Goal: Task Accomplishment & Management: Complete application form

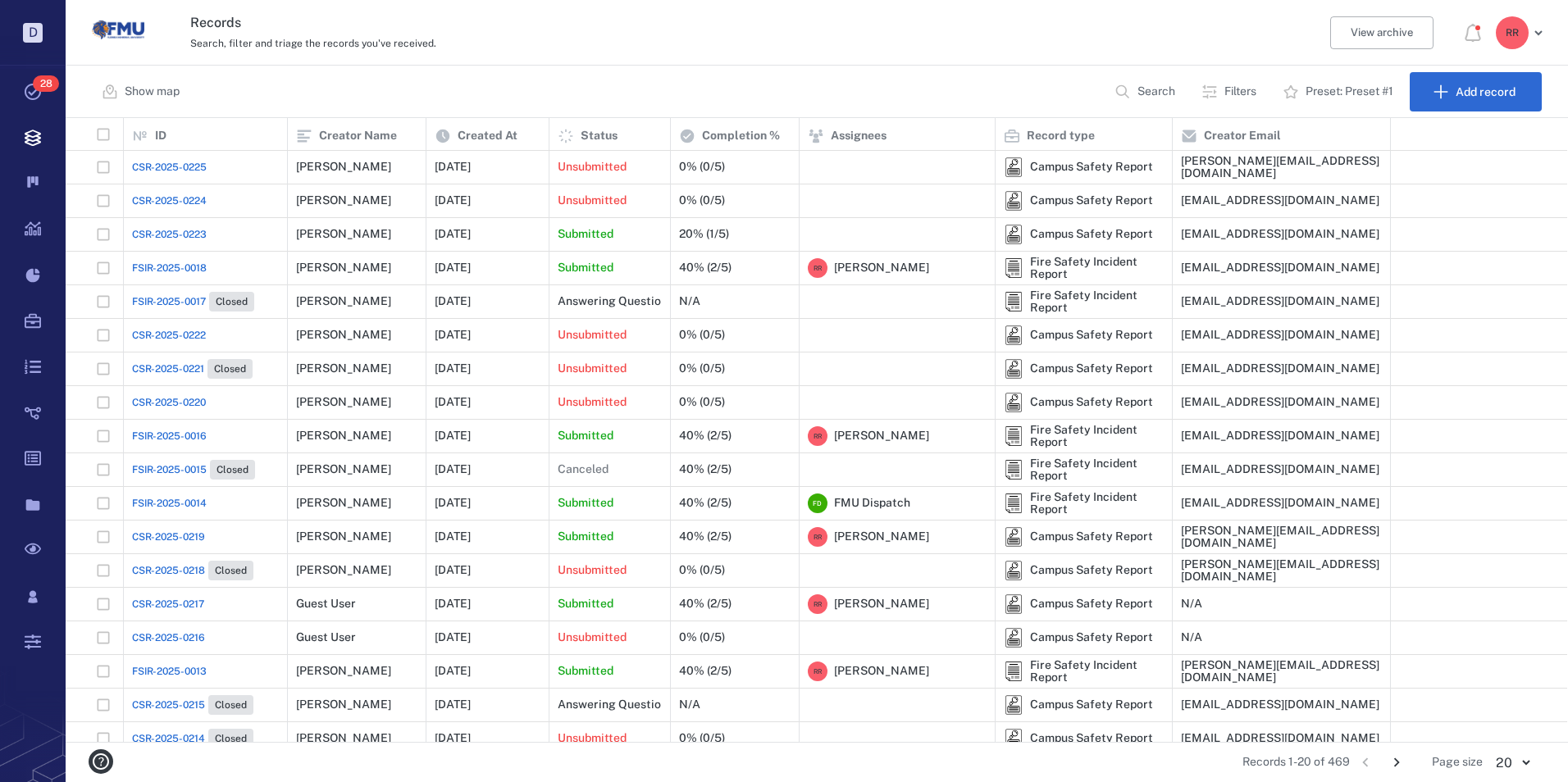
click at [186, 229] on span "CSR-2025-0223" at bounding box center [170, 234] width 75 height 15
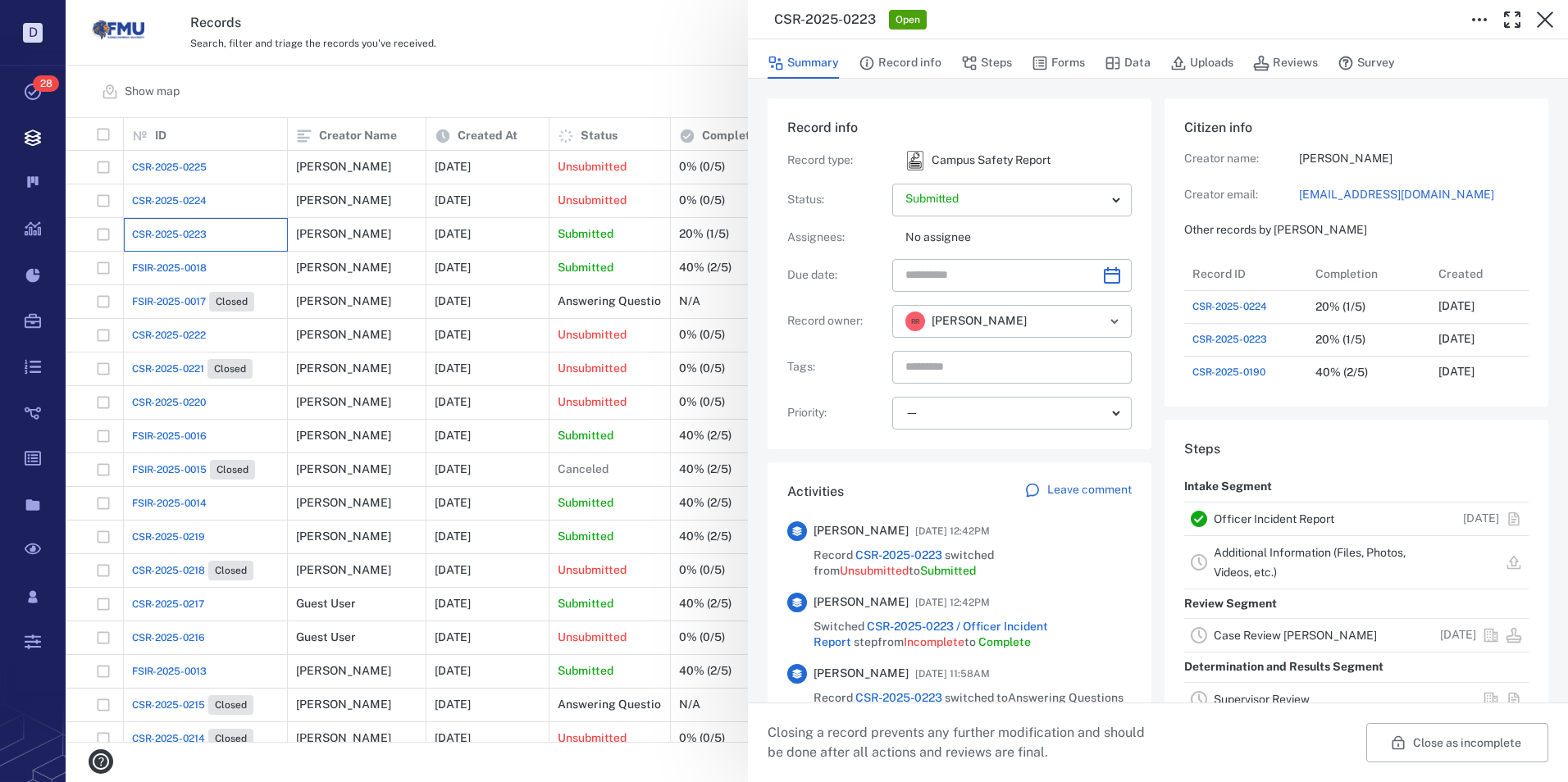
scroll to position [229, 313]
click at [1264, 520] on link "Officer Incident Report" at bounding box center [1273, 519] width 121 height 13
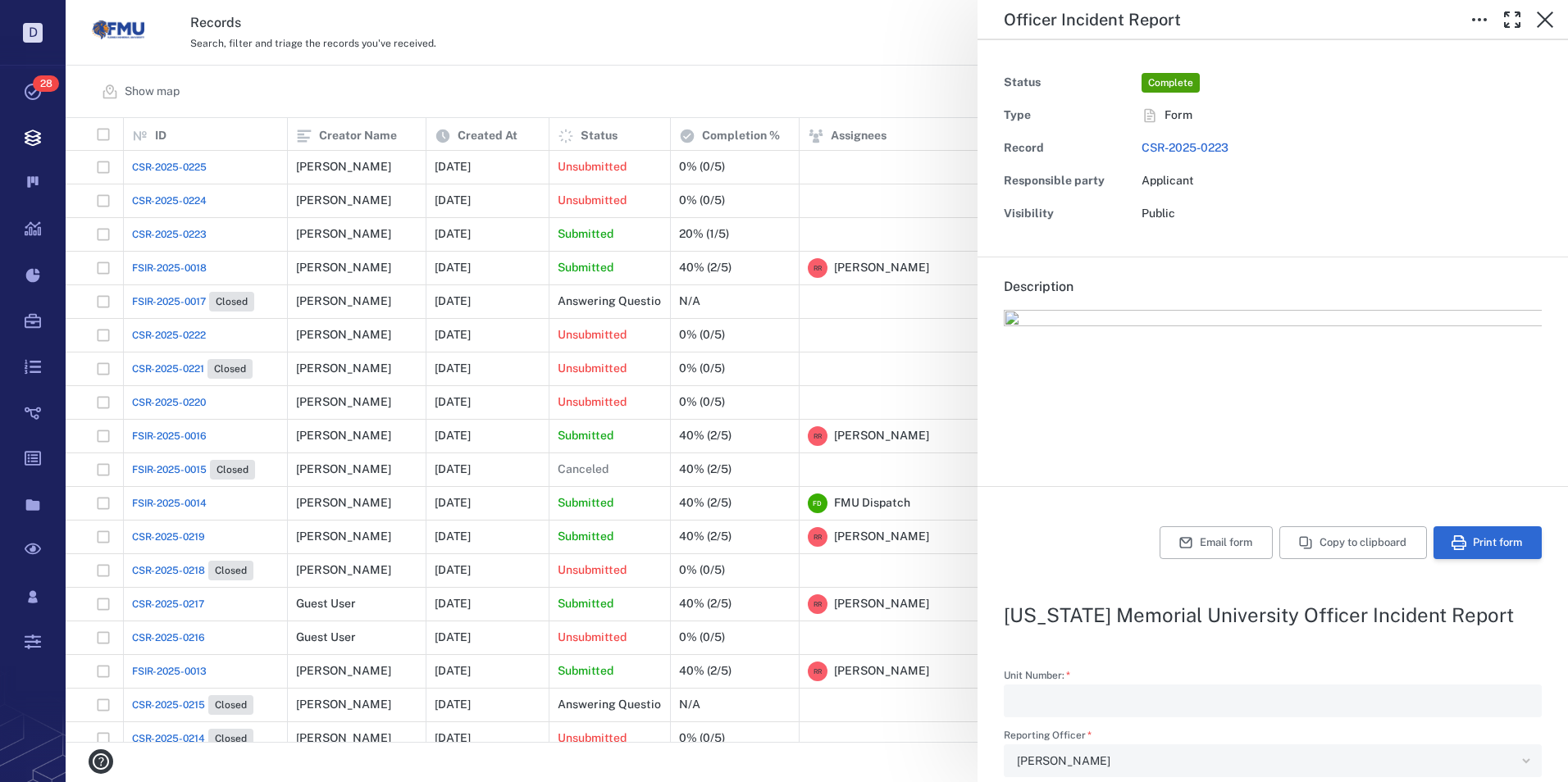
click at [1480, 541] on button "Print form" at bounding box center [1487, 543] width 108 height 33
click at [1547, 20] on icon "button" at bounding box center [1545, 20] width 20 height 20
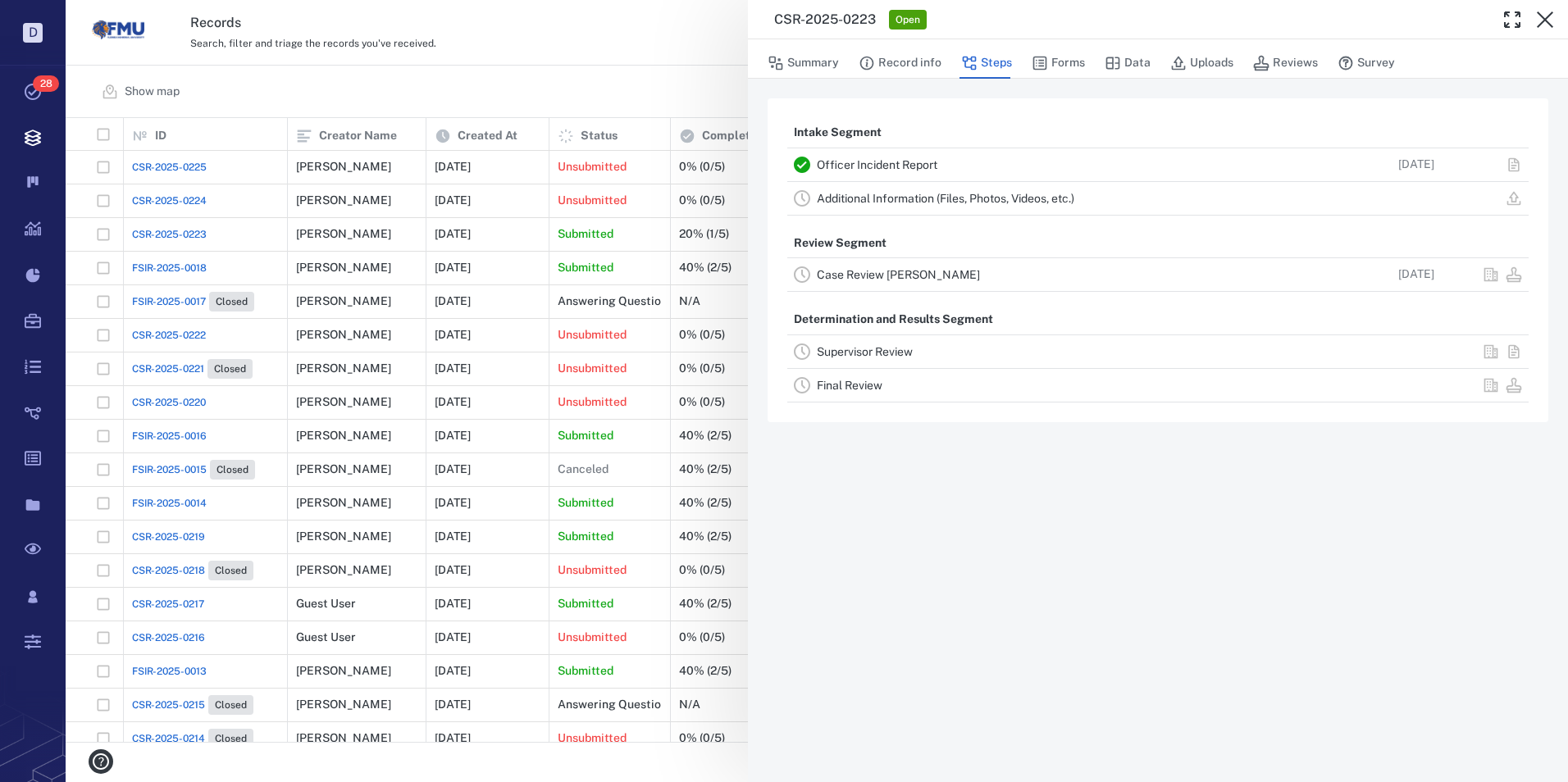
click at [846, 276] on link "Case Review [PERSON_NAME]" at bounding box center [898, 274] width 163 height 13
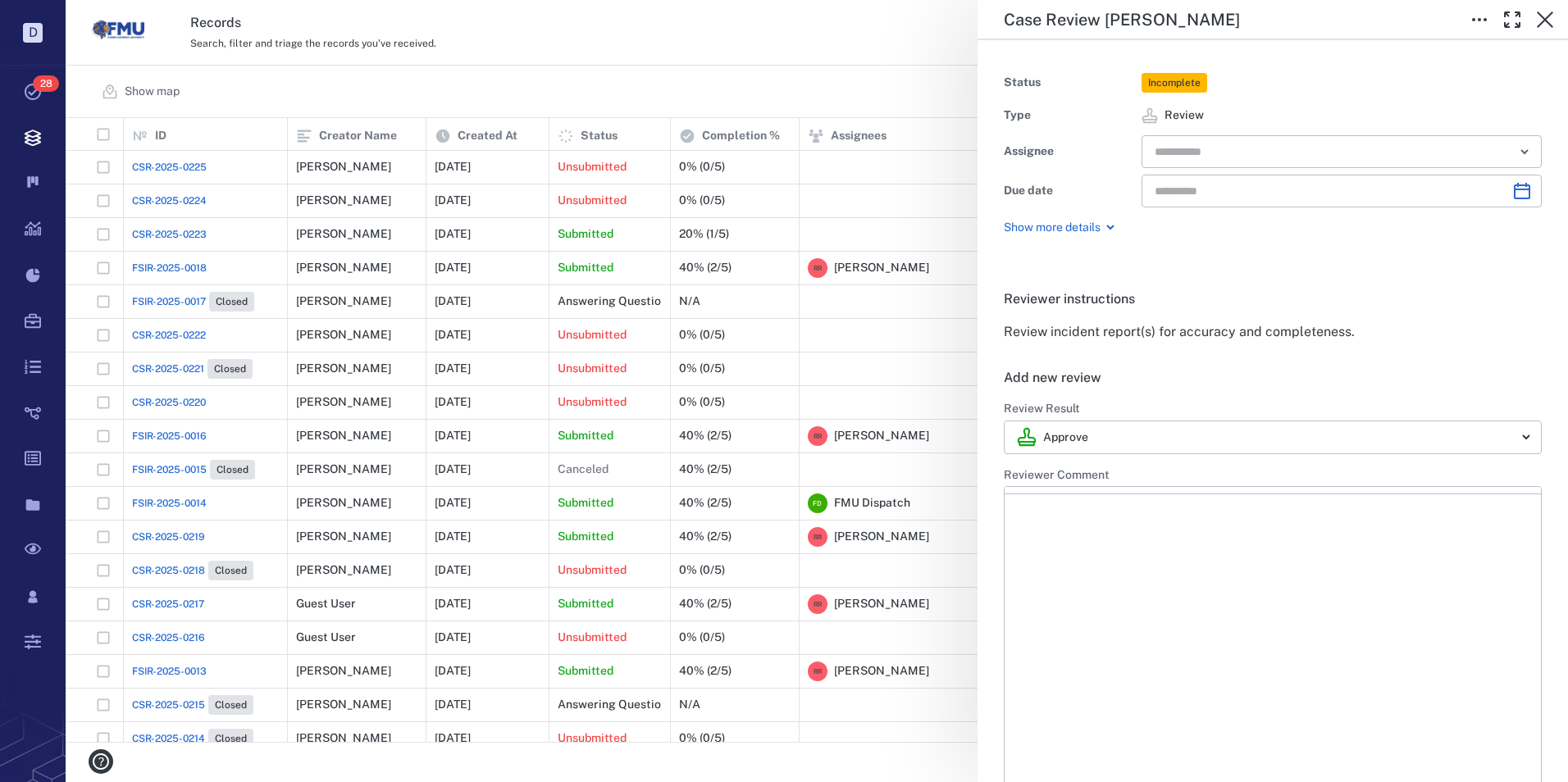
type input "**********"
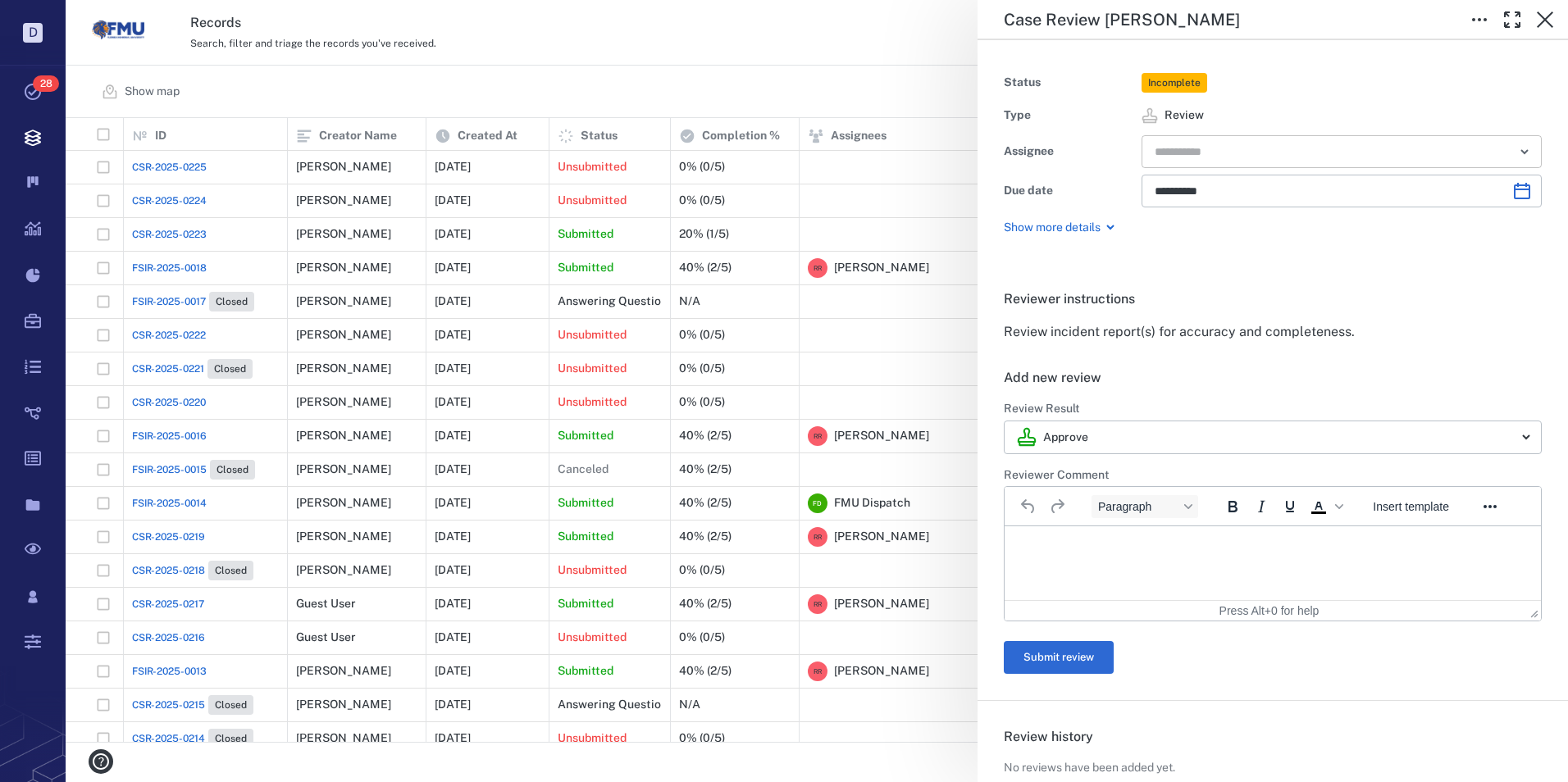
click at [1311, 151] on input "text" at bounding box center [1322, 152] width 339 height 23
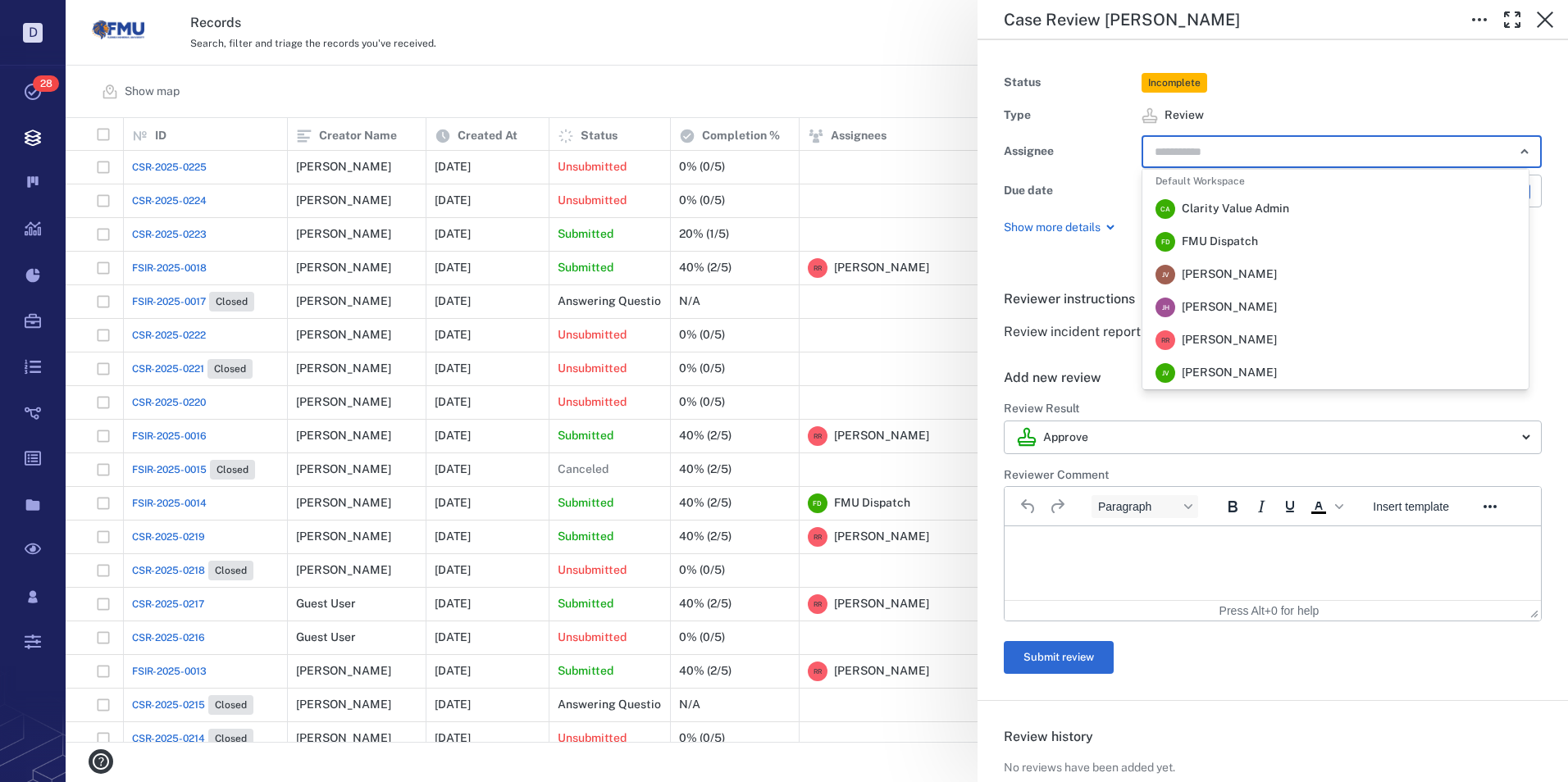
click at [1208, 340] on span "[PERSON_NAME]" at bounding box center [1229, 340] width 96 height 16
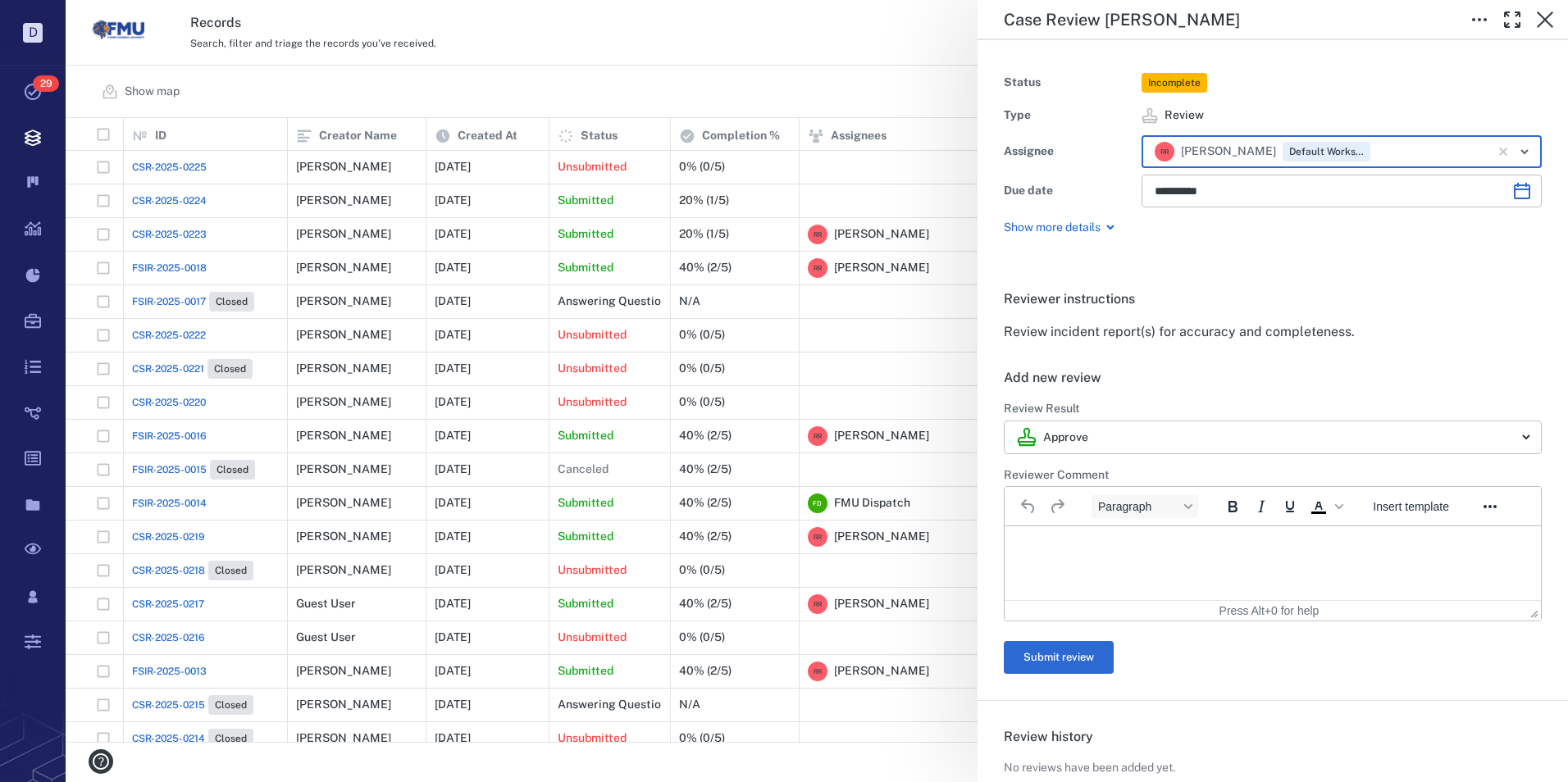
click at [1047, 542] on p "Rich Text Area. Press ALT-0 for help." at bounding box center [1272, 546] width 508 height 15
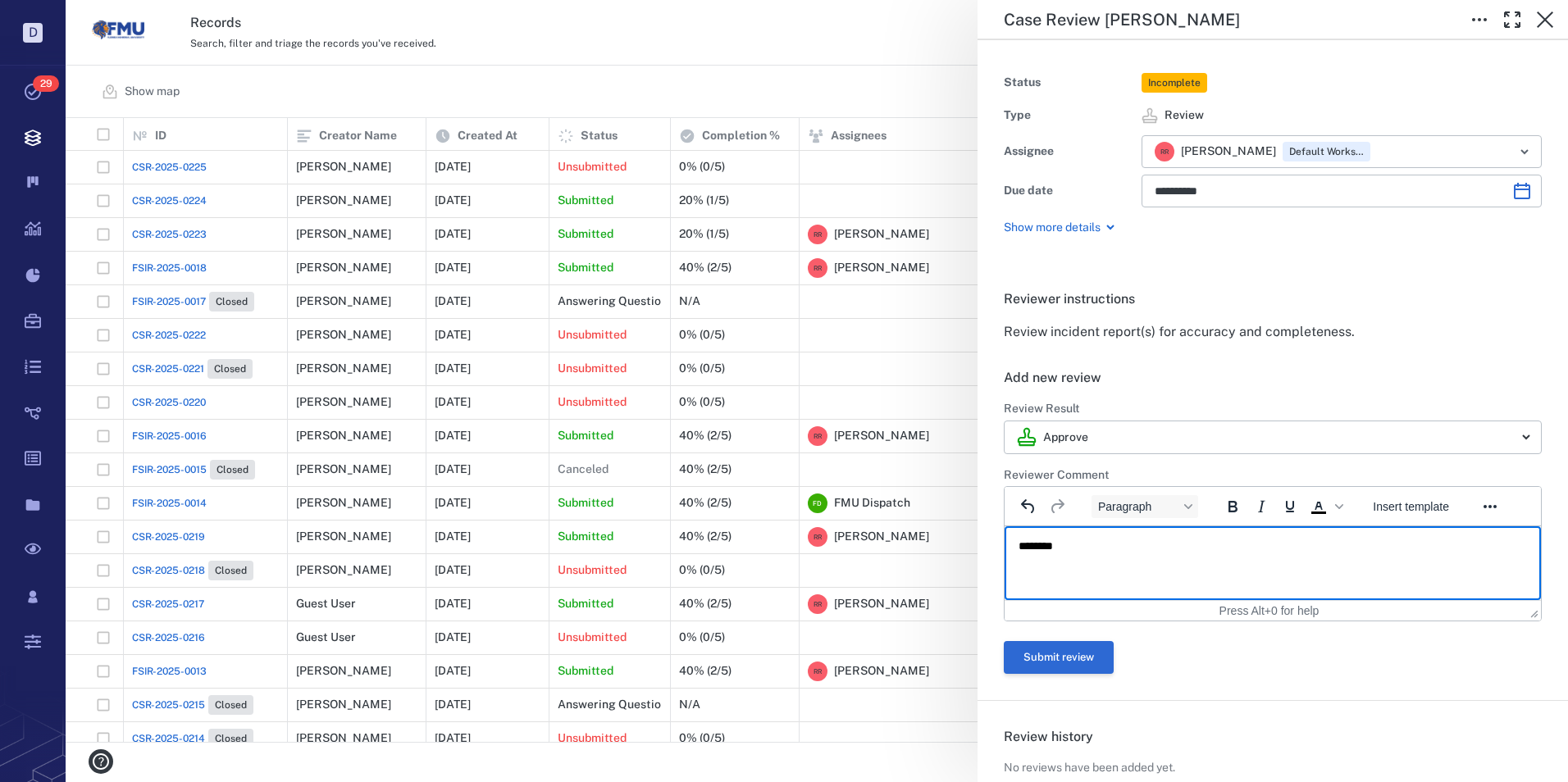
click at [1079, 661] on button "Submit review" at bounding box center [1058, 657] width 110 height 33
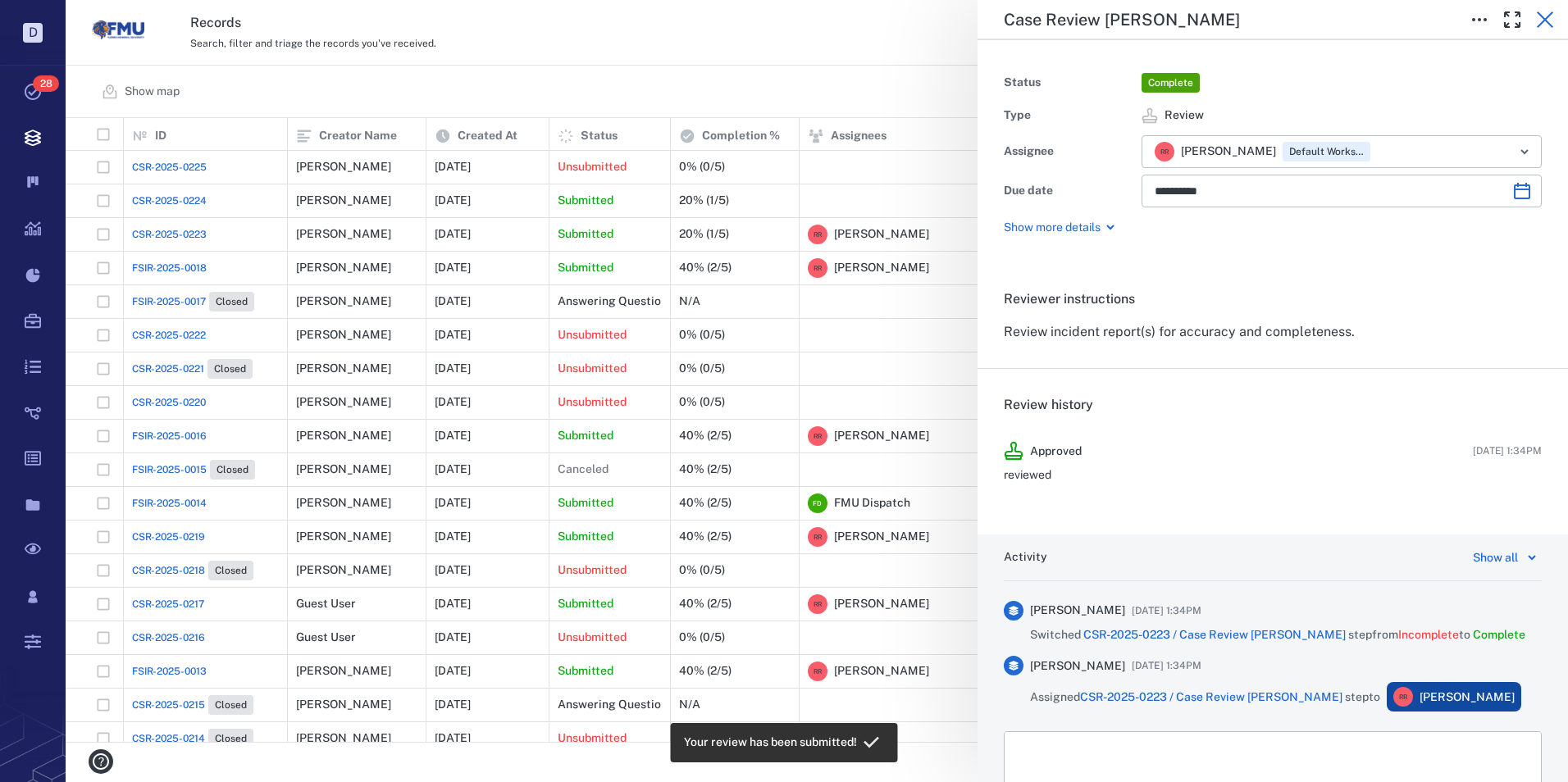
click at [1539, 21] on icon "button" at bounding box center [1545, 20] width 20 height 20
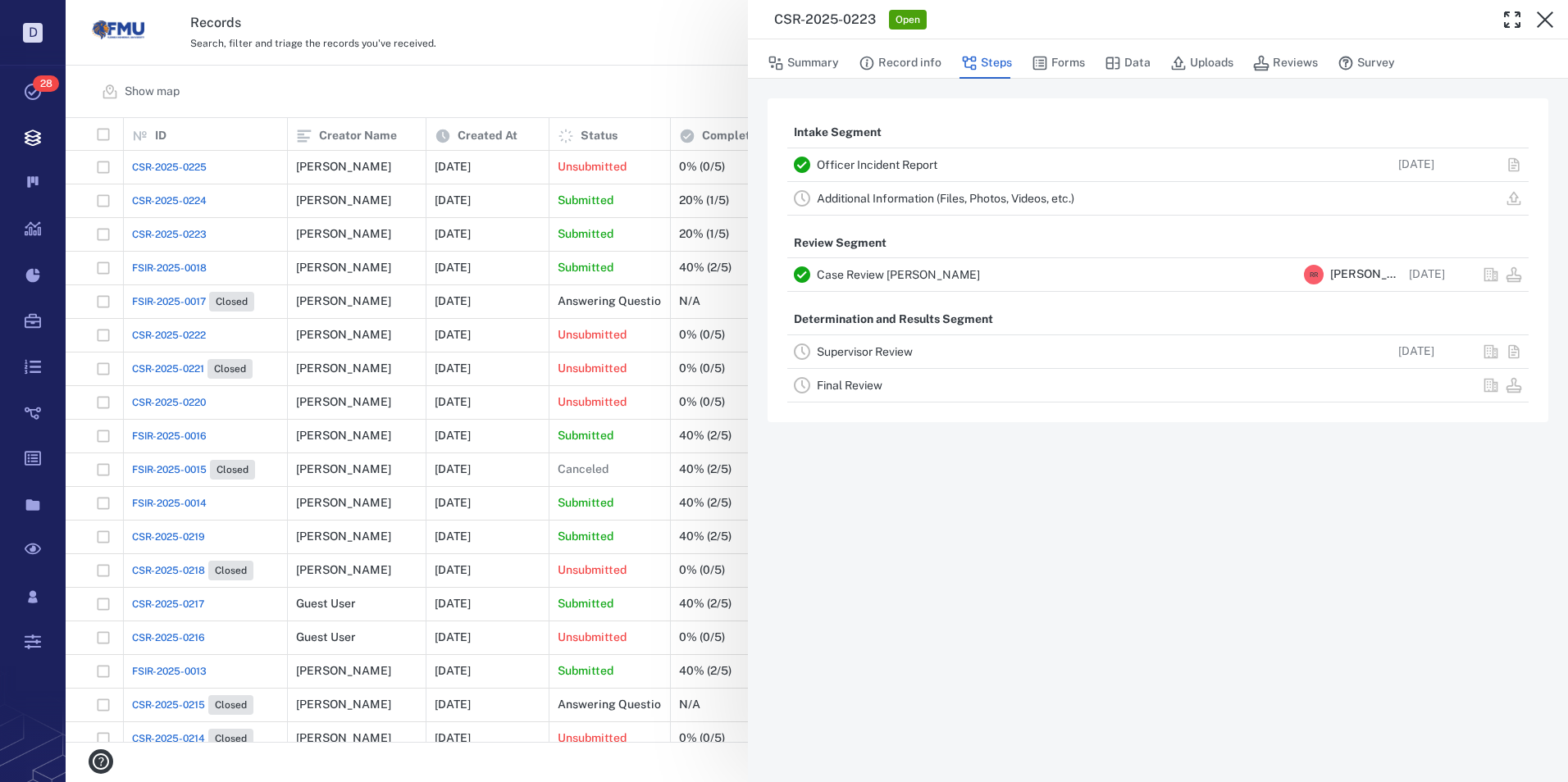
click at [856, 385] on link "Final Review" at bounding box center [849, 385] width 65 height 13
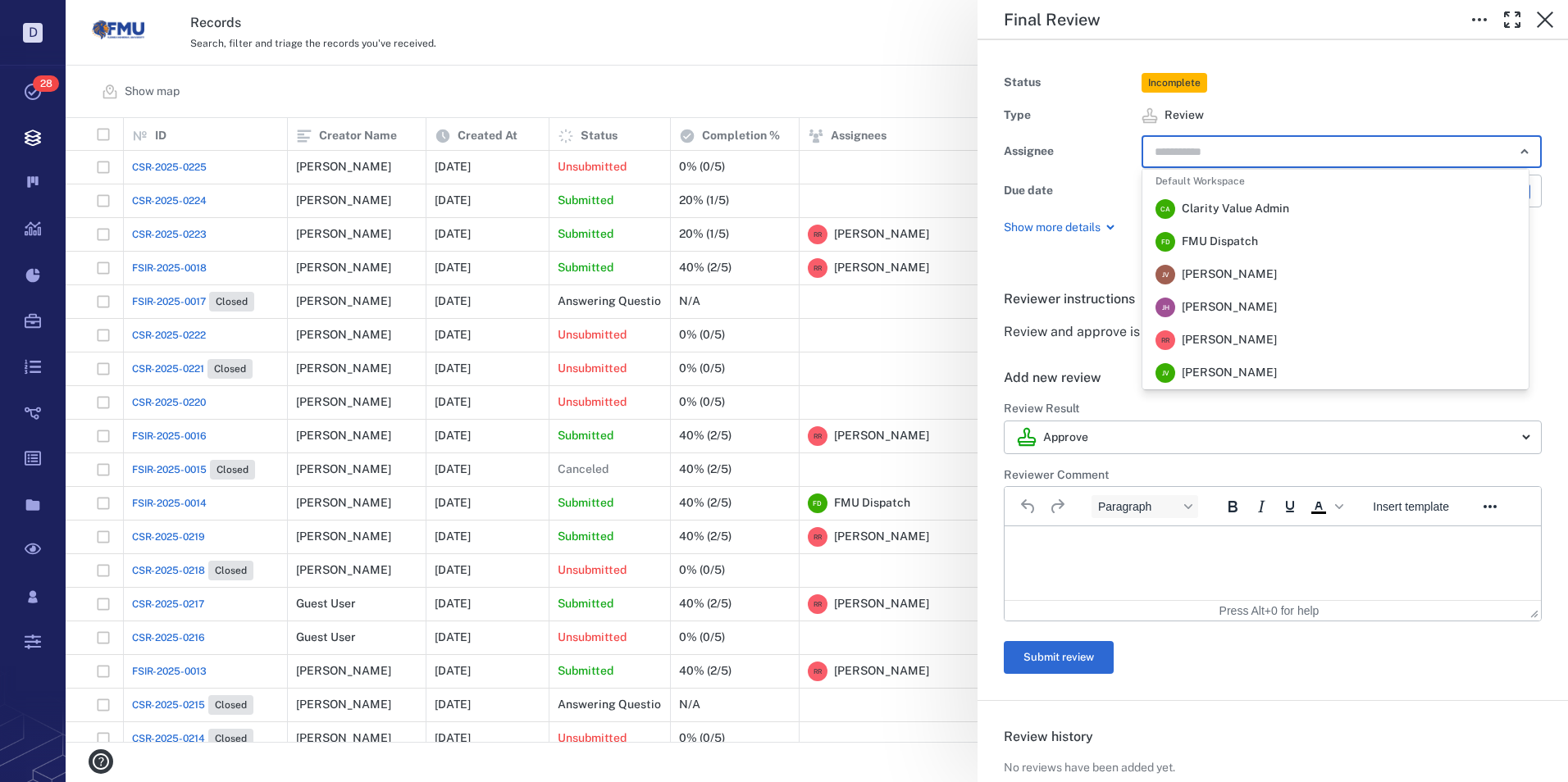
click at [1263, 151] on input "text" at bounding box center [1322, 152] width 339 height 23
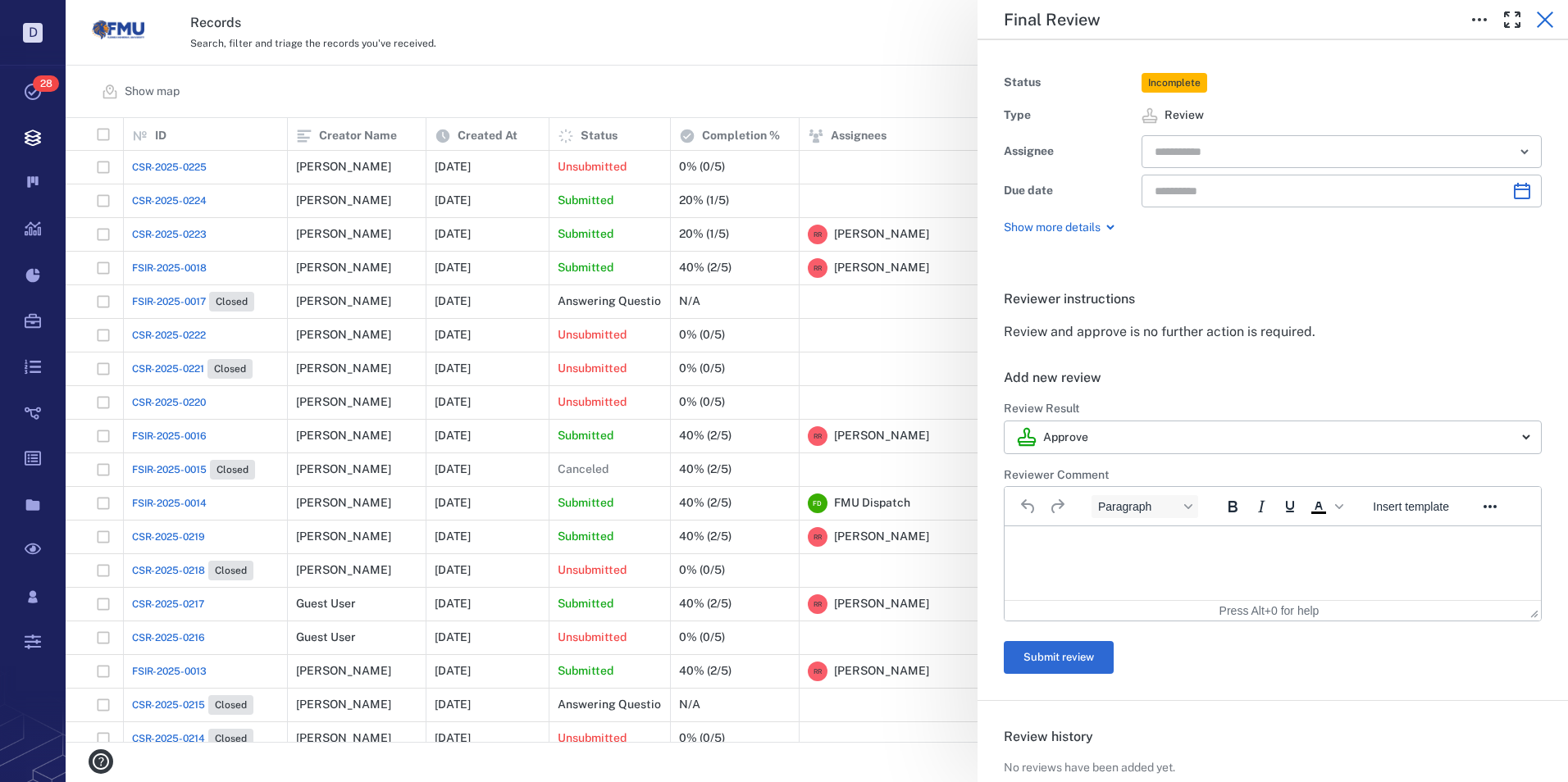
click at [1554, 22] on icon "button" at bounding box center [1545, 20] width 20 height 20
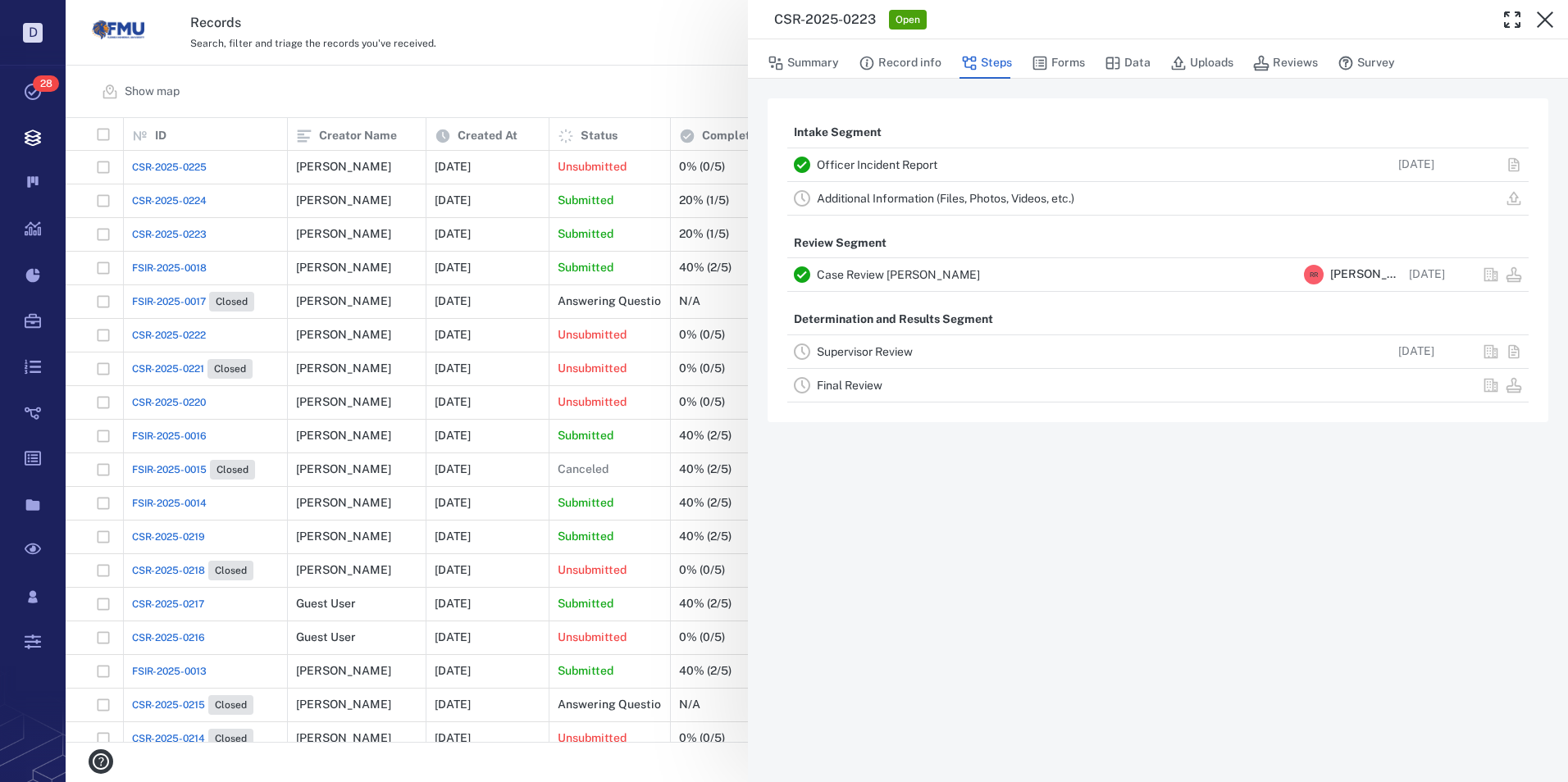
click at [849, 349] on link "Supervisor Review" at bounding box center [864, 352] width 96 height 13
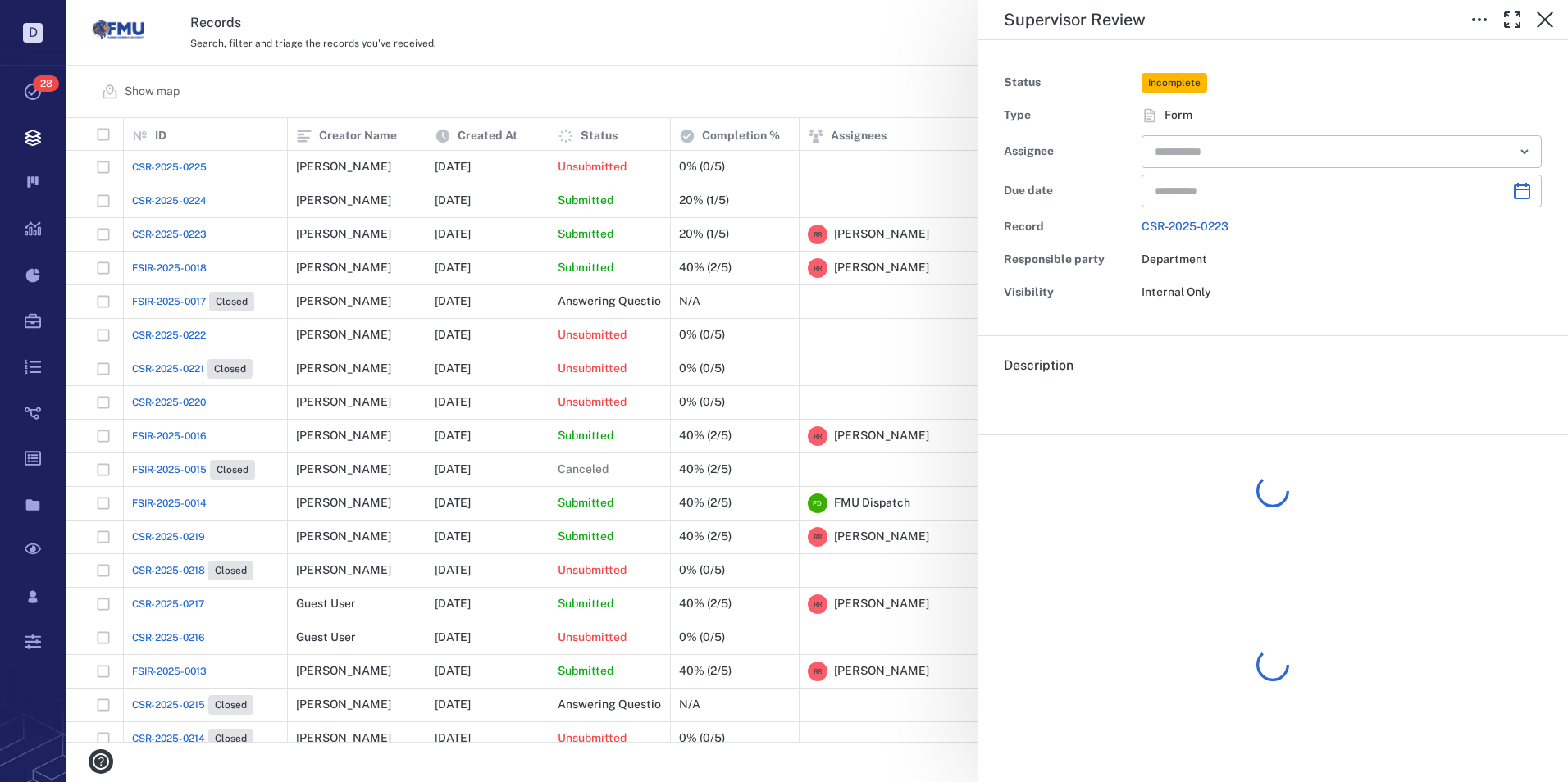
type input "**********"
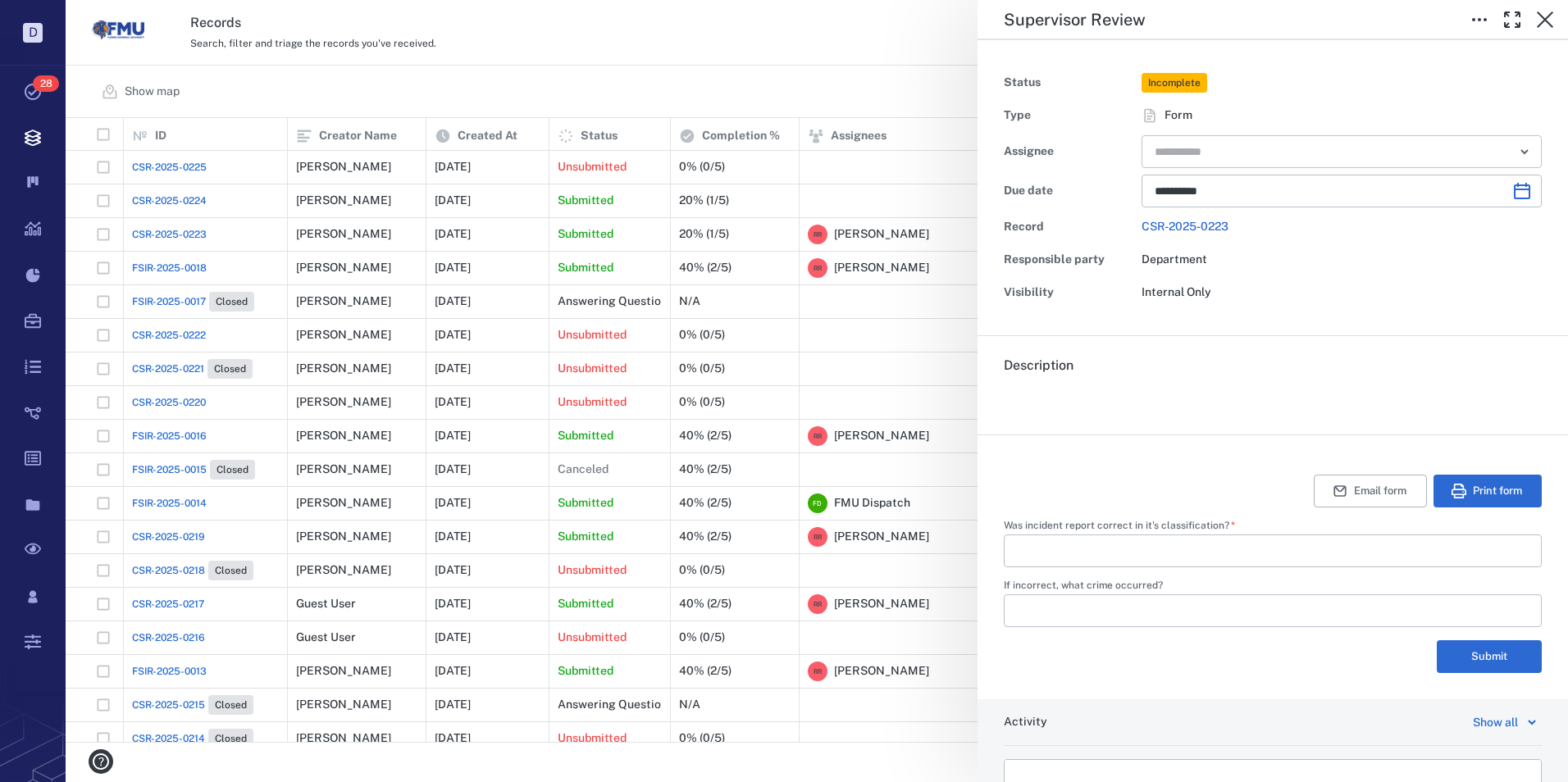
click at [1224, 155] on input "text" at bounding box center [1322, 152] width 339 height 23
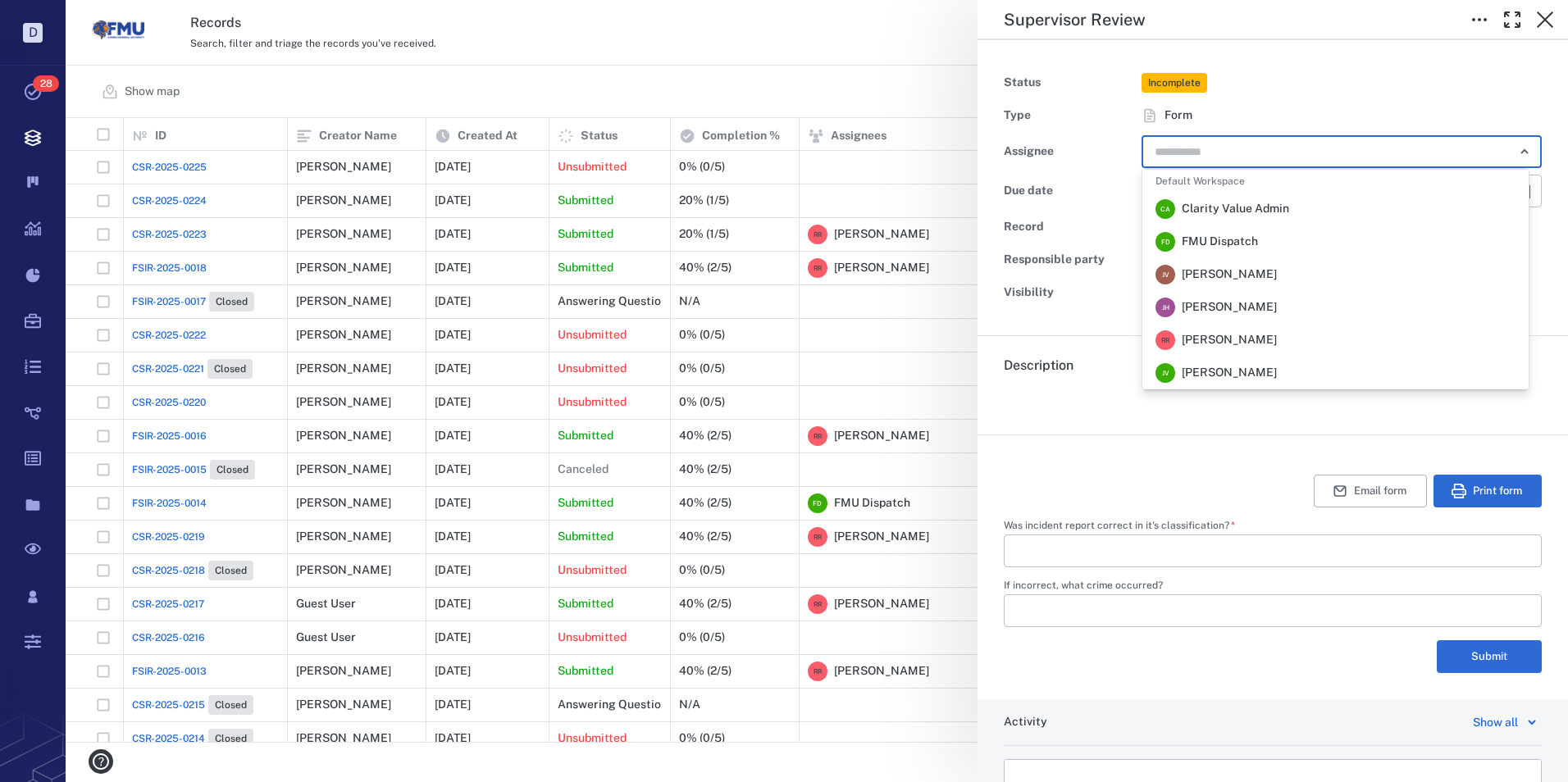
click at [1200, 342] on span "[PERSON_NAME]" at bounding box center [1229, 340] width 96 height 16
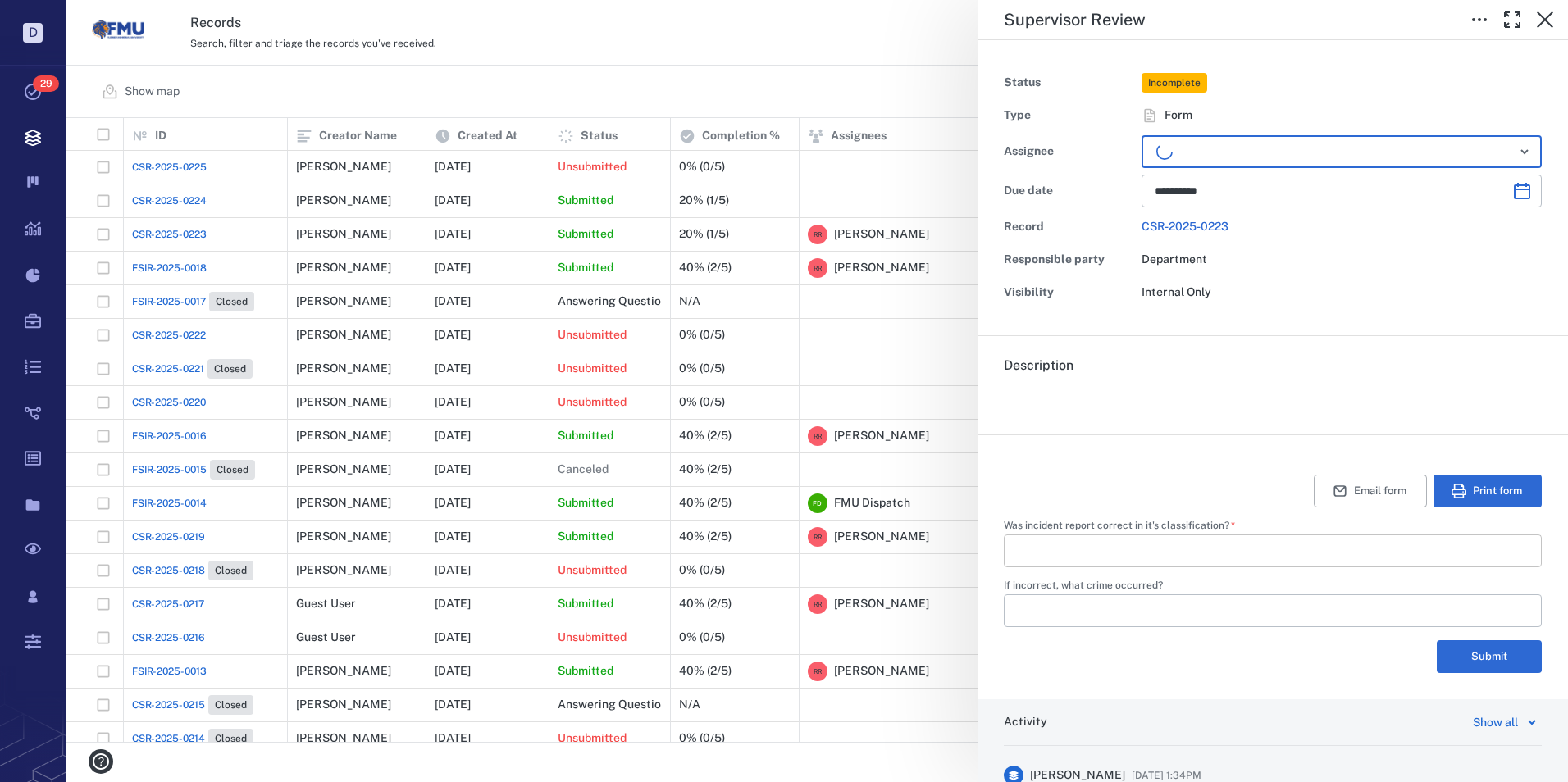
click at [1083, 545] on input "Was incident report correct in it's classification?   *" at bounding box center [1272, 551] width 512 height 33
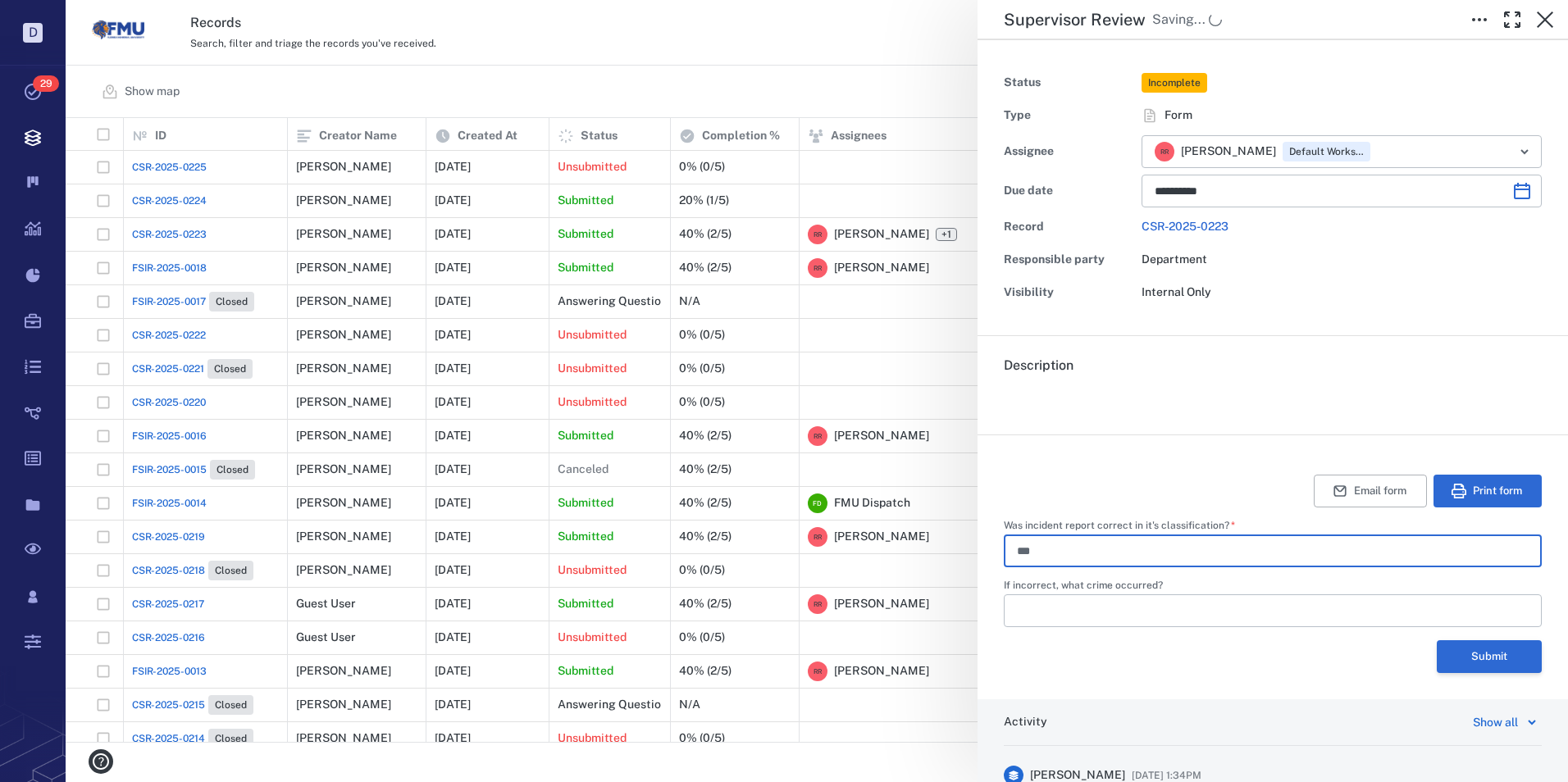
type input "***"
click at [1472, 656] on button "Submit" at bounding box center [1489, 656] width 105 height 33
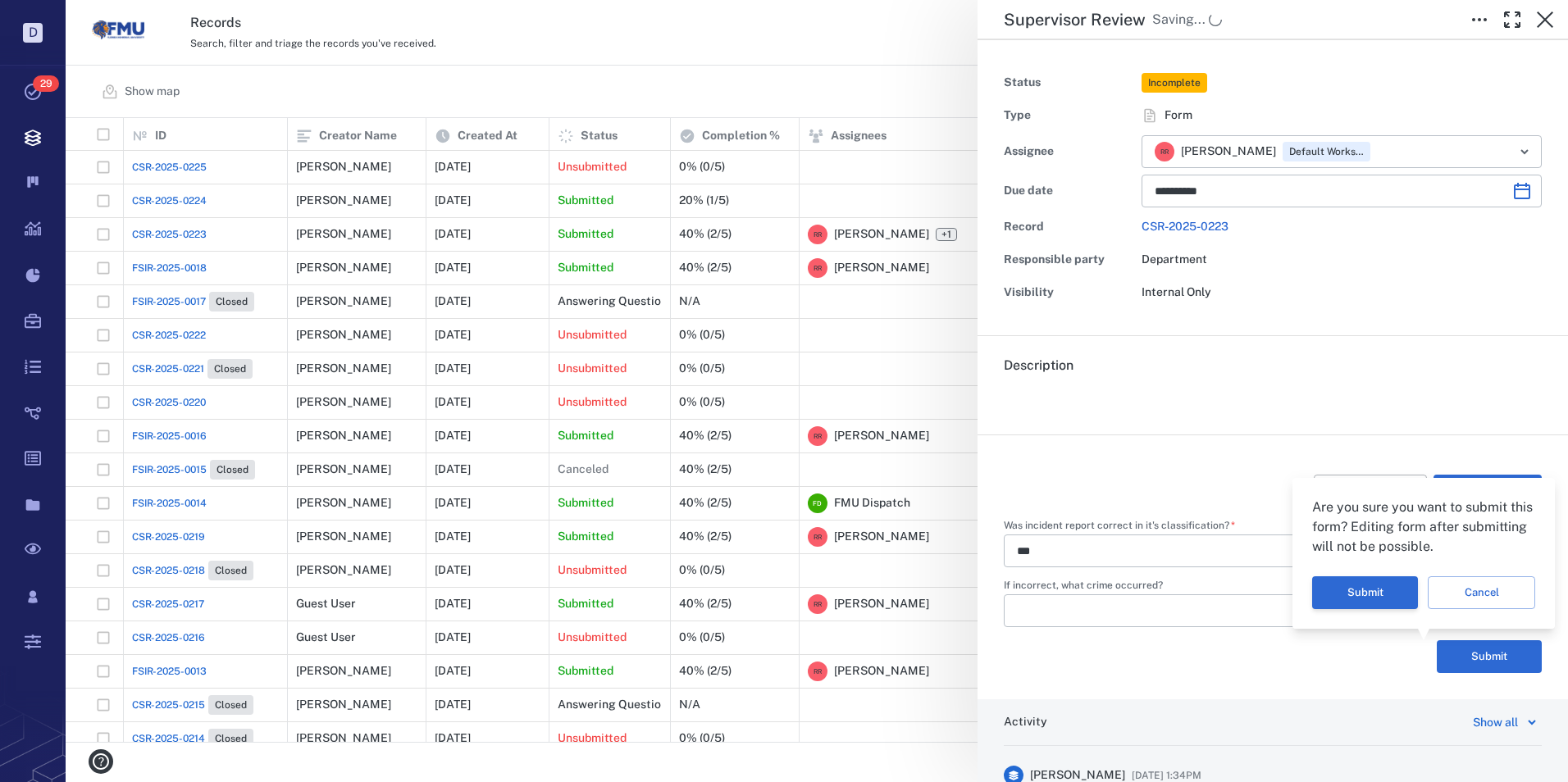
click at [1352, 579] on button "Submit" at bounding box center [1364, 593] width 105 height 33
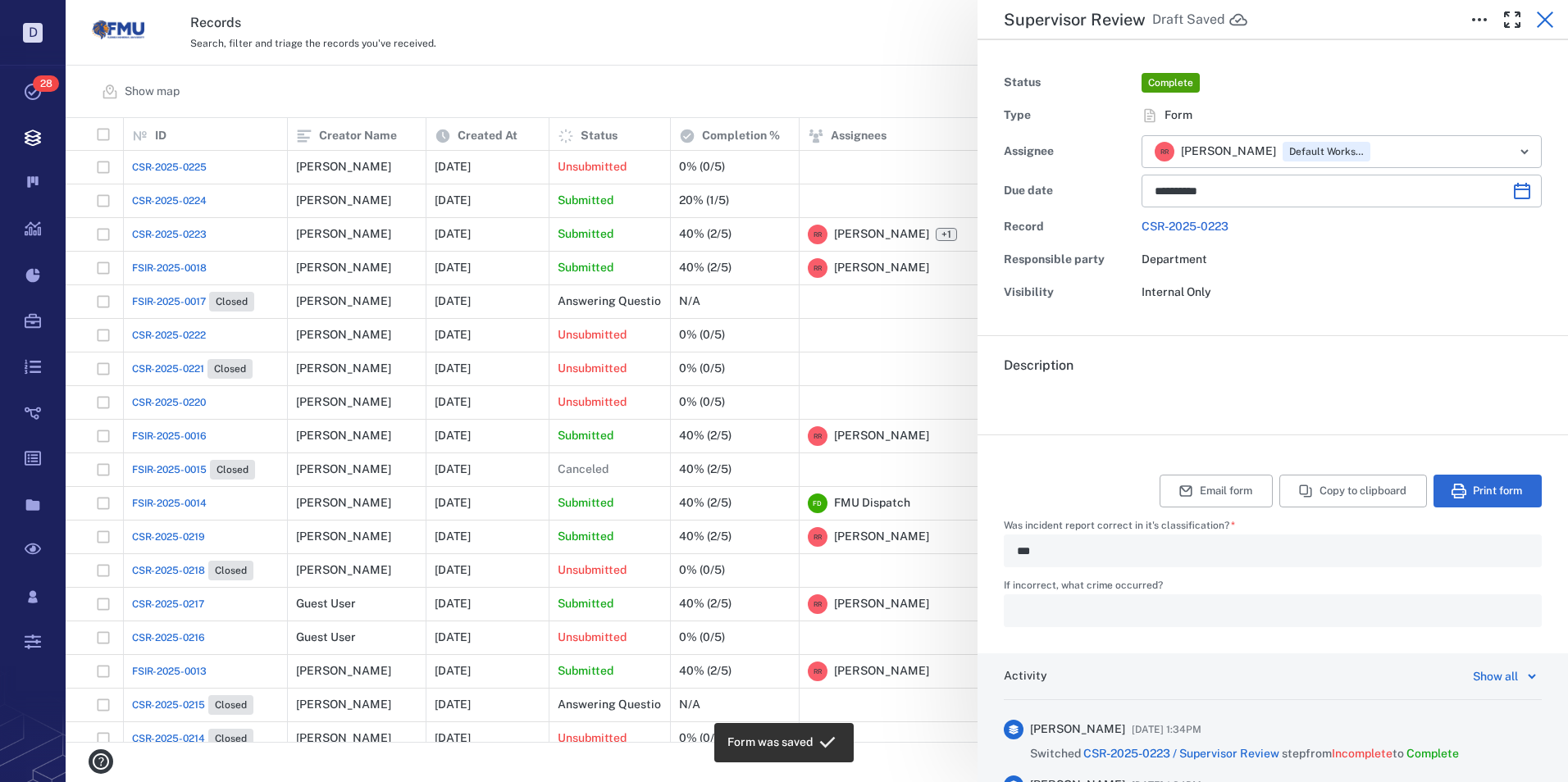
click at [1546, 24] on icon "button" at bounding box center [1545, 20] width 20 height 20
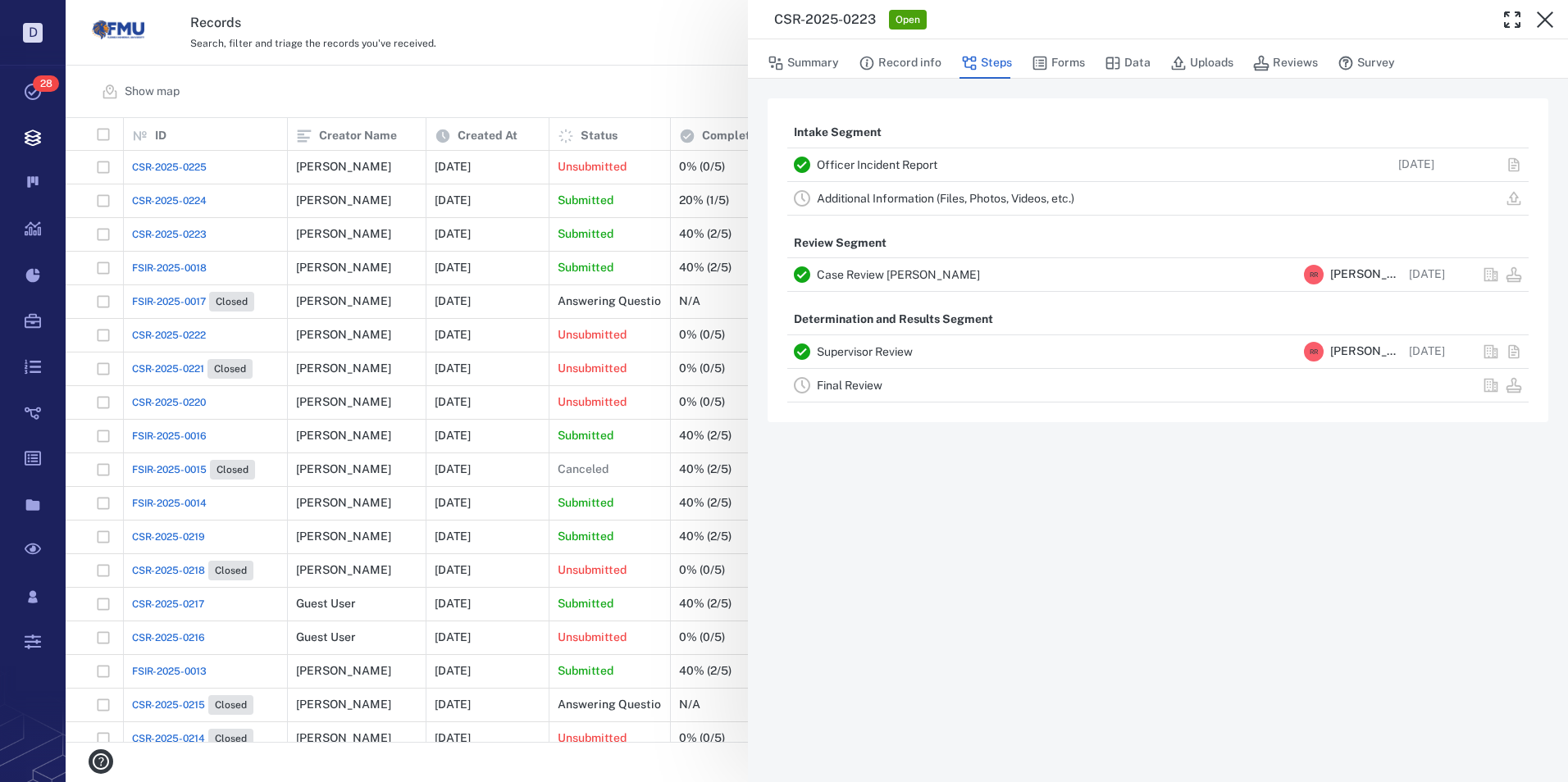
click at [844, 383] on link "Final Review" at bounding box center [849, 385] width 65 height 13
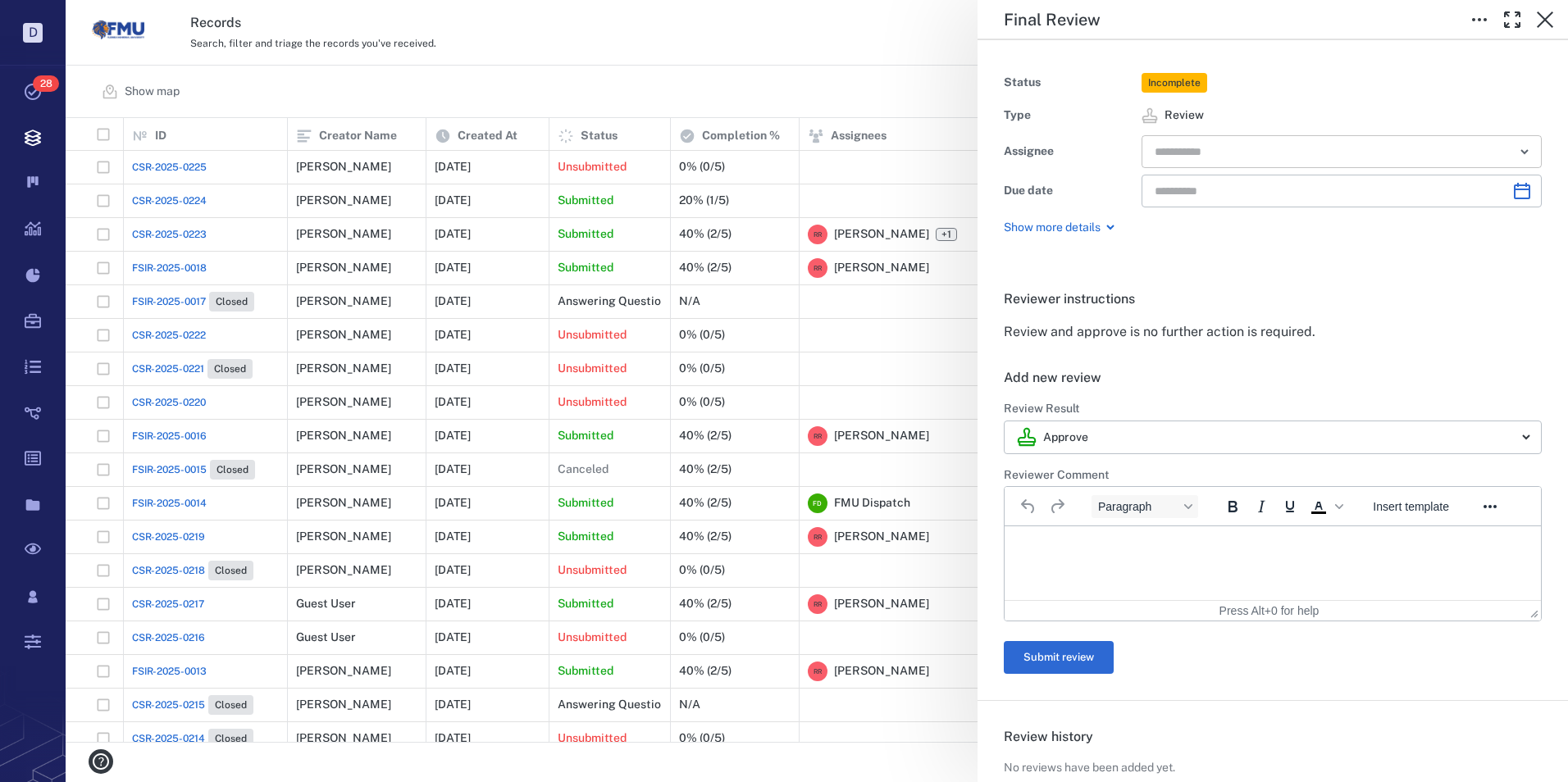
click at [1249, 147] on input "text" at bounding box center [1322, 152] width 339 height 23
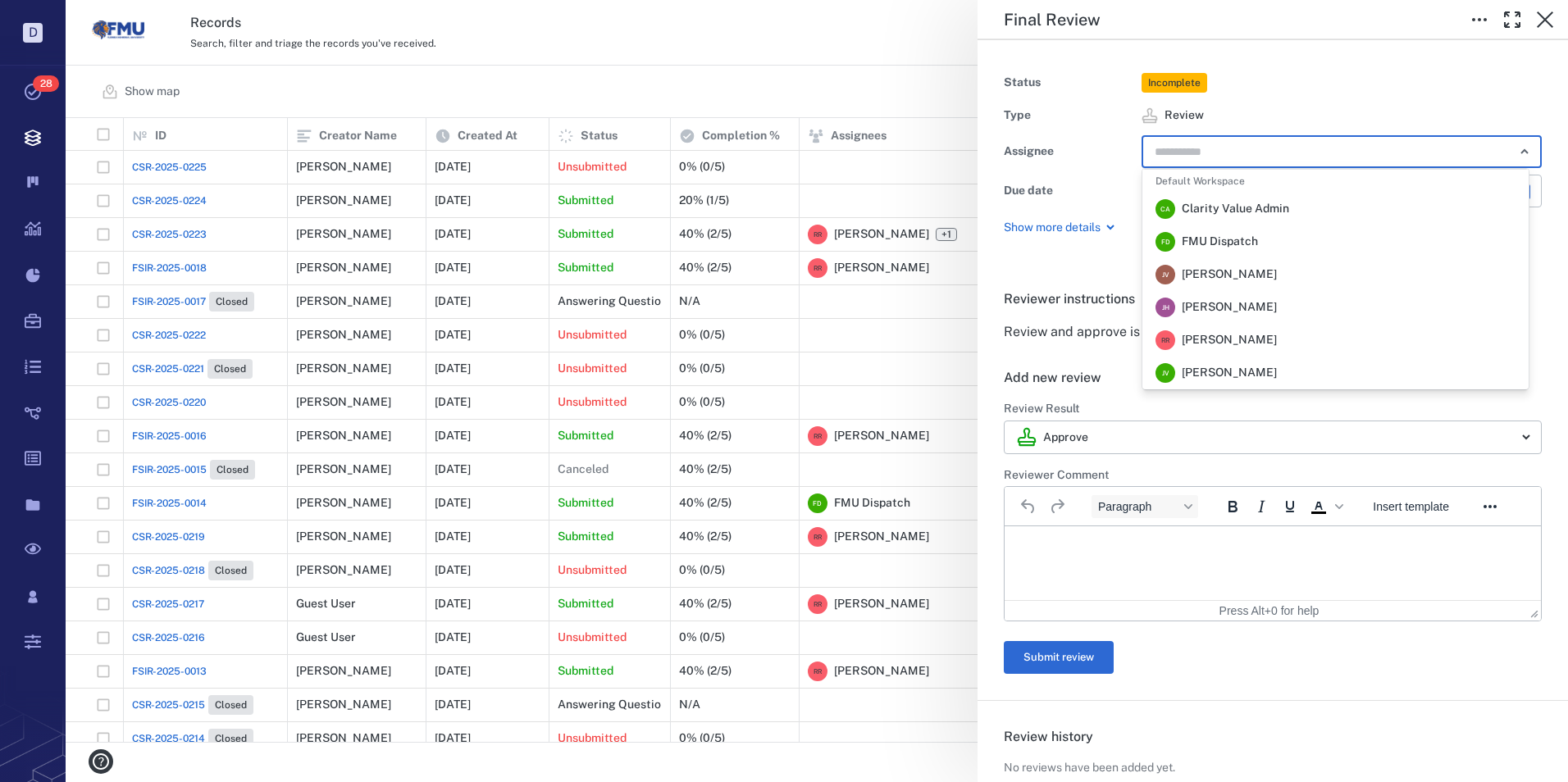
click at [1214, 340] on span "[PERSON_NAME]" at bounding box center [1229, 340] width 96 height 16
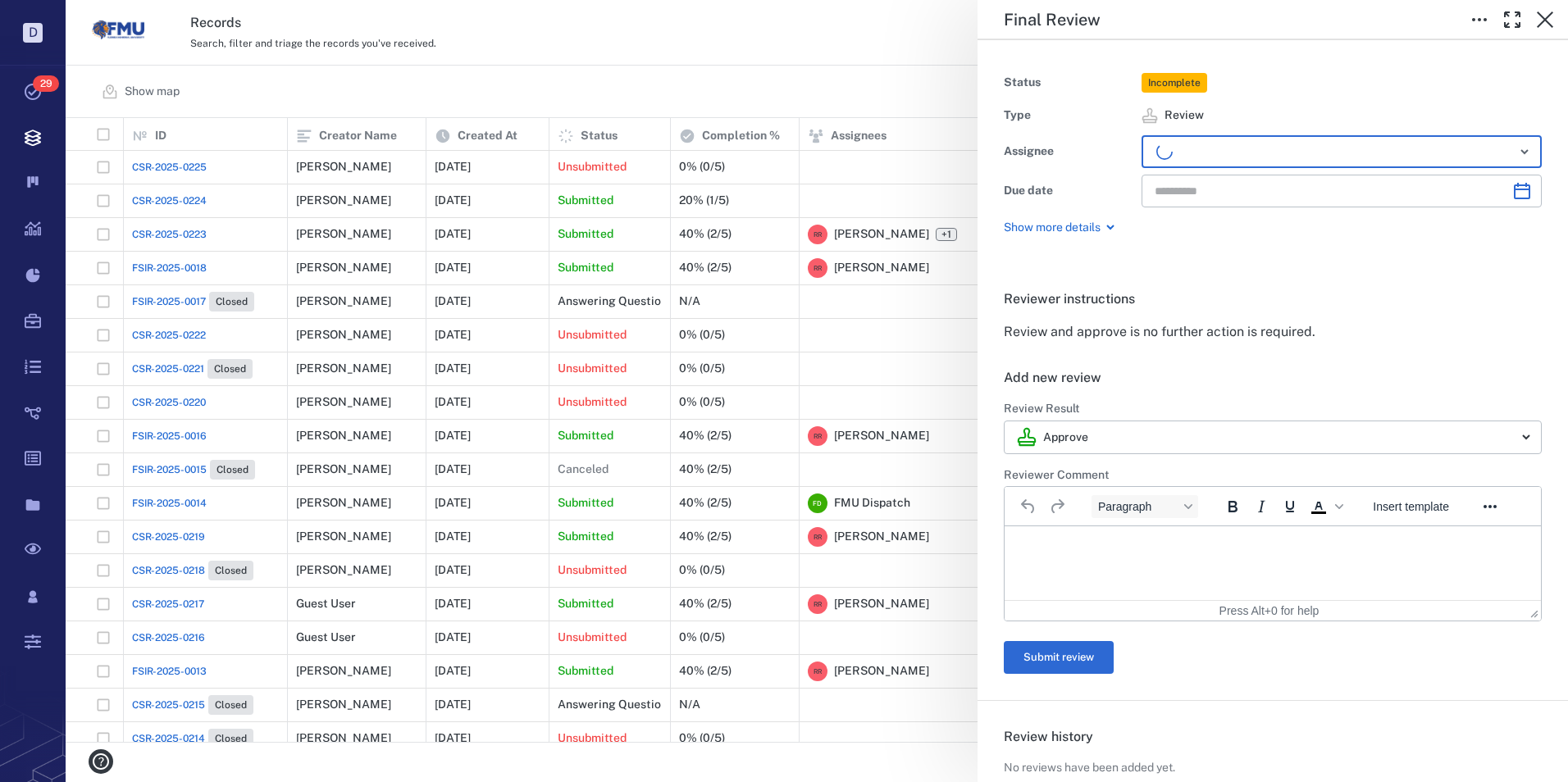
click at [1066, 540] on p "Rich Text Area. Press ALT-0 for help." at bounding box center [1272, 546] width 508 height 15
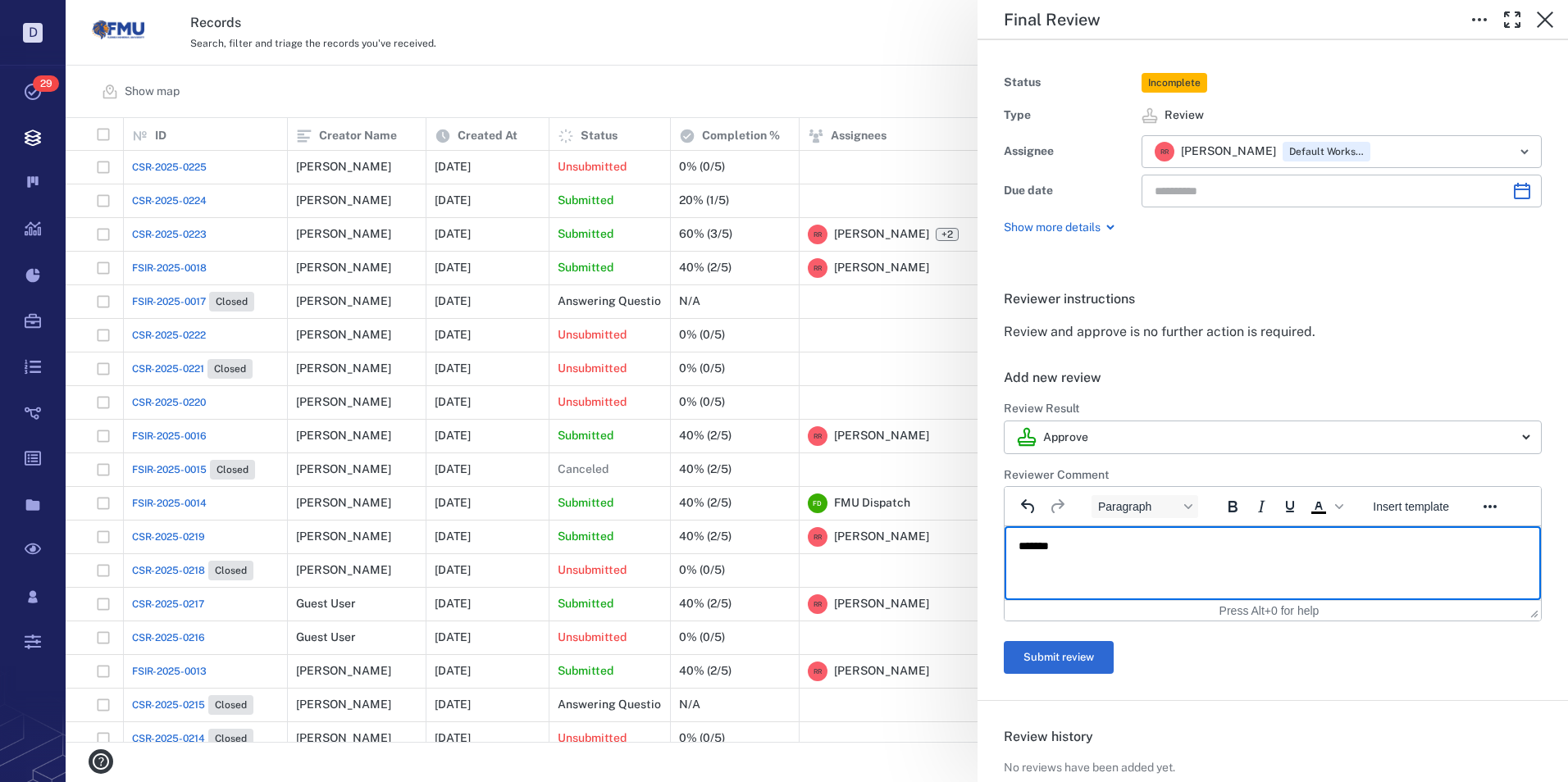
click at [1058, 546] on p "*******" at bounding box center [1267, 546] width 496 height 15
click at [1067, 655] on button "Submit review" at bounding box center [1058, 657] width 110 height 33
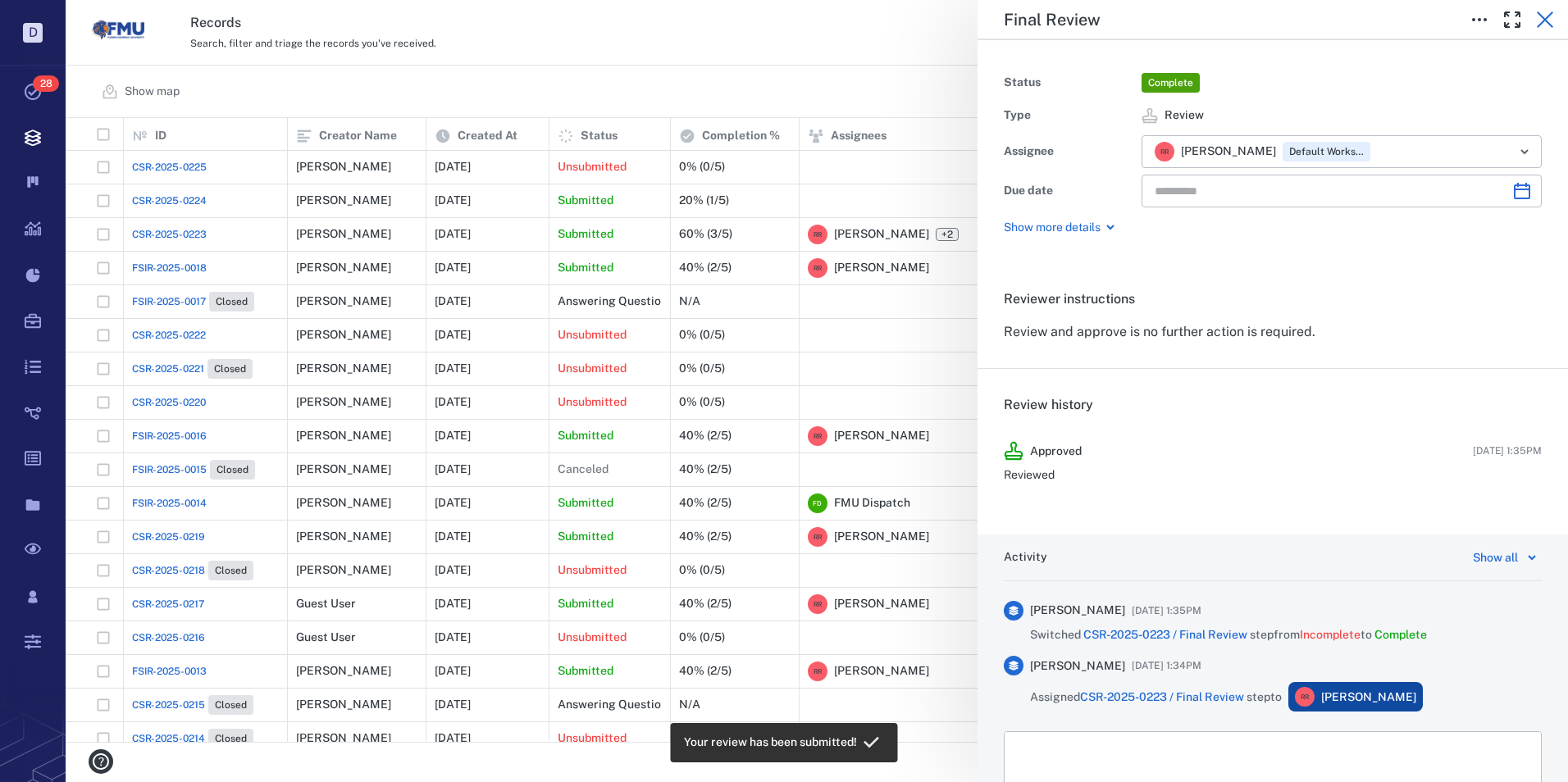
click at [1542, 17] on icon "button" at bounding box center [1545, 20] width 16 height 16
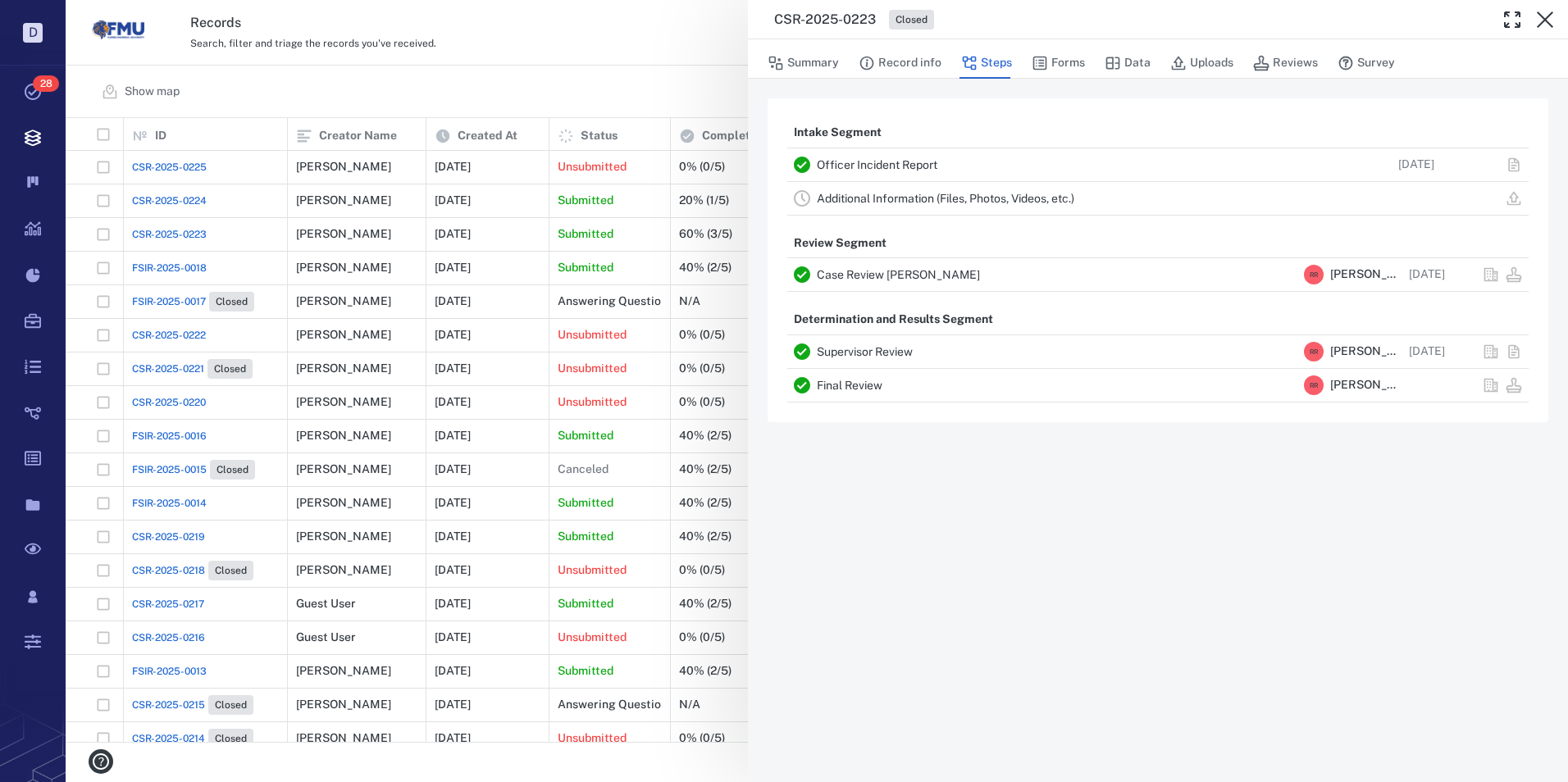
drag, startPoint x: 1544, startPoint y: 15, endPoint x: 1254, endPoint y: 54, distance: 292.6
click at [1544, 15] on icon "button" at bounding box center [1545, 20] width 20 height 20
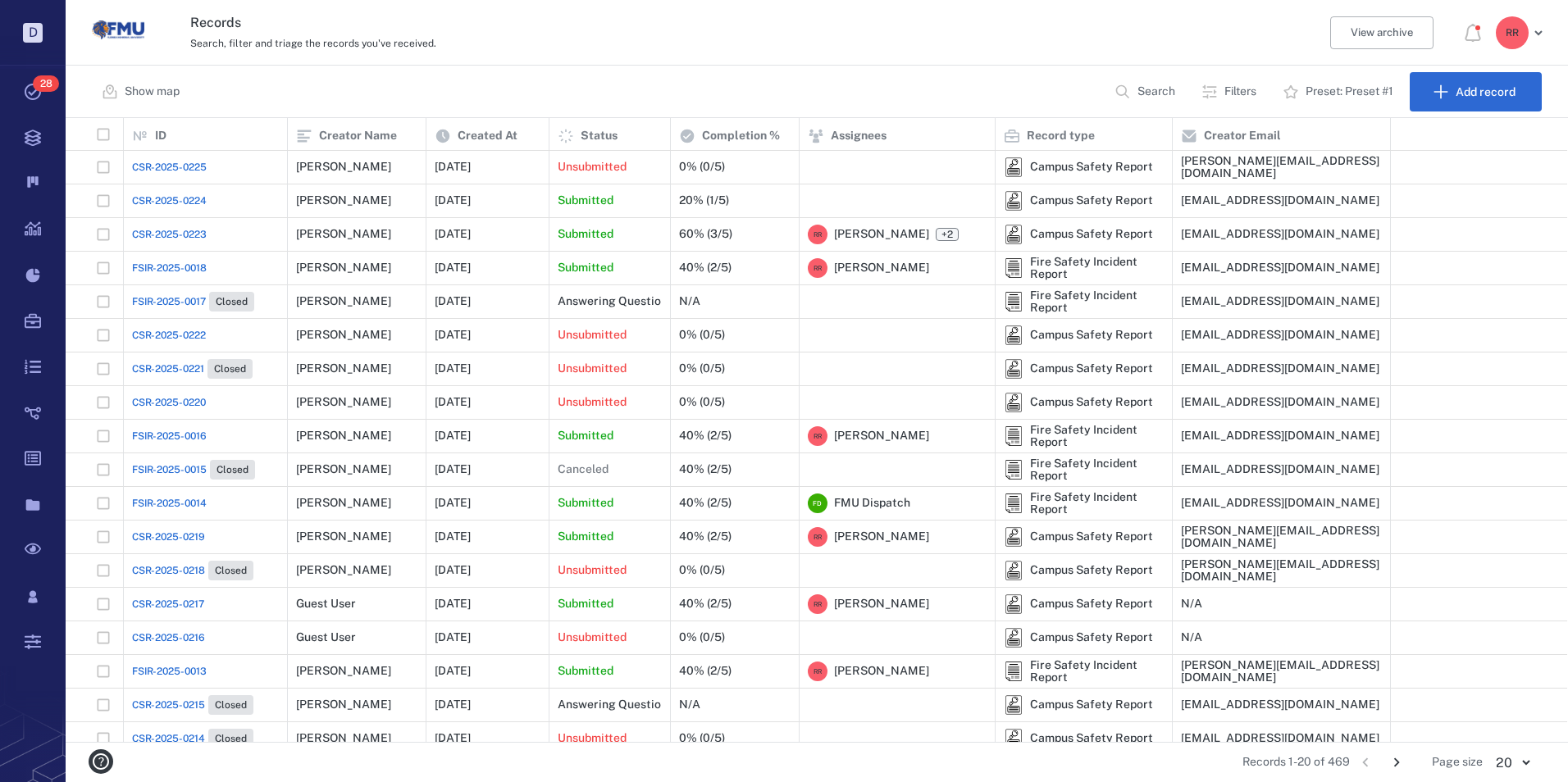
click at [191, 197] on span "CSR-2025-0224" at bounding box center [170, 201] width 75 height 15
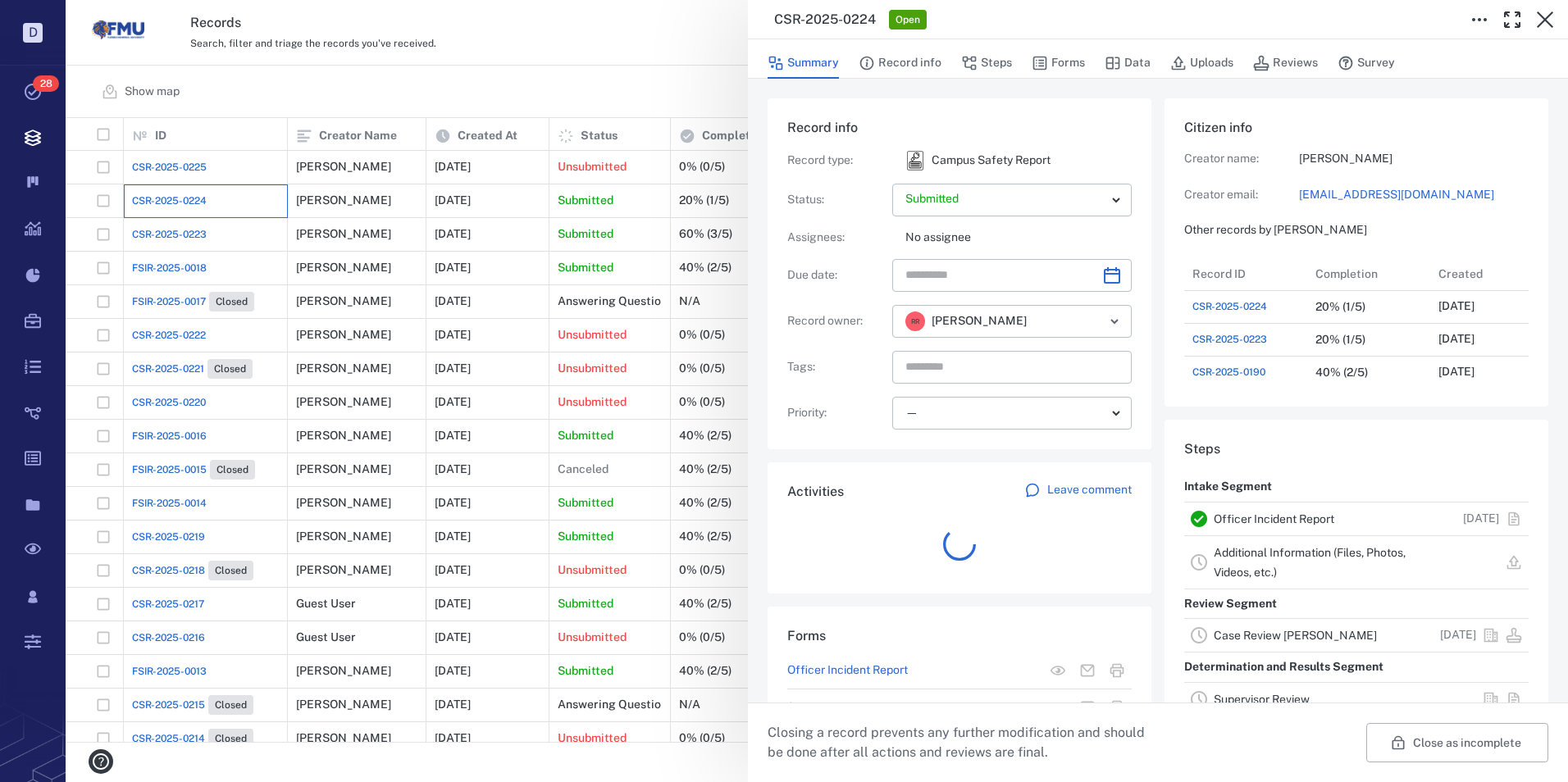
scroll to position [229, 313]
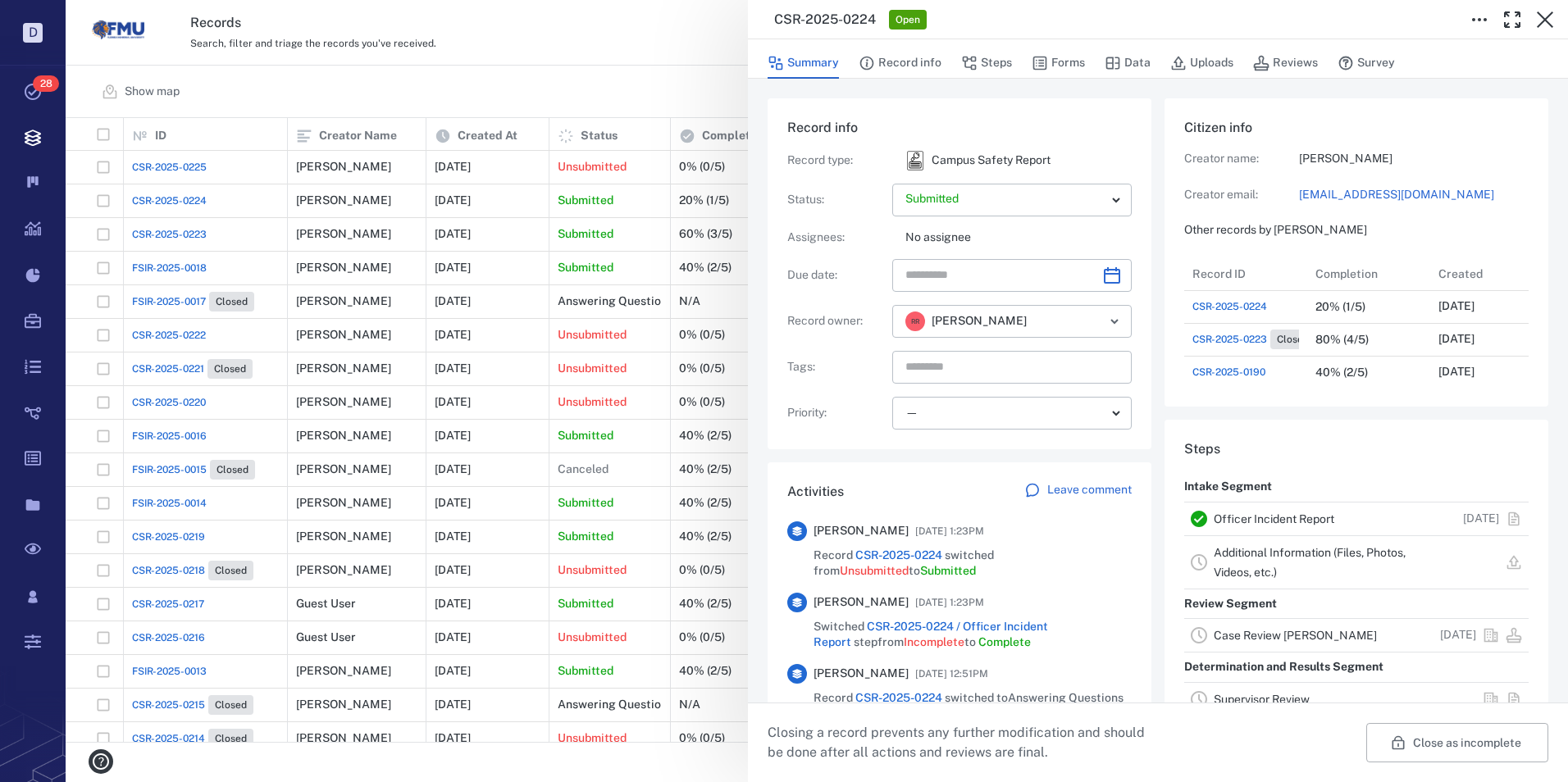
click at [1293, 518] on link "Officer Incident Report" at bounding box center [1273, 519] width 121 height 13
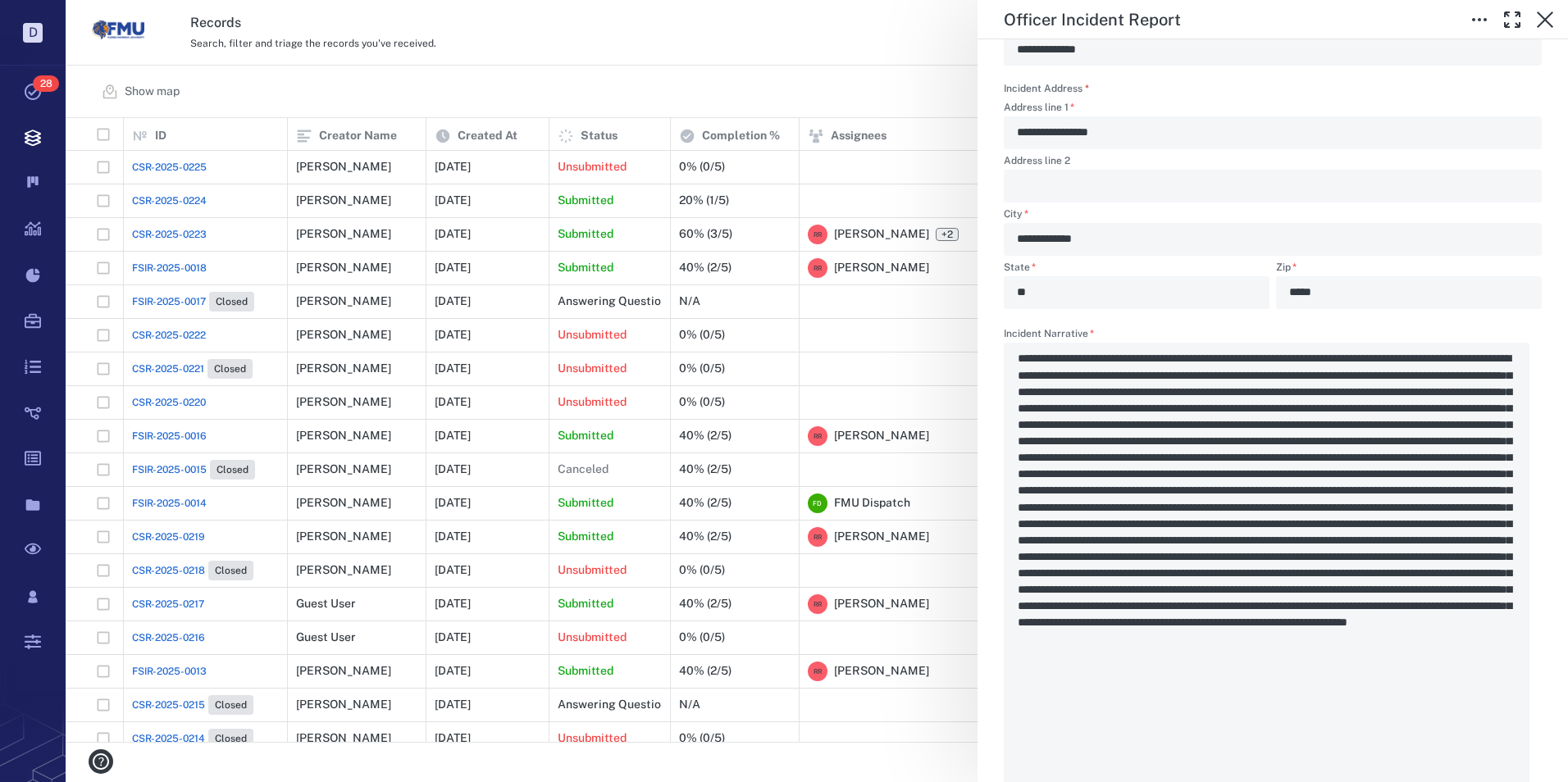
scroll to position [1722, 0]
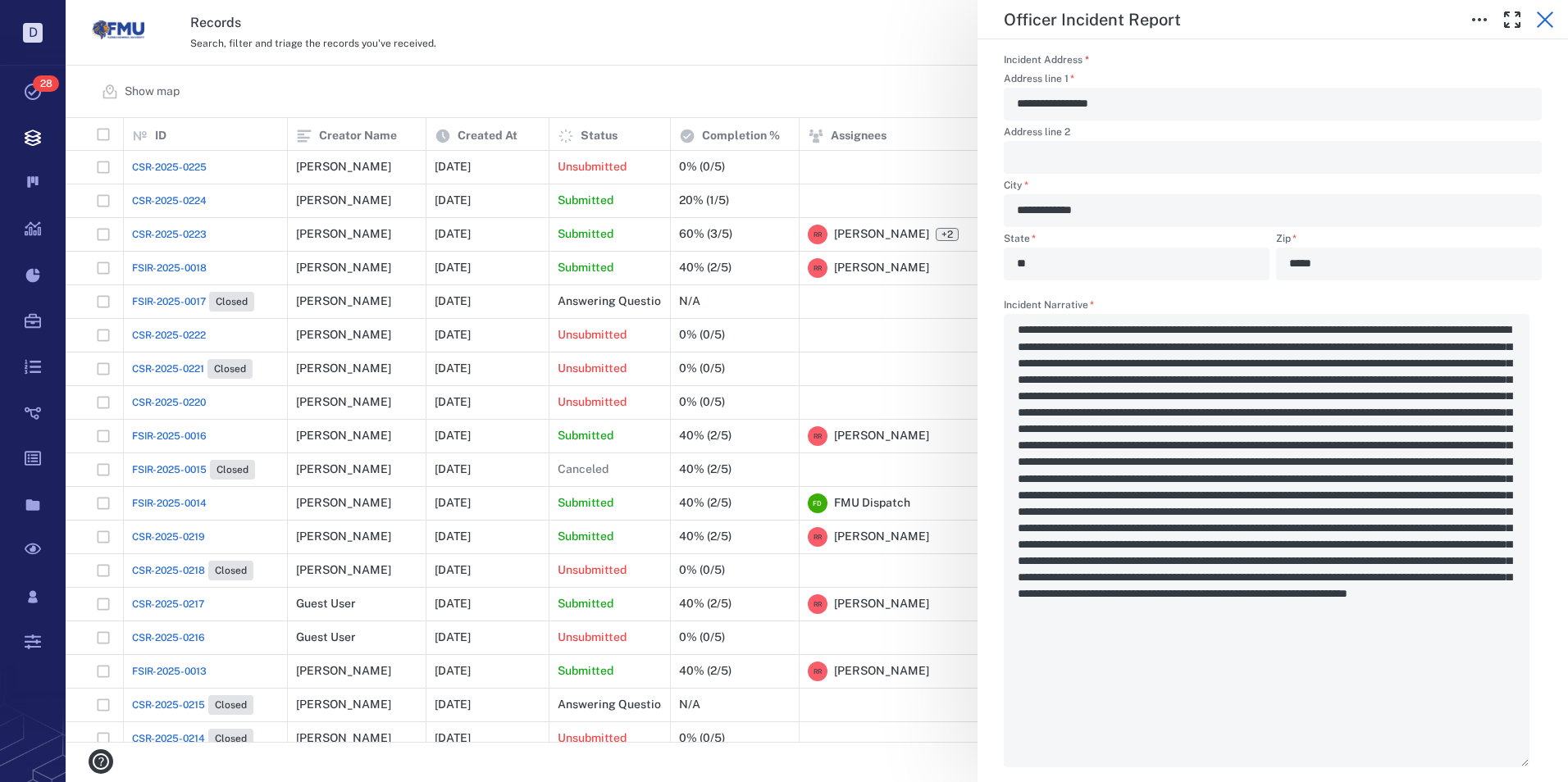
click at [1537, 20] on icon "button" at bounding box center [1545, 20] width 20 height 20
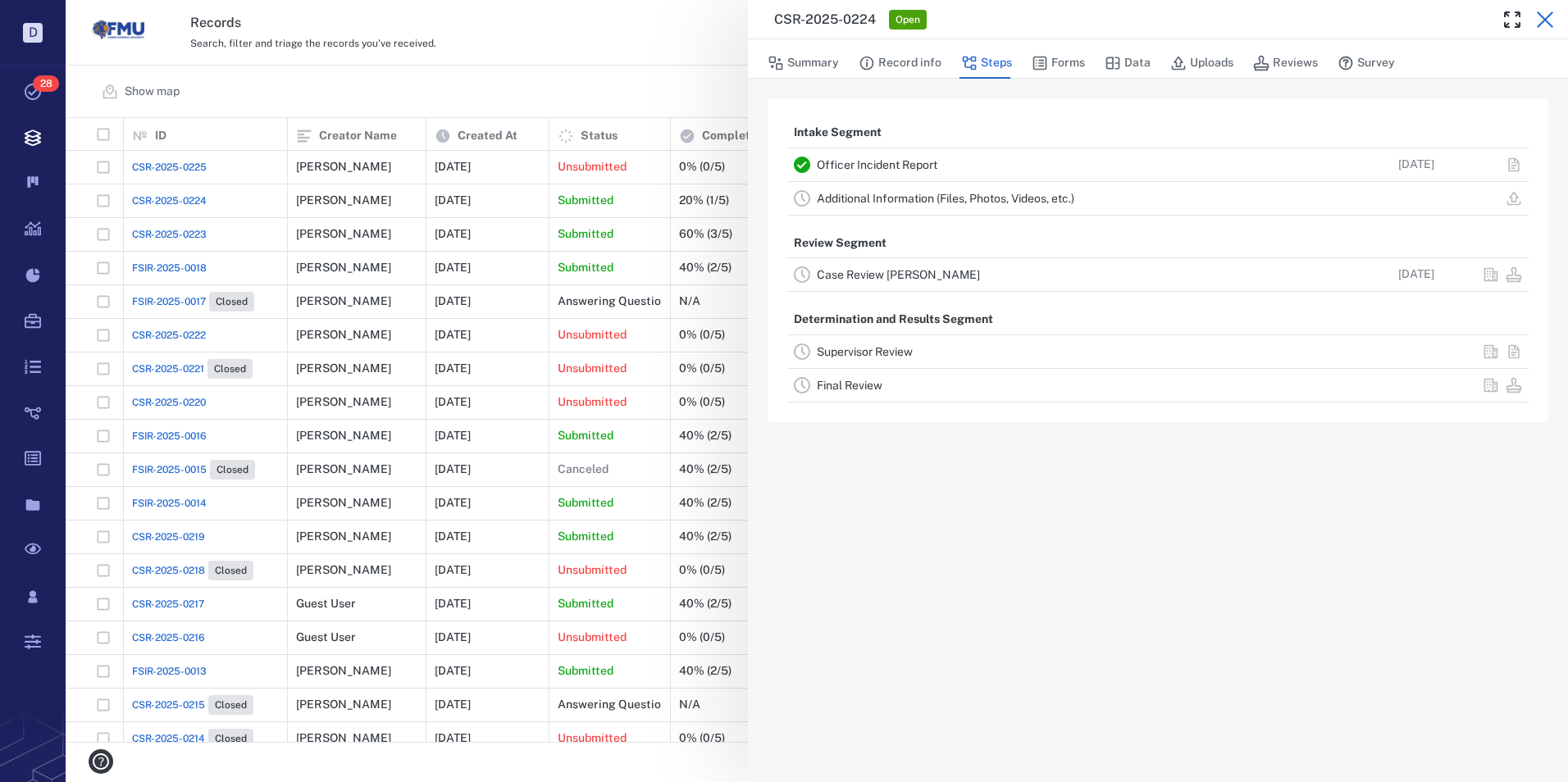
click at [1541, 15] on icon "button" at bounding box center [1545, 20] width 16 height 16
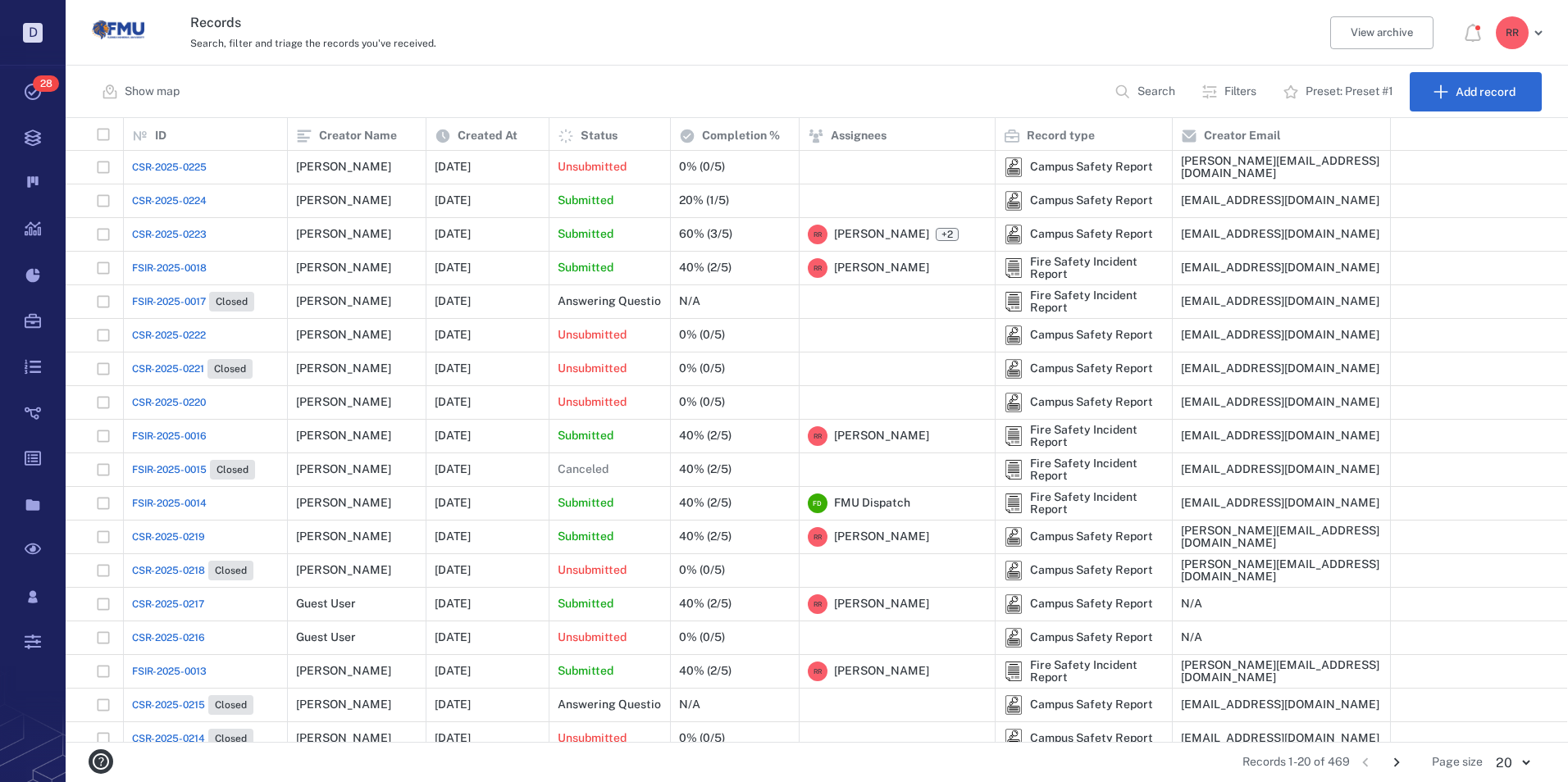
click at [177, 238] on span "CSR-2025-0223" at bounding box center [170, 234] width 75 height 15
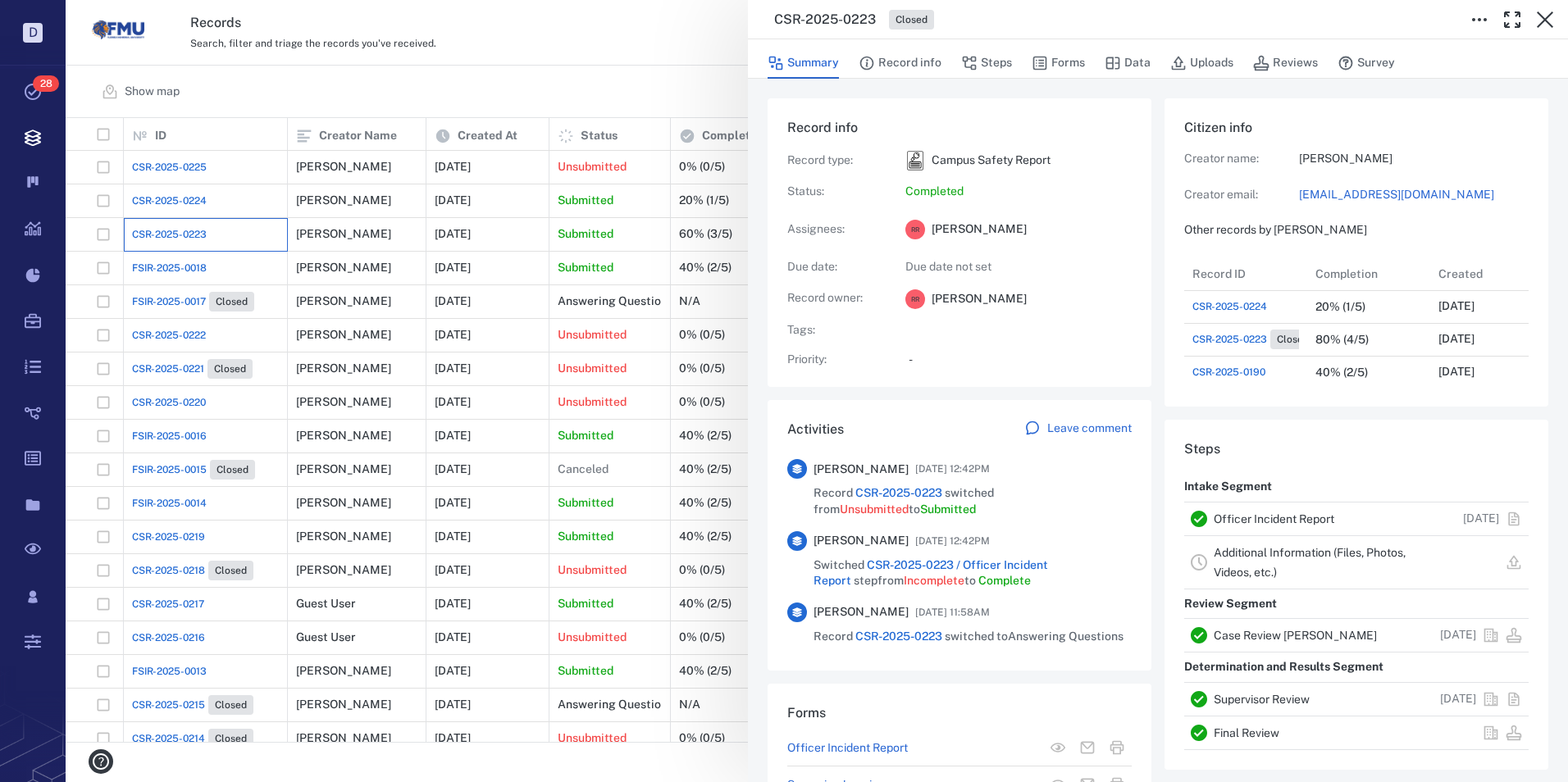
scroll to position [229, 313]
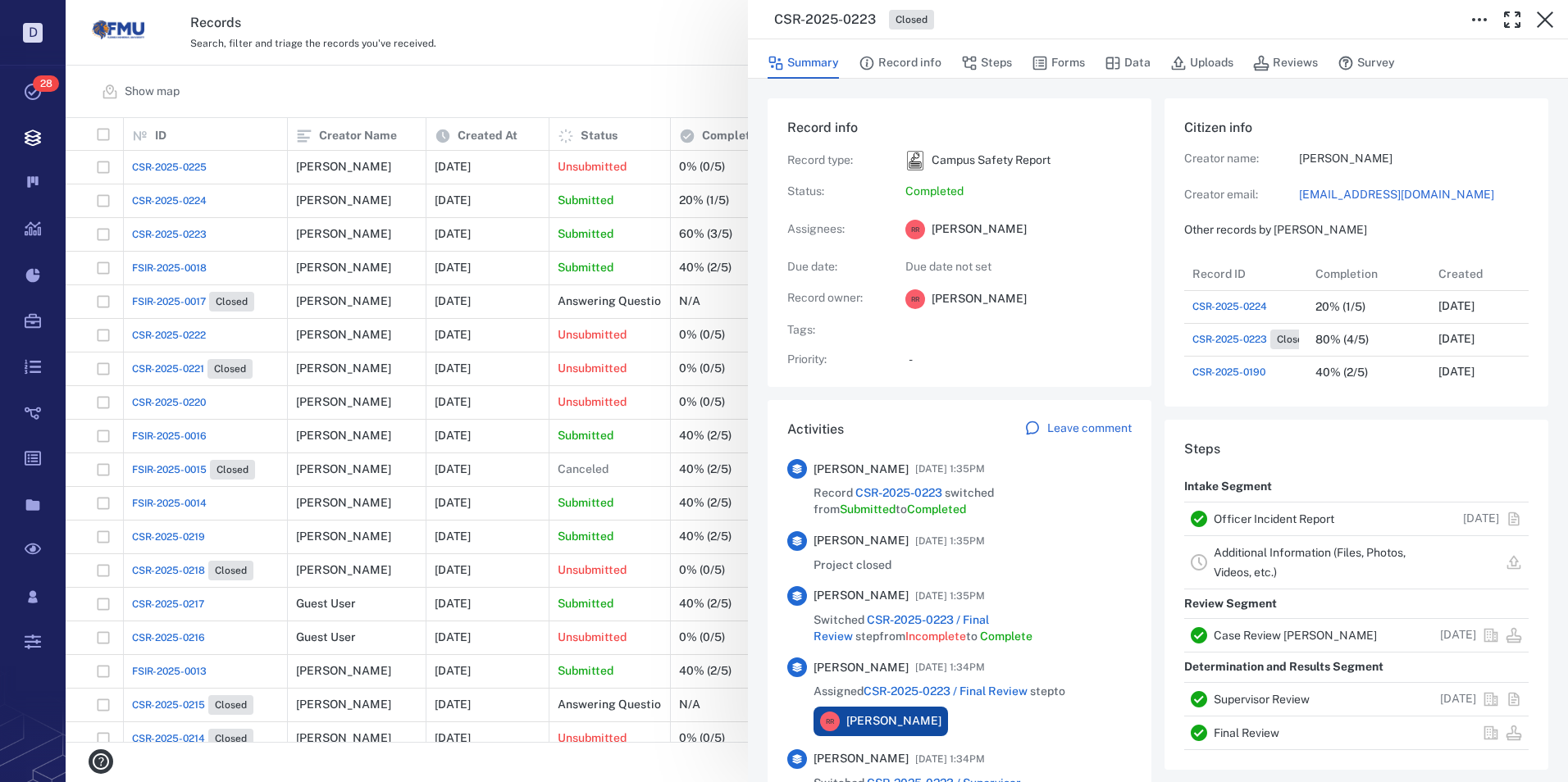
click at [1266, 517] on link "Officer Incident Report" at bounding box center [1273, 519] width 121 height 13
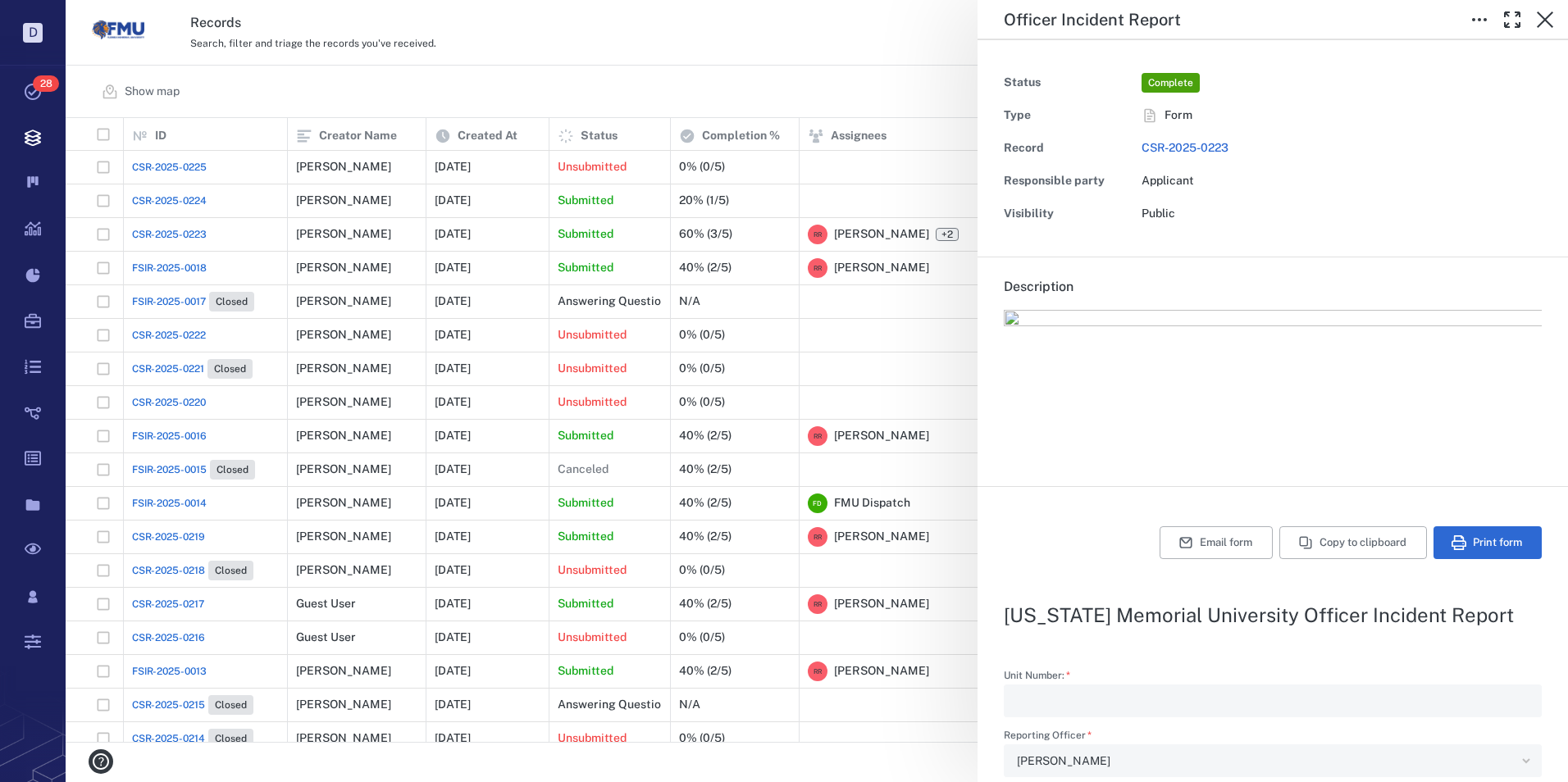
type textarea "*"
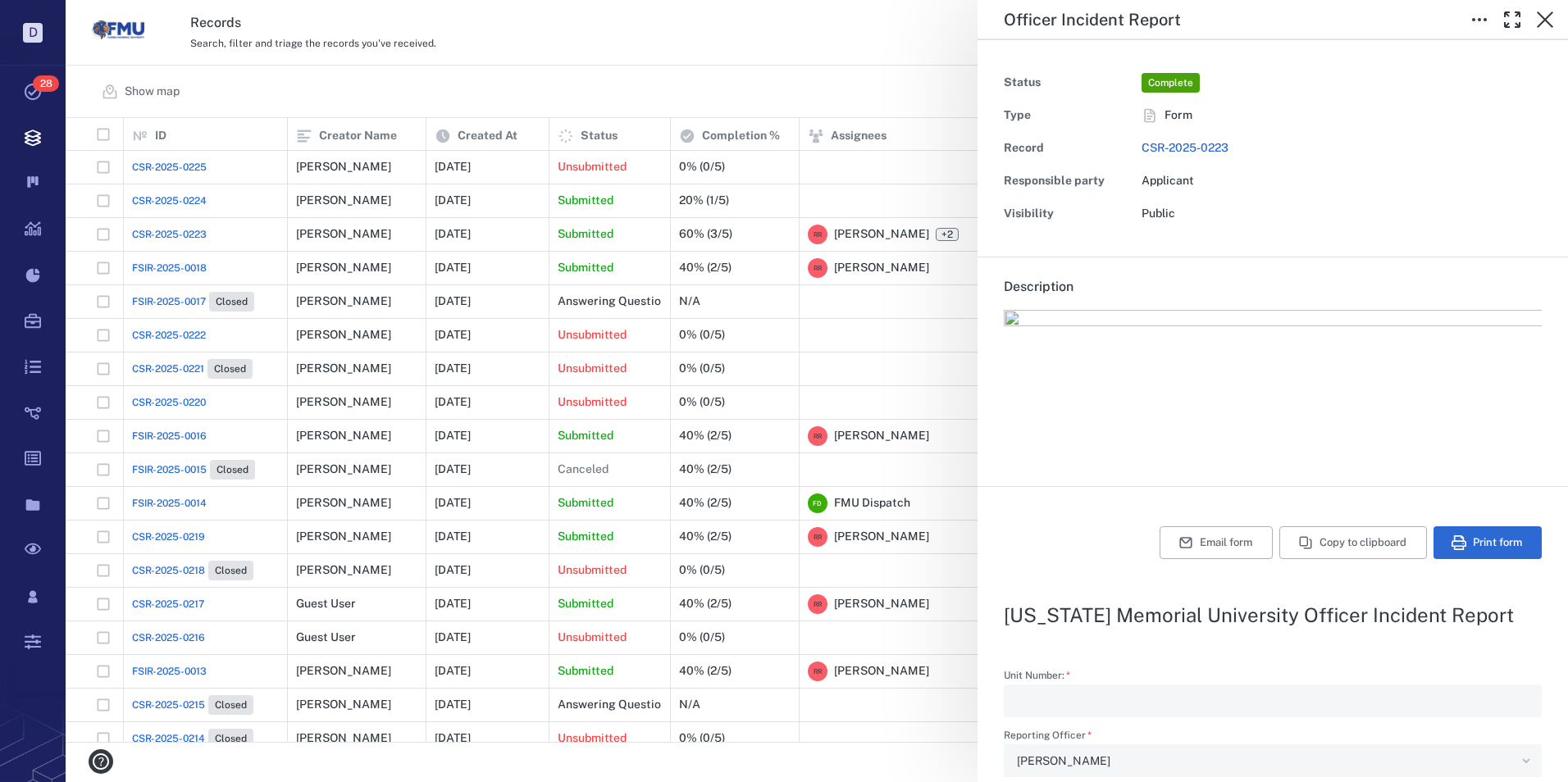
type textarea "*"
click at [934, 29] on div "**********" at bounding box center [816, 391] width 1502 height 782
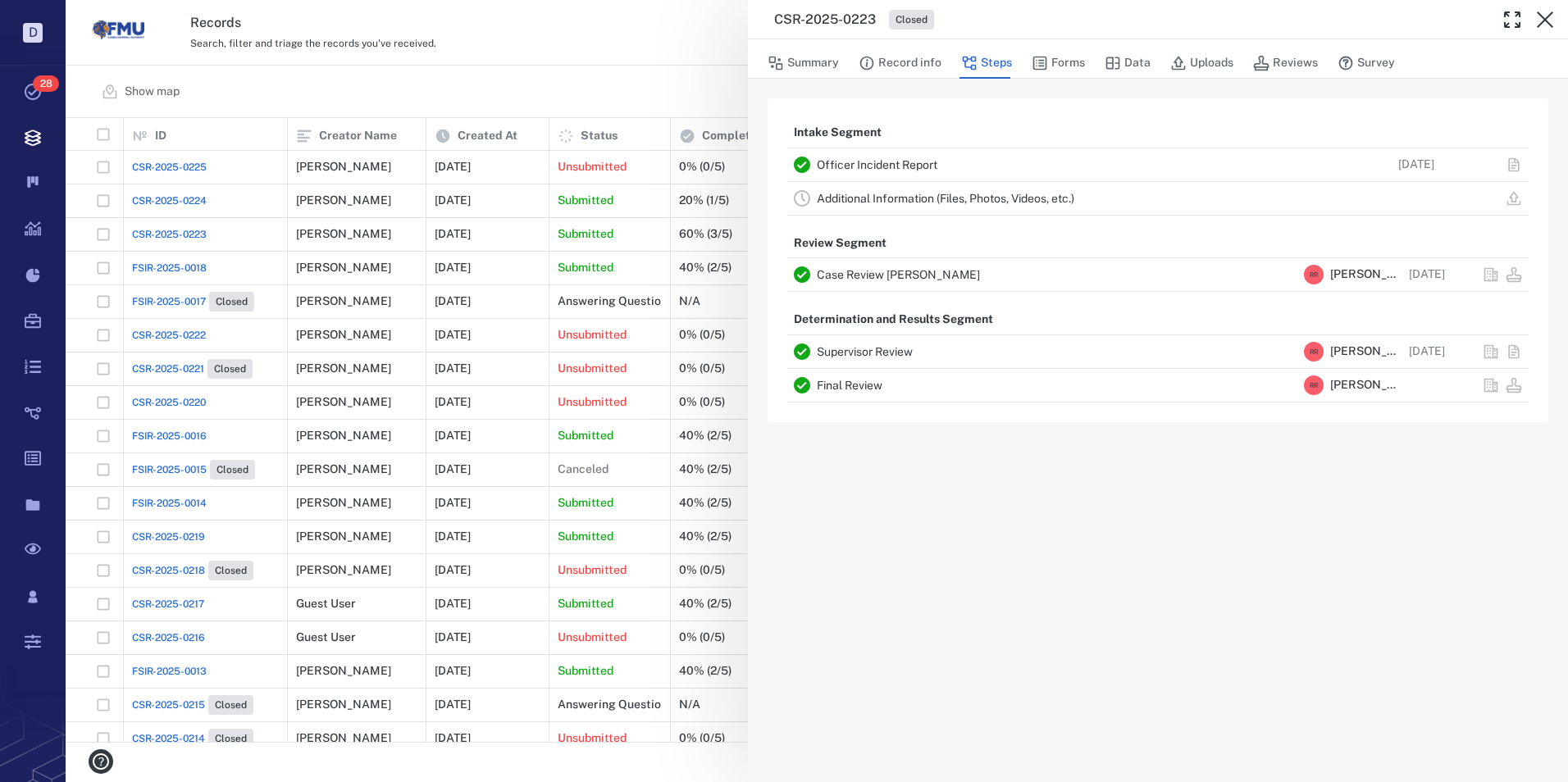
click at [898, 163] on link "Officer Incident Report" at bounding box center [877, 164] width 121 height 13
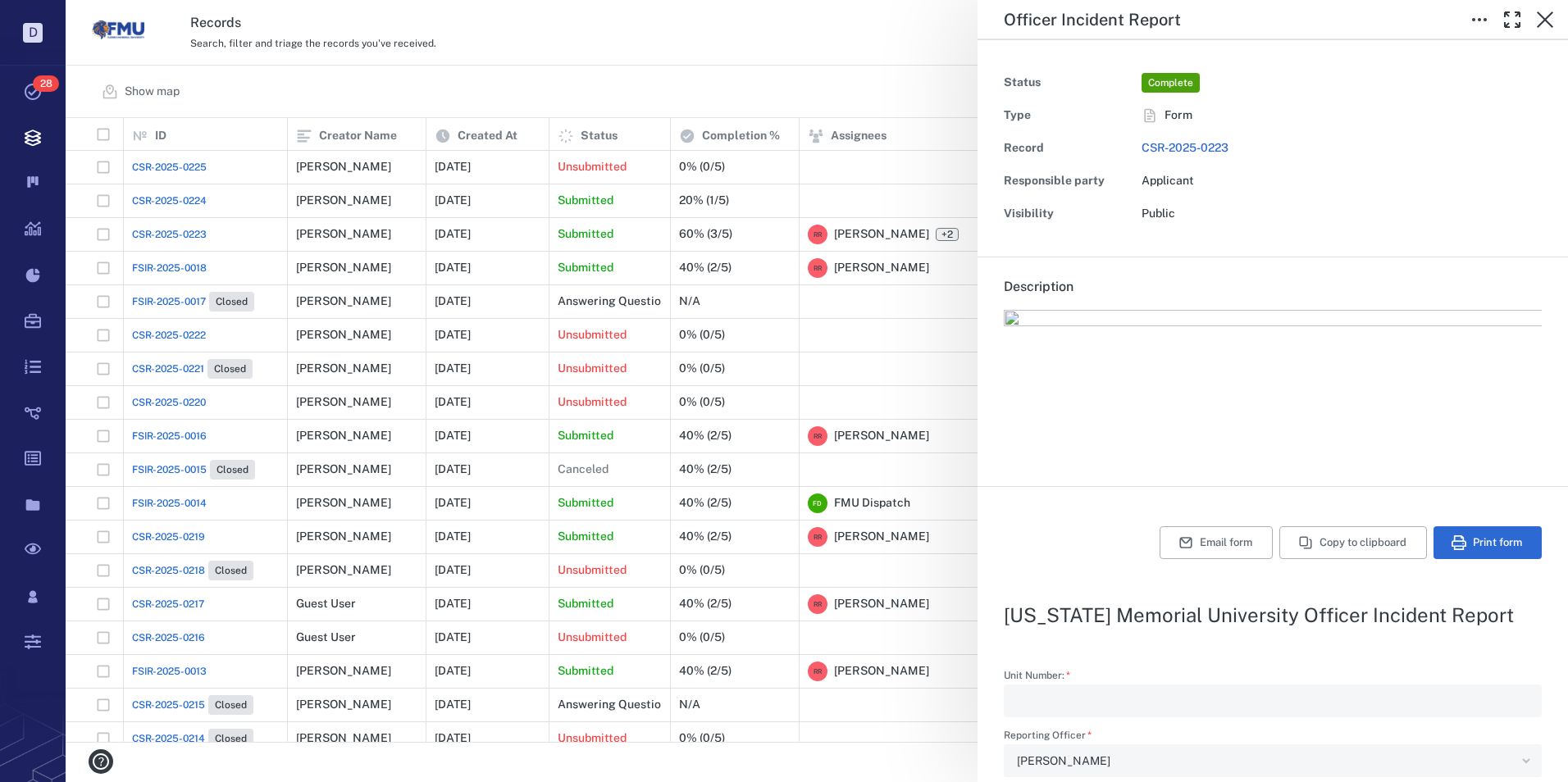
type textarea "*"
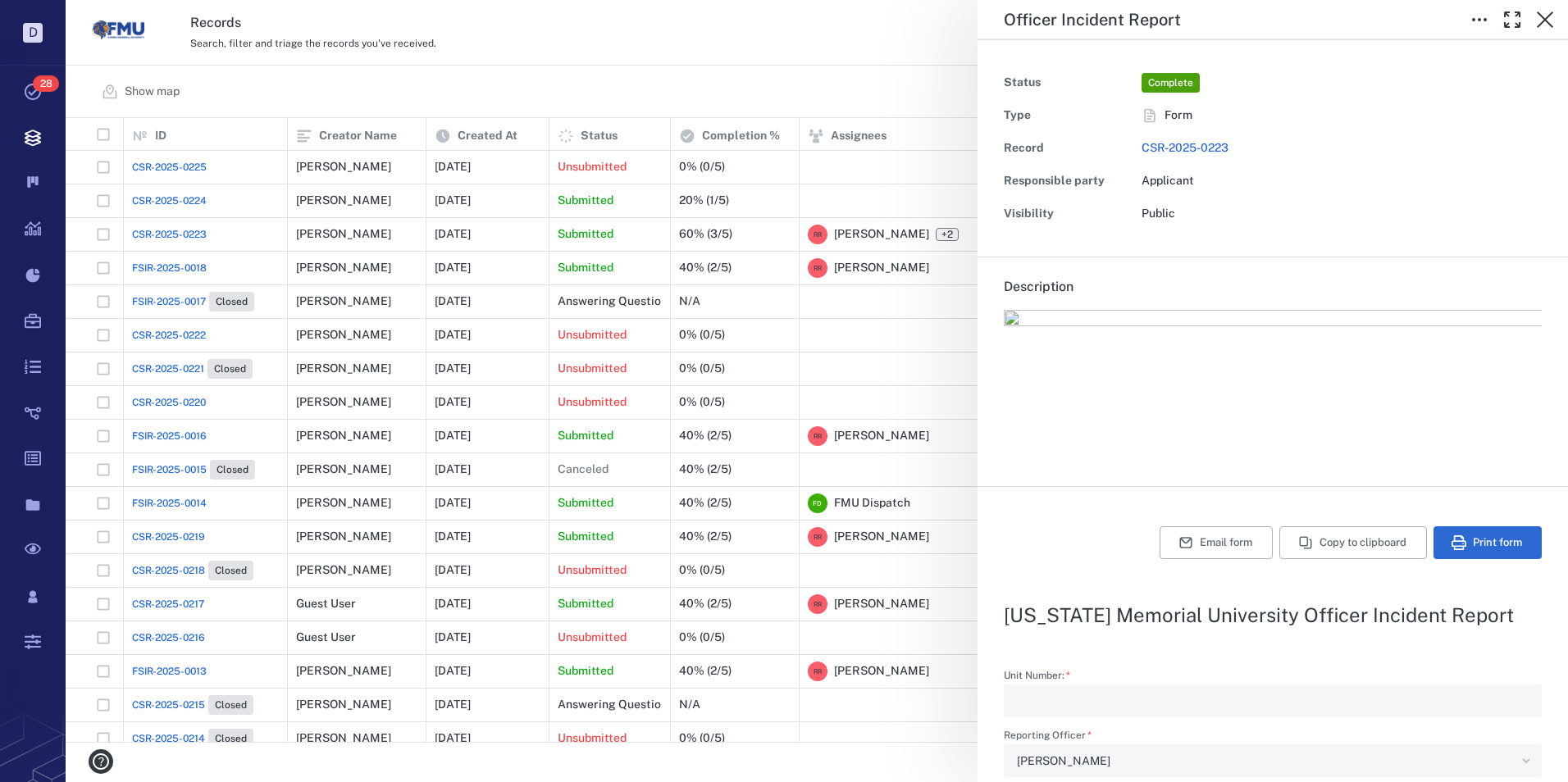
type textarea "*"
click at [1544, 14] on icon "button" at bounding box center [1545, 20] width 20 height 20
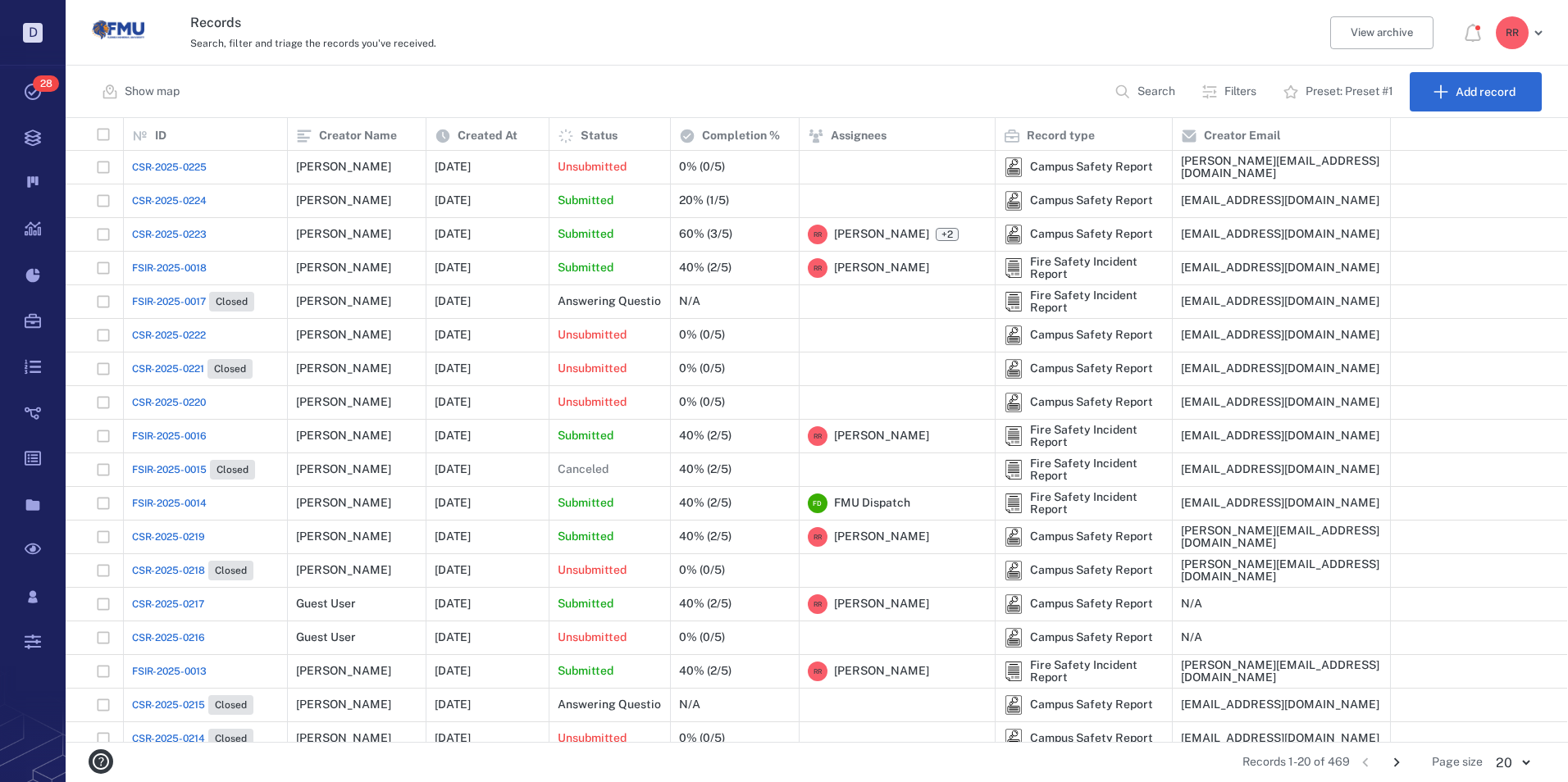
click at [154, 200] on span "CSR-2025-0224" at bounding box center [170, 201] width 75 height 15
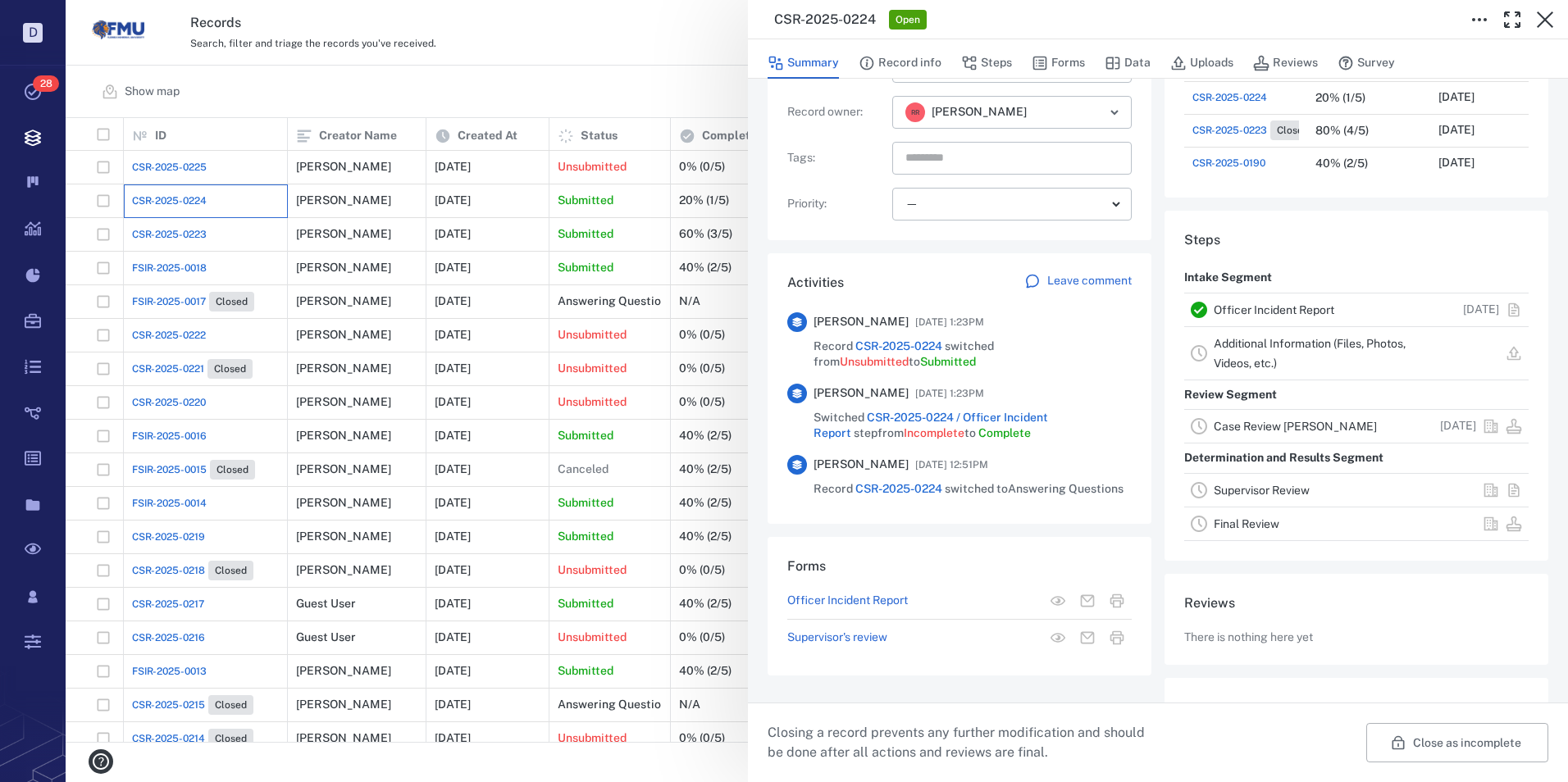
scroll to position [246, 0]
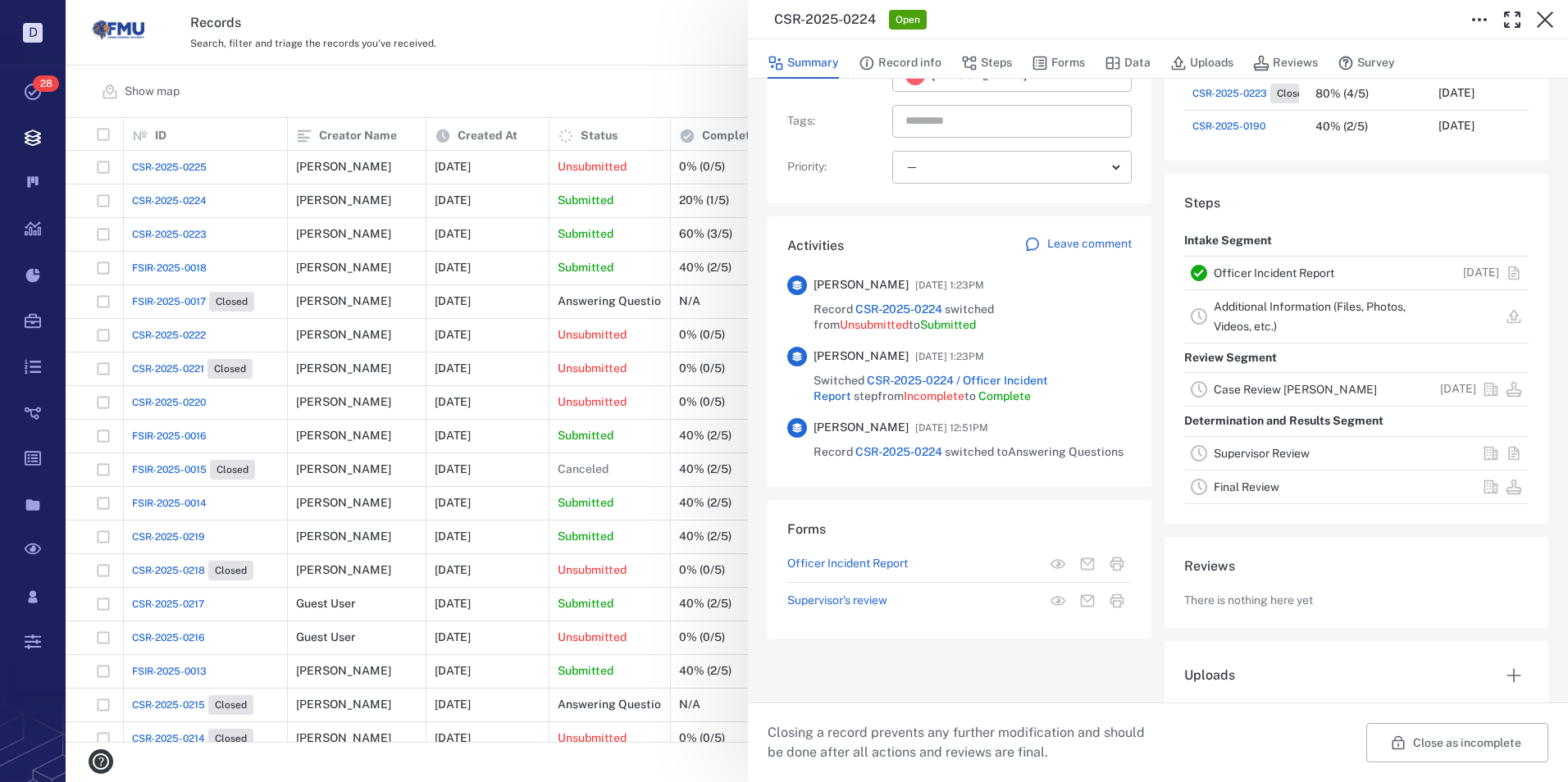
click at [1253, 267] on link "Officer Incident Report" at bounding box center [1273, 272] width 121 height 13
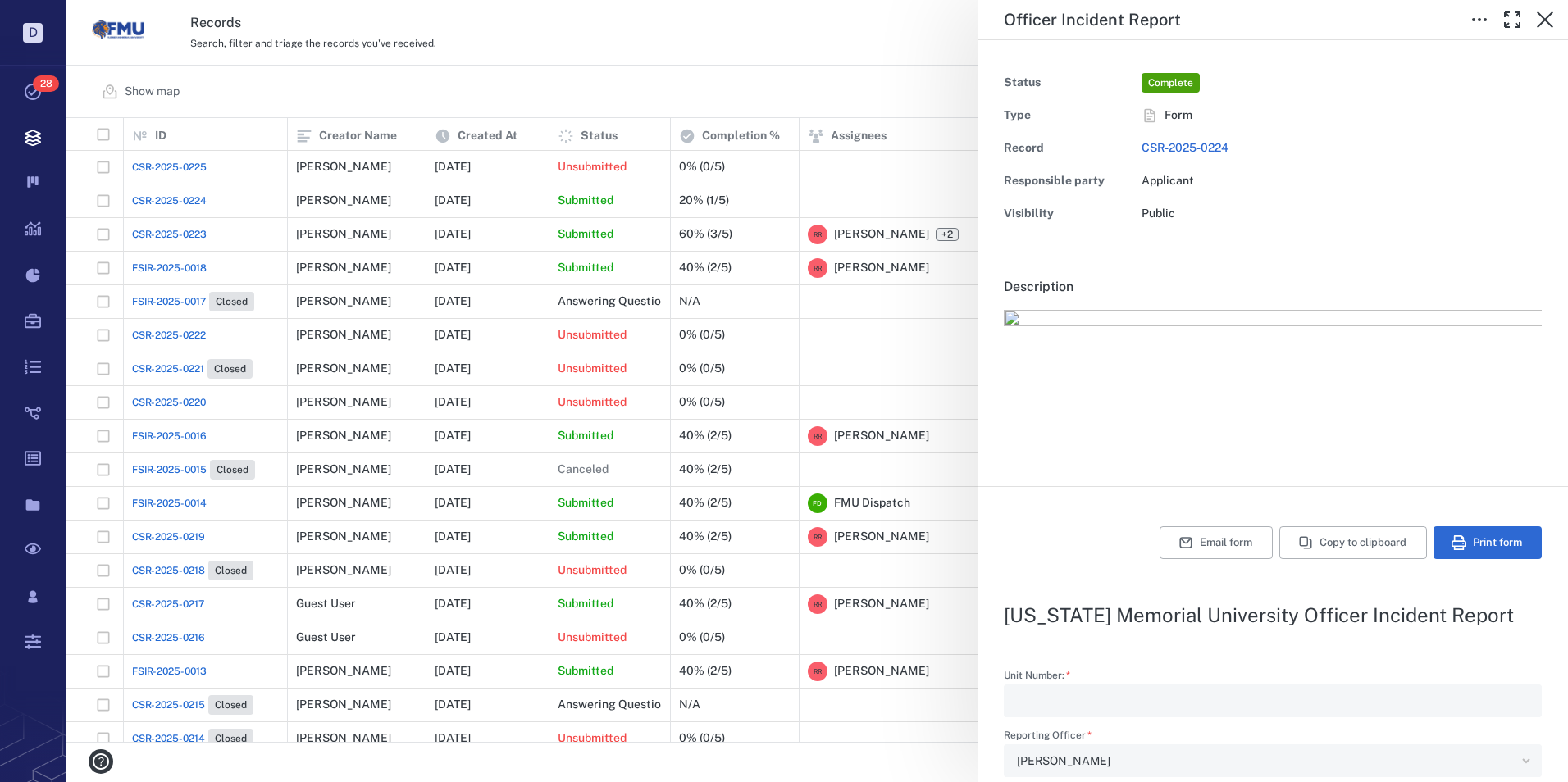
type textarea "*"
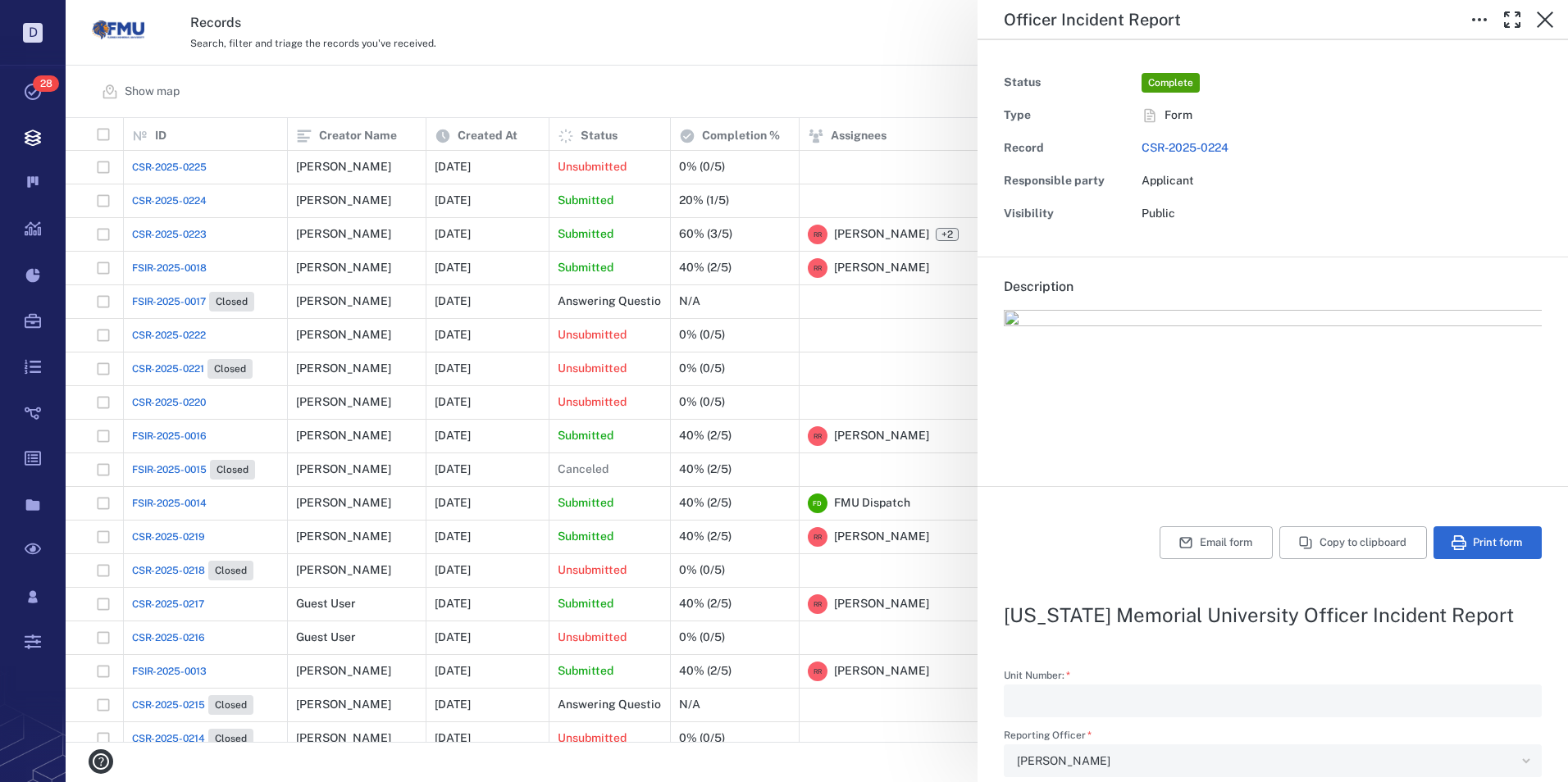
type textarea "*"
click at [1543, 14] on icon "button" at bounding box center [1545, 20] width 20 height 20
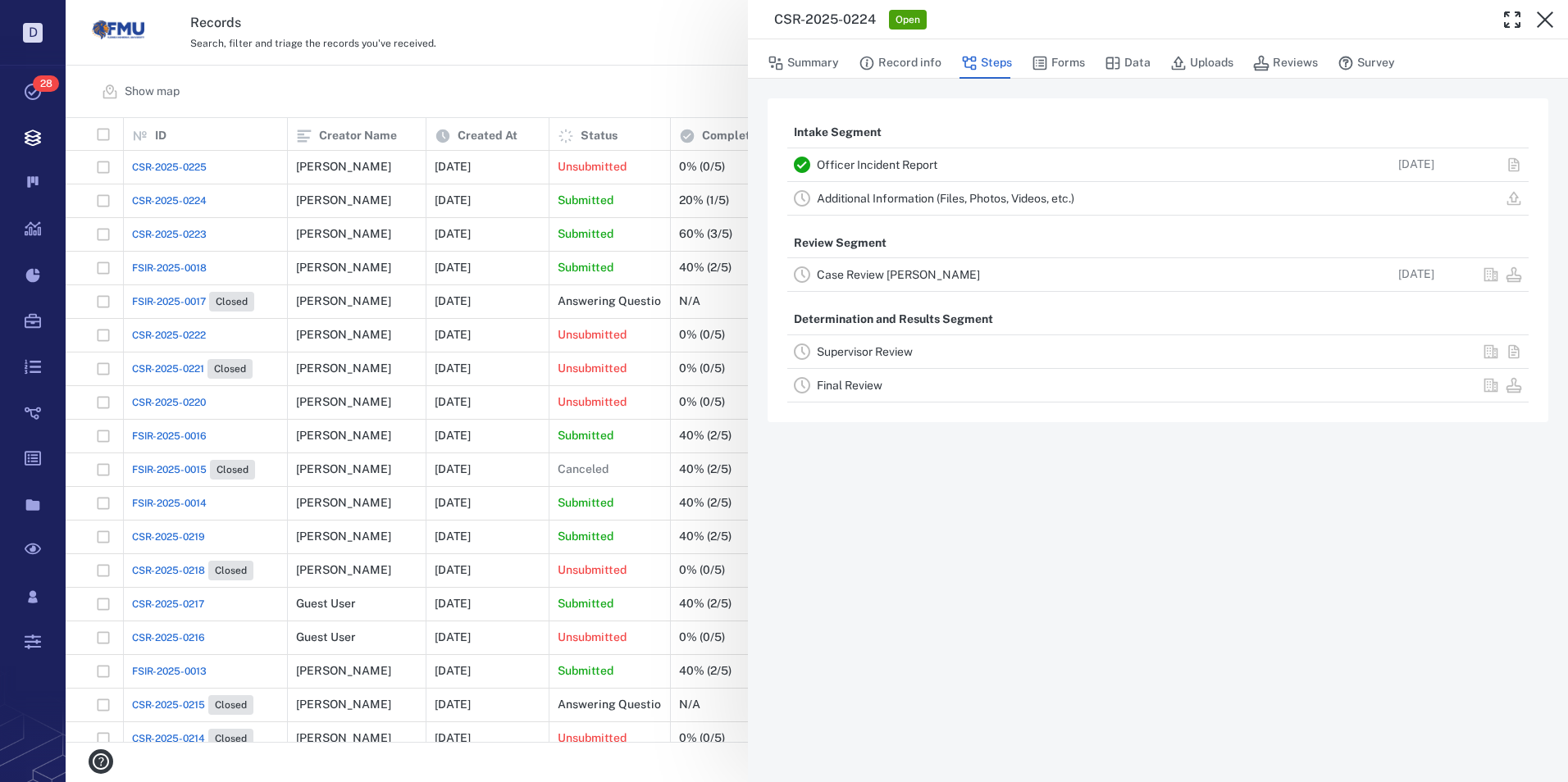
click at [841, 270] on link "Case Review [PERSON_NAME]" at bounding box center [898, 274] width 163 height 13
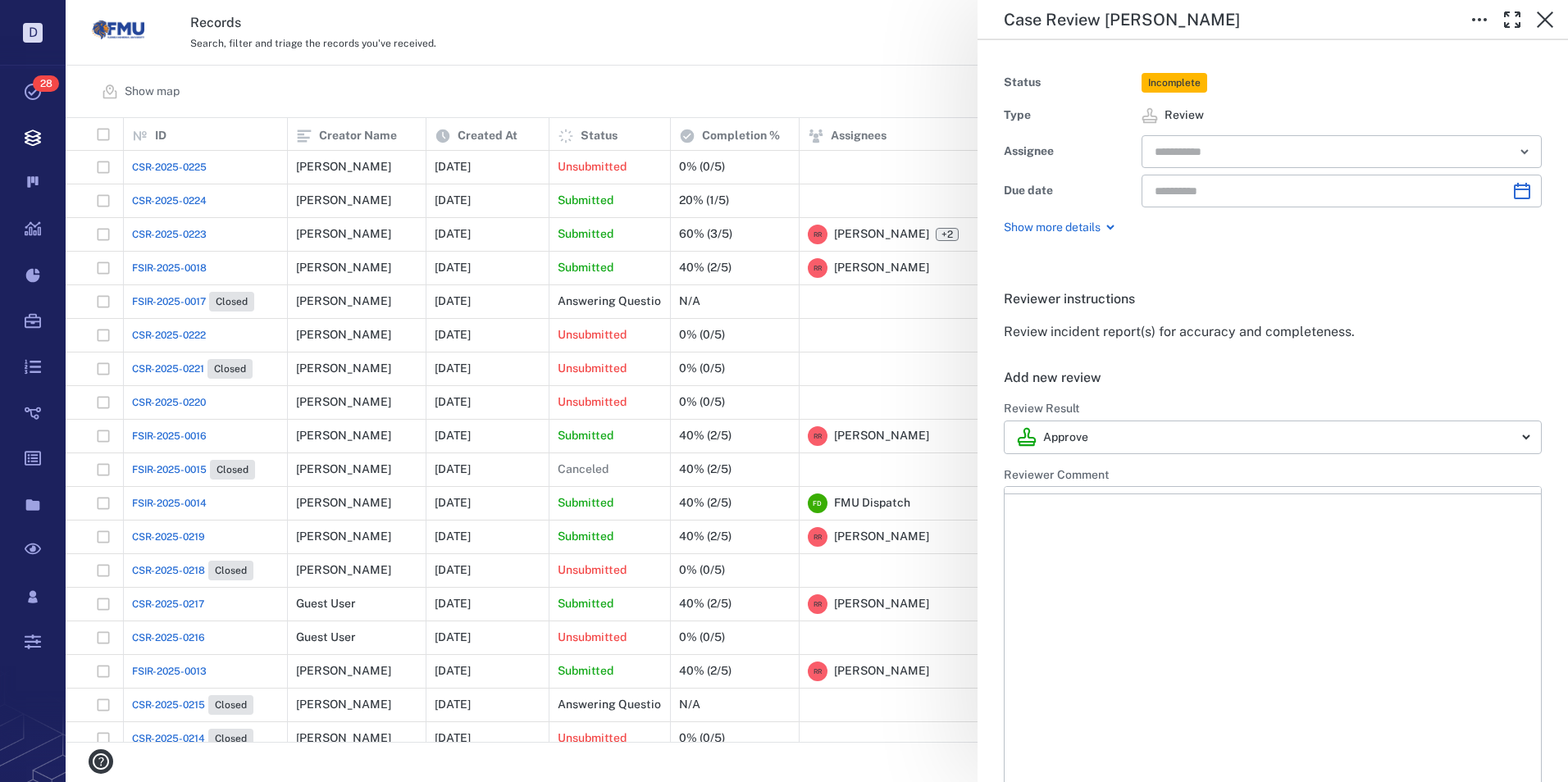
type input "**********"
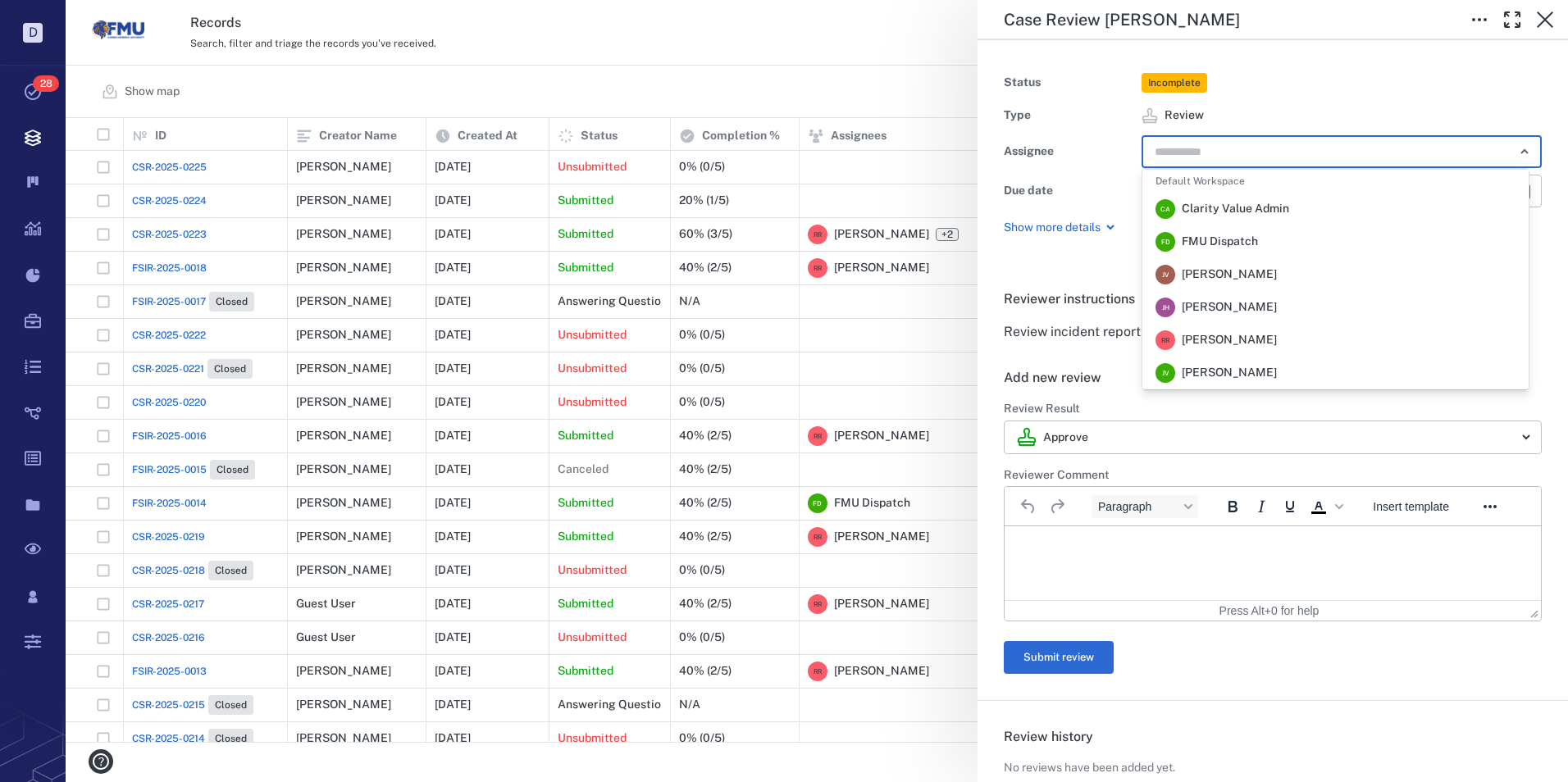
click at [1226, 147] on input "text" at bounding box center [1322, 152] width 339 height 23
click at [1218, 340] on span "[PERSON_NAME]" at bounding box center [1229, 340] width 96 height 16
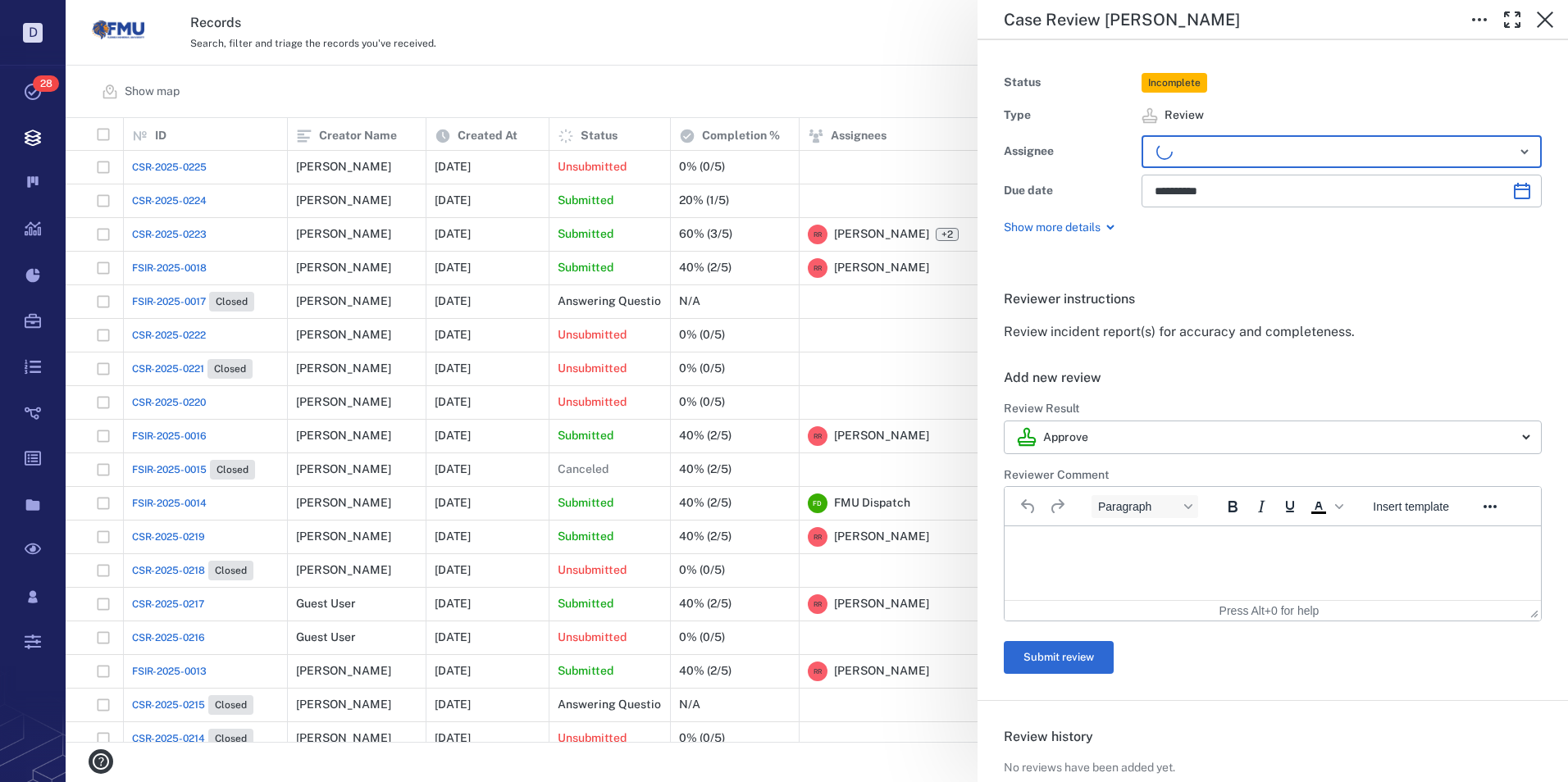
click at [1088, 549] on p "Rich Text Area. Press ALT-0 for help." at bounding box center [1272, 546] width 508 height 15
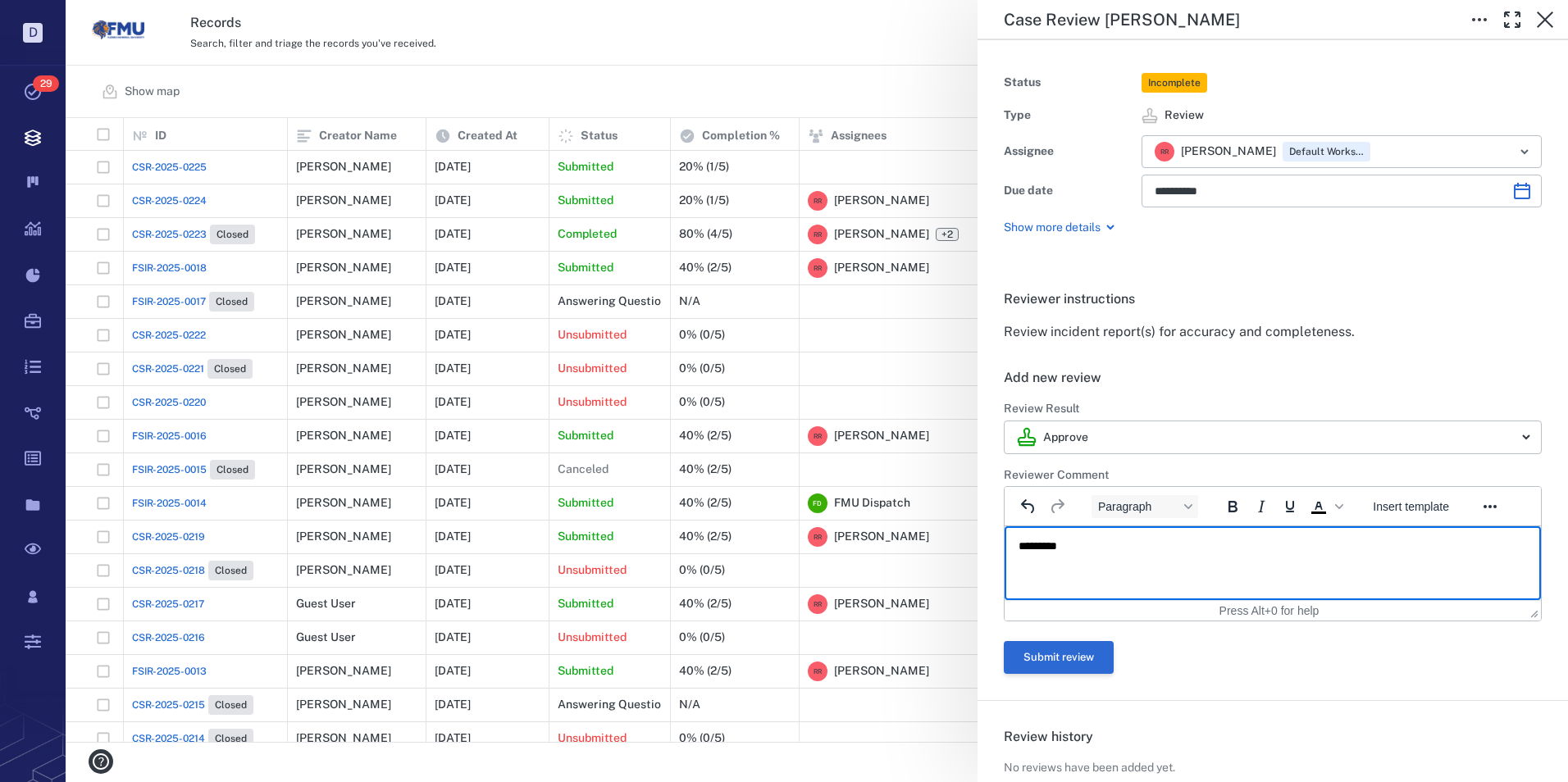
click at [1055, 662] on button "Submit review" at bounding box center [1058, 657] width 110 height 33
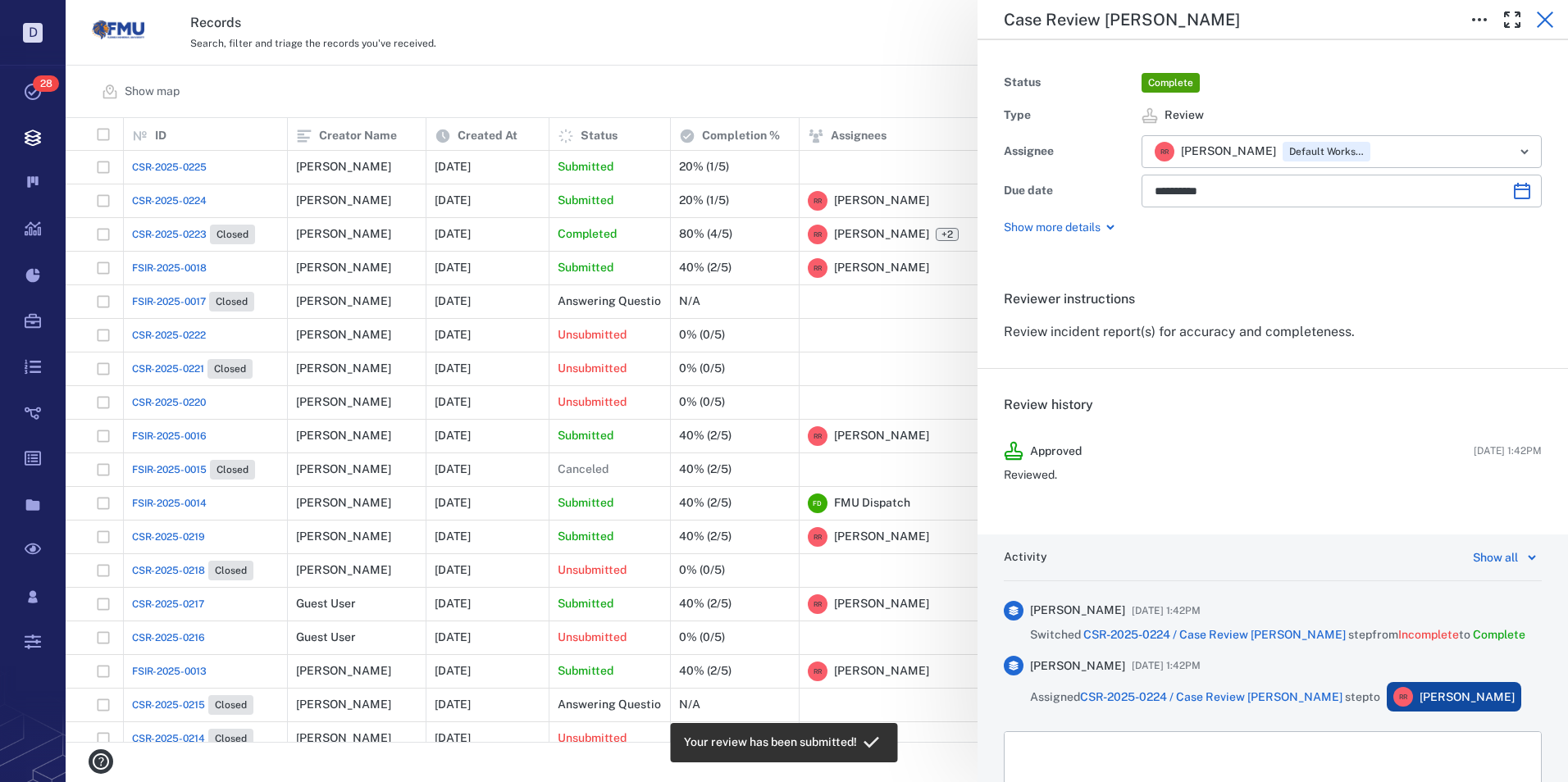
click at [1544, 20] on icon "button" at bounding box center [1545, 20] width 16 height 16
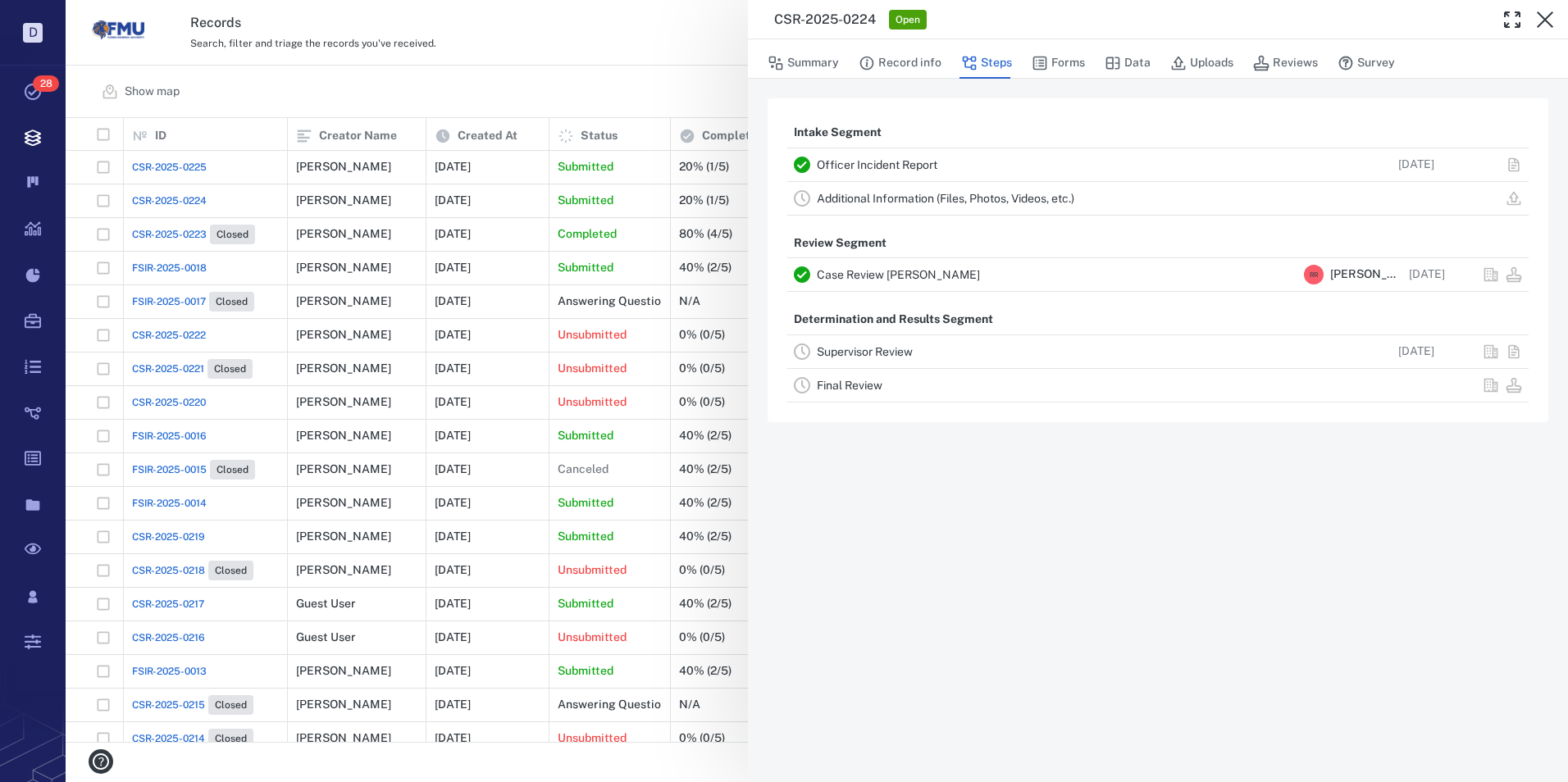
click at [841, 352] on link "Supervisor Review" at bounding box center [864, 352] width 96 height 13
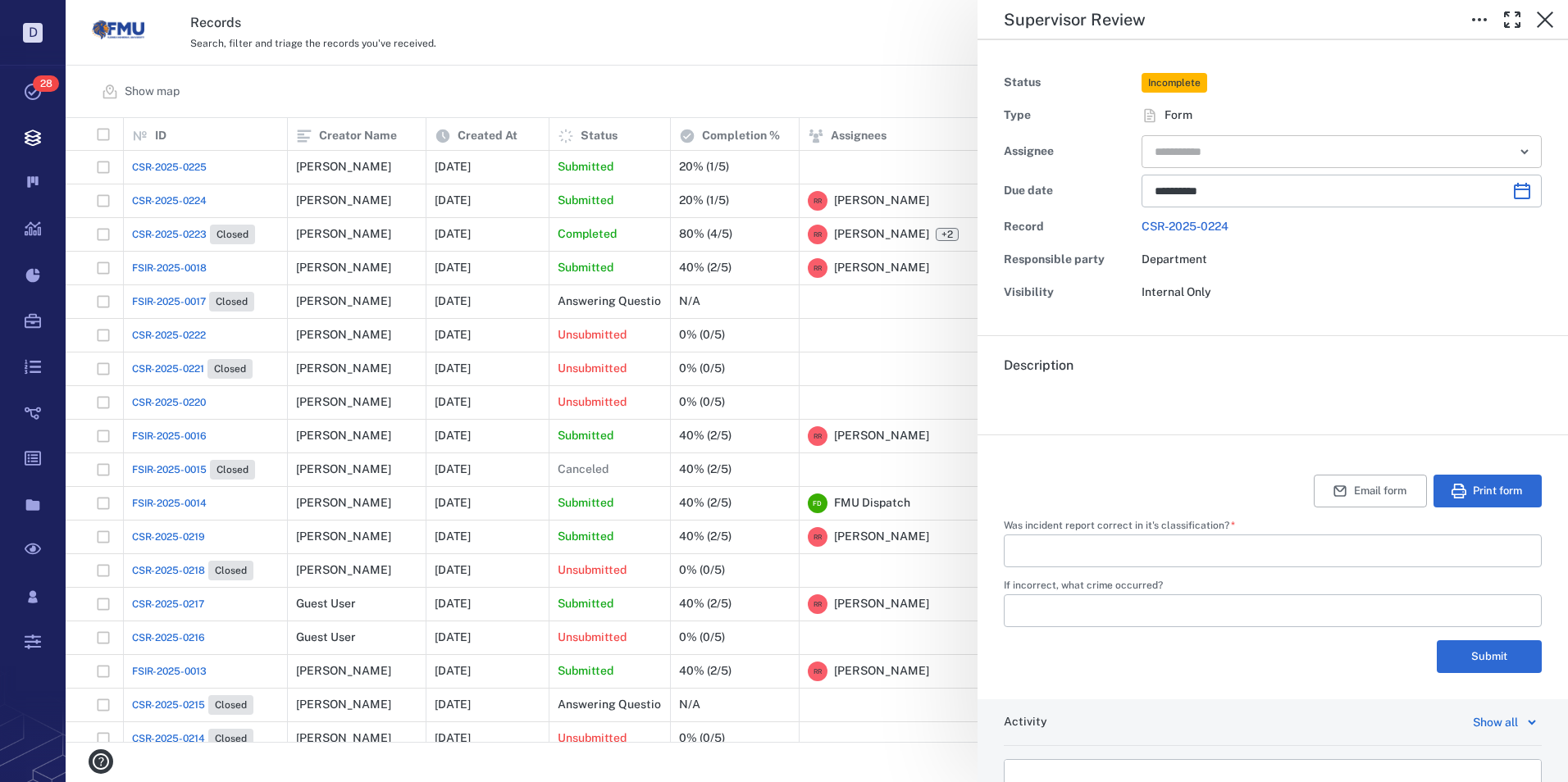
click at [1514, 153] on icon "Open" at bounding box center [1524, 152] width 20 height 20
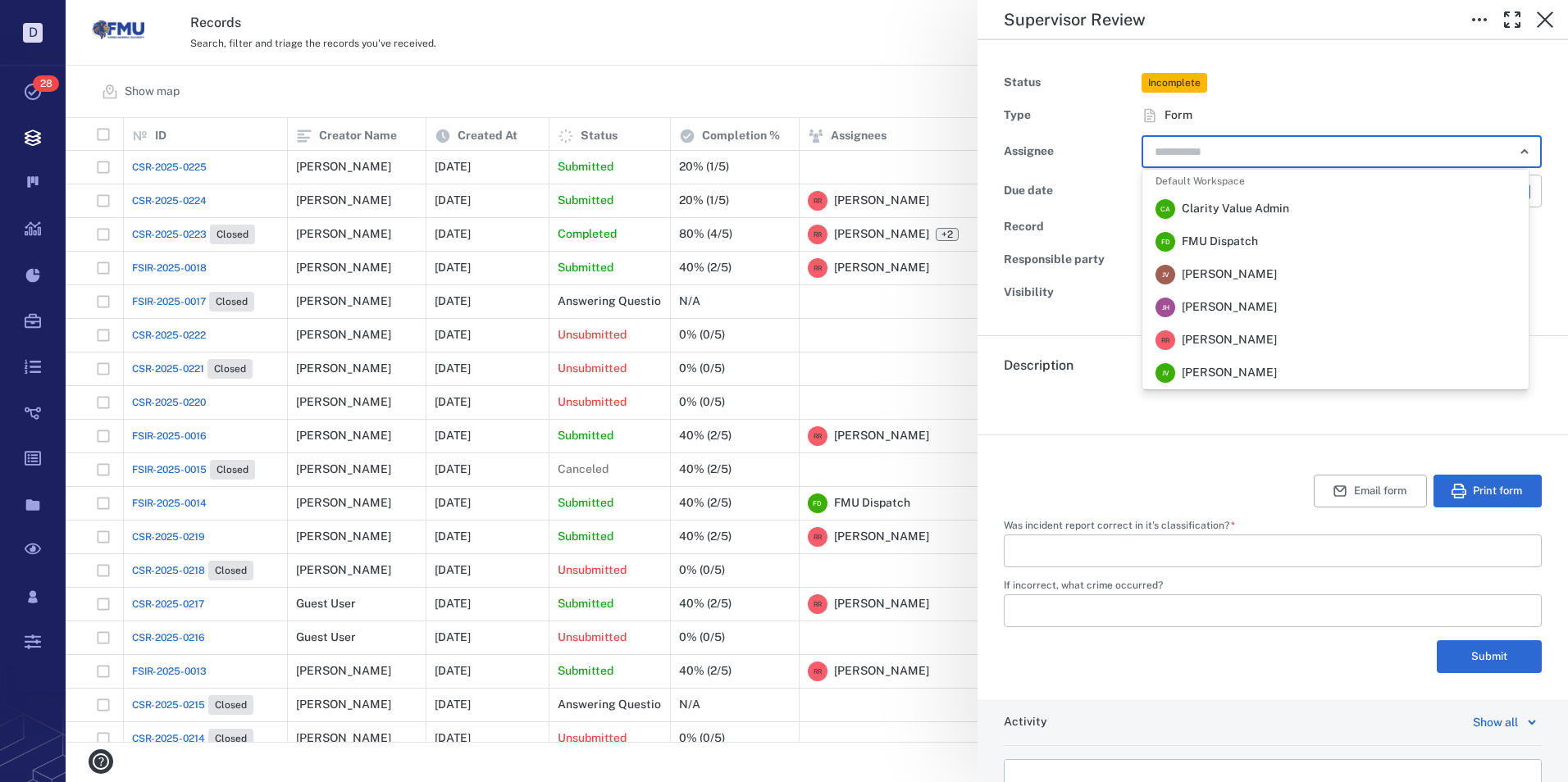
click at [1255, 342] on span "[PERSON_NAME]" at bounding box center [1229, 340] width 96 height 16
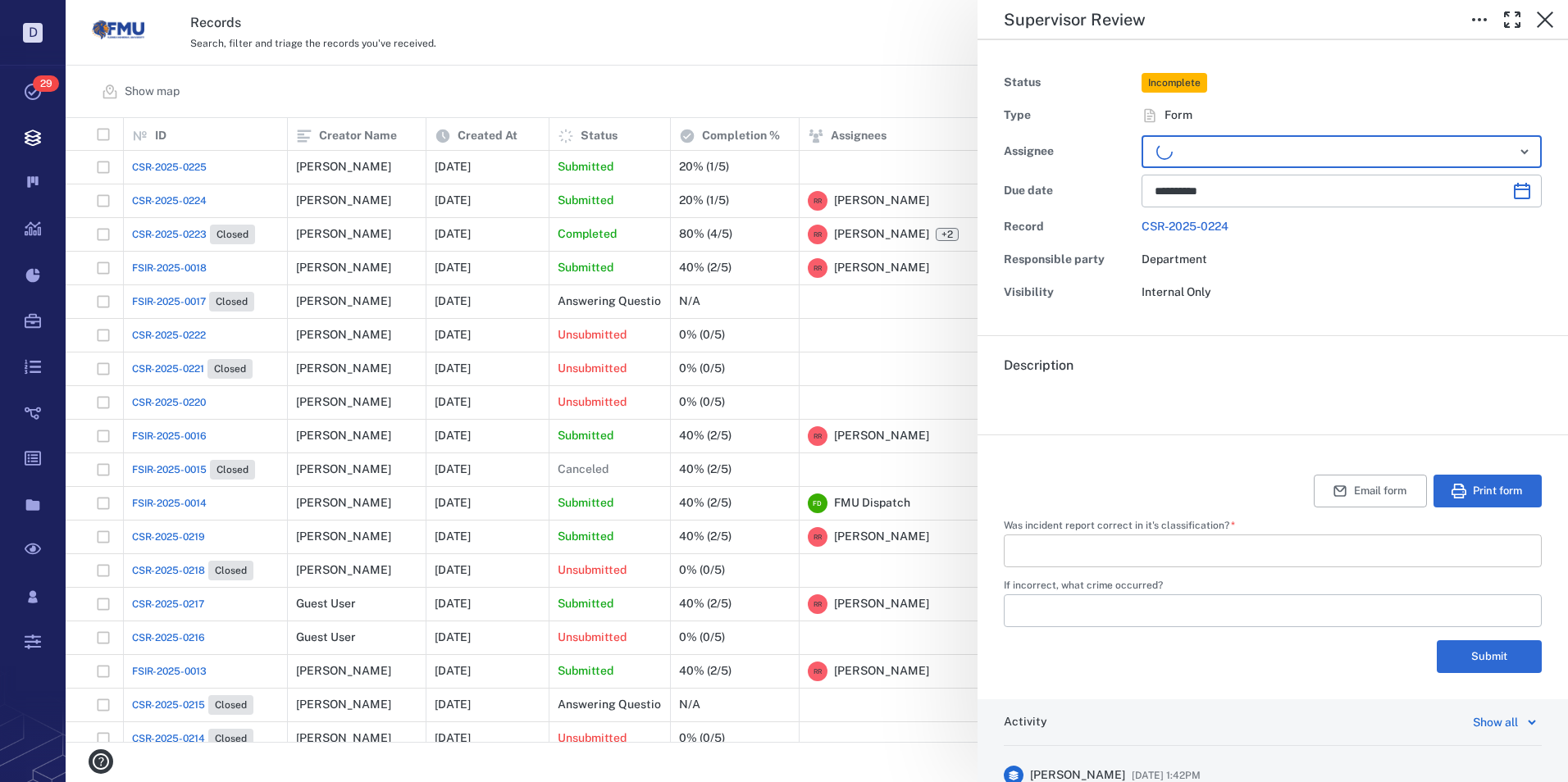
click at [1171, 554] on input "Was incident report correct in it's classification?   *" at bounding box center [1272, 551] width 512 height 33
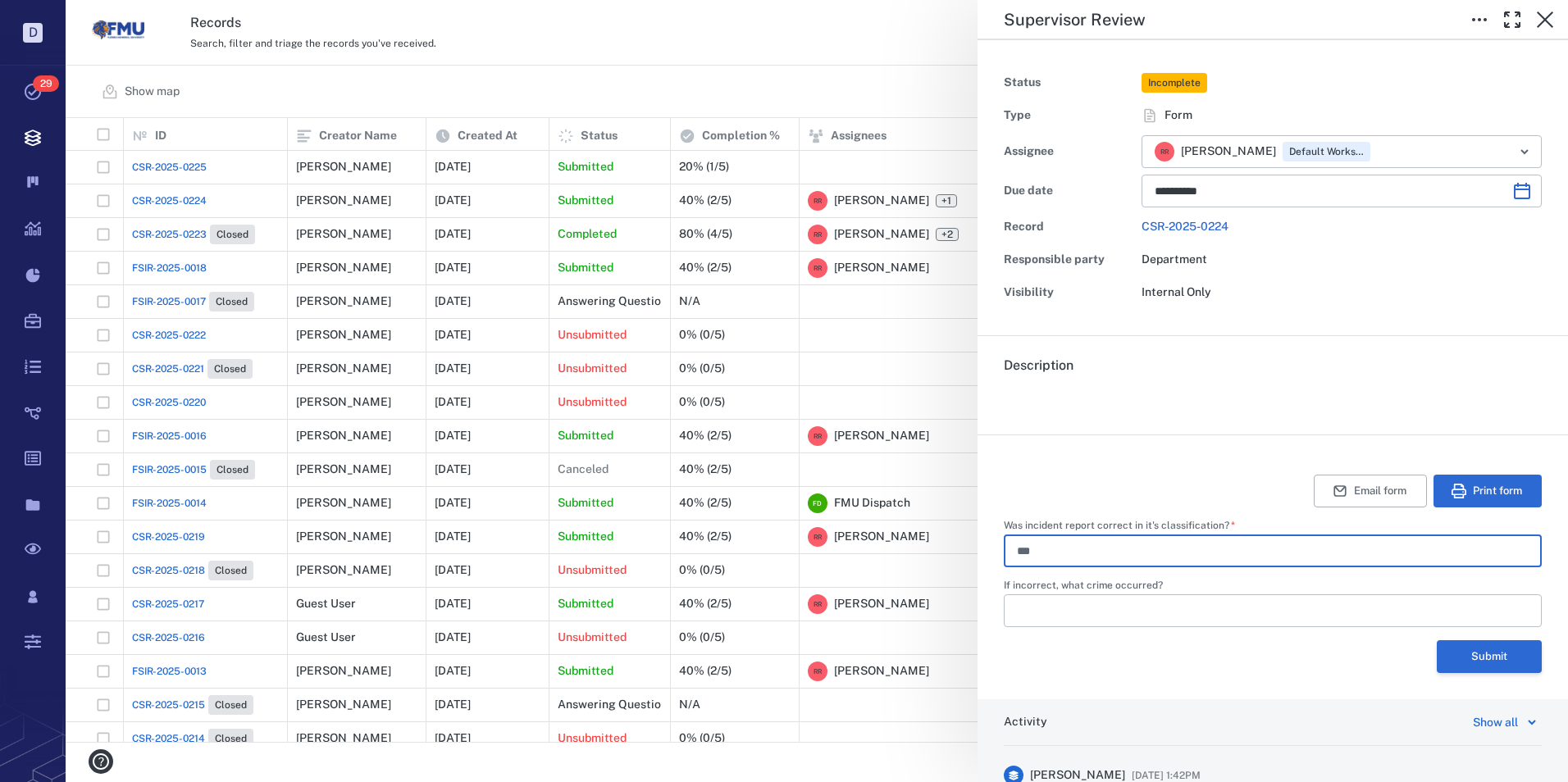
type input "***"
click at [1446, 667] on button "Submit" at bounding box center [1489, 656] width 105 height 33
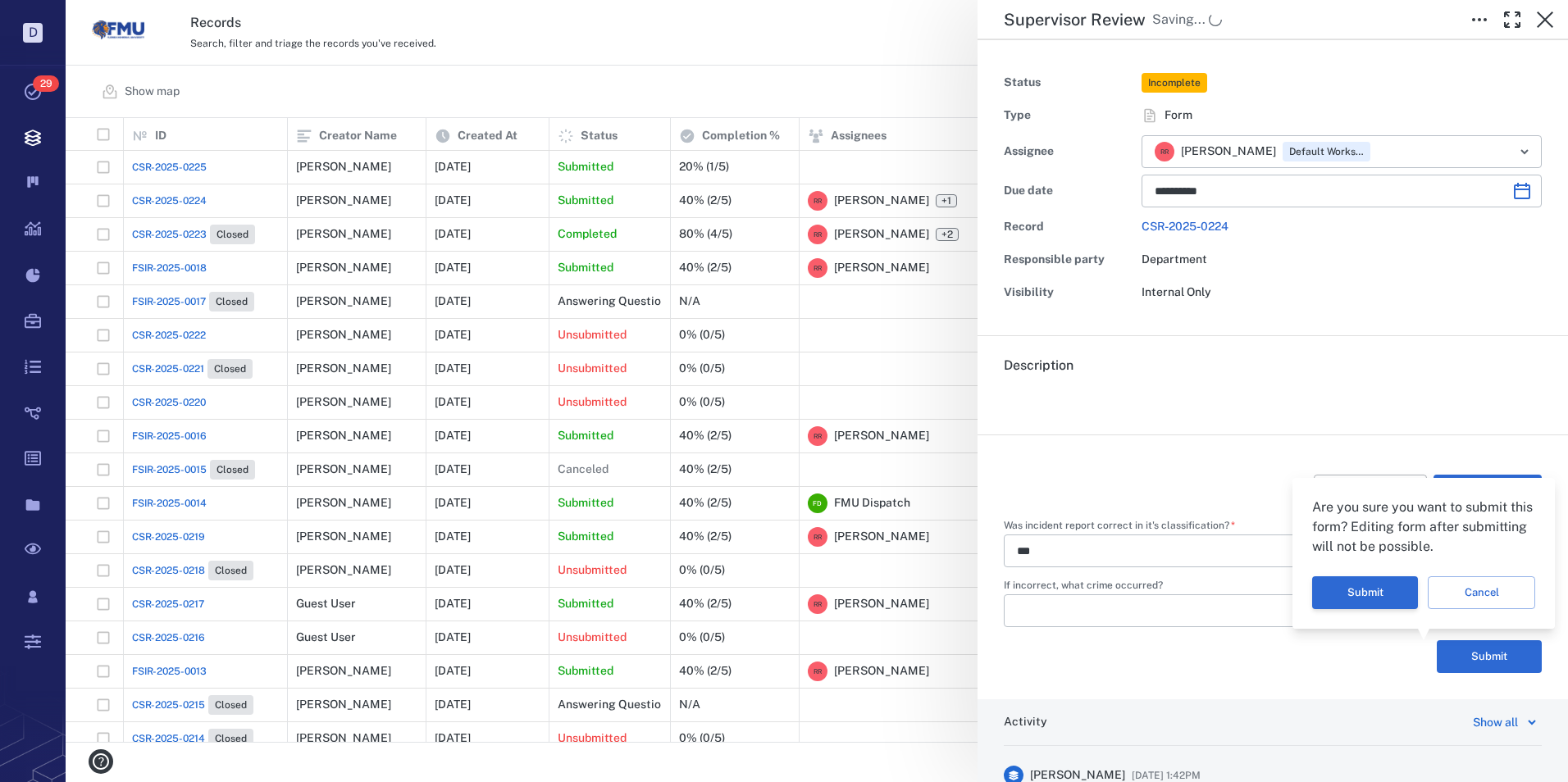
click at [1347, 594] on button "Submit" at bounding box center [1364, 593] width 105 height 33
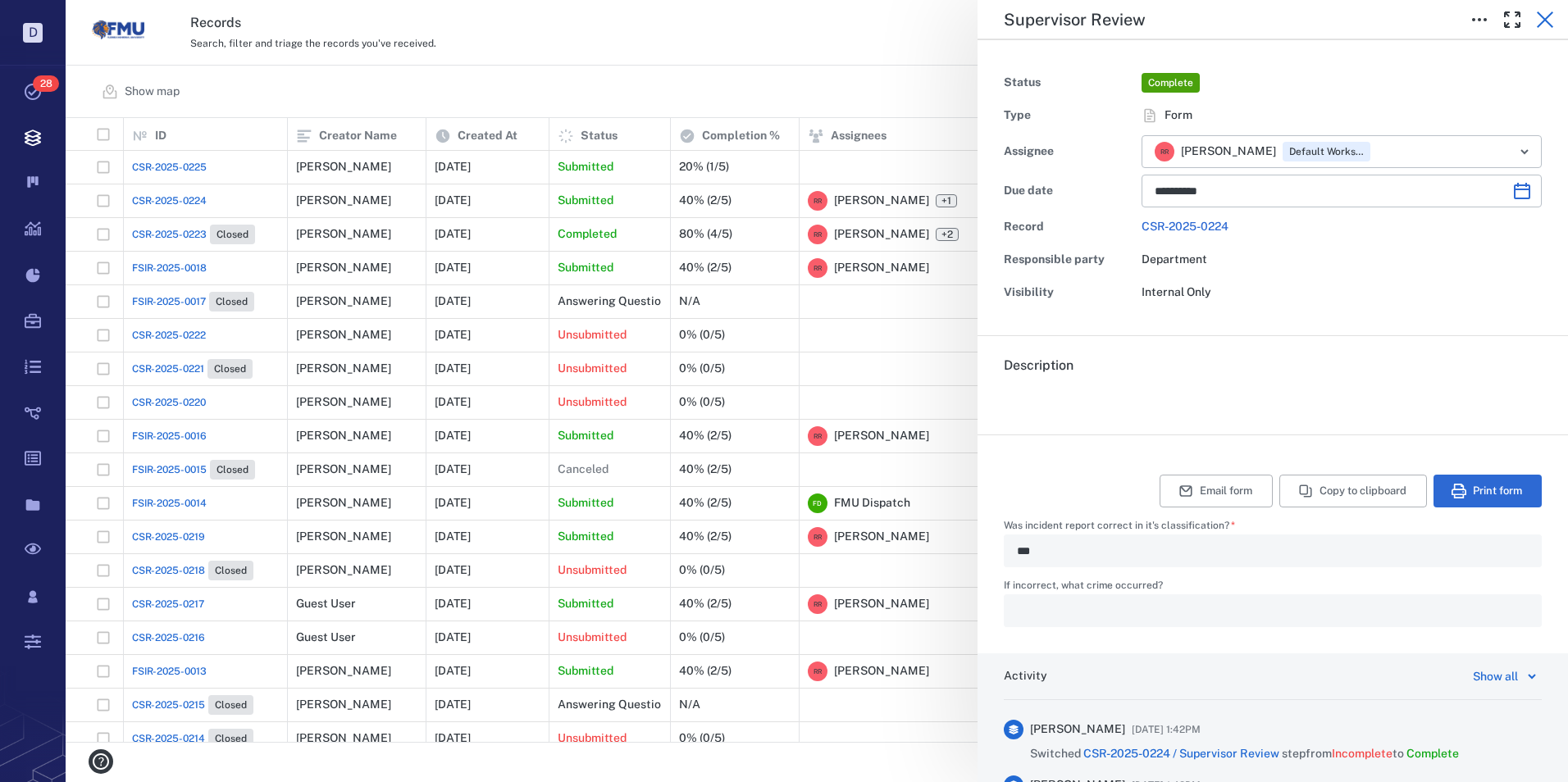
click at [1544, 22] on icon "button" at bounding box center [1545, 20] width 20 height 20
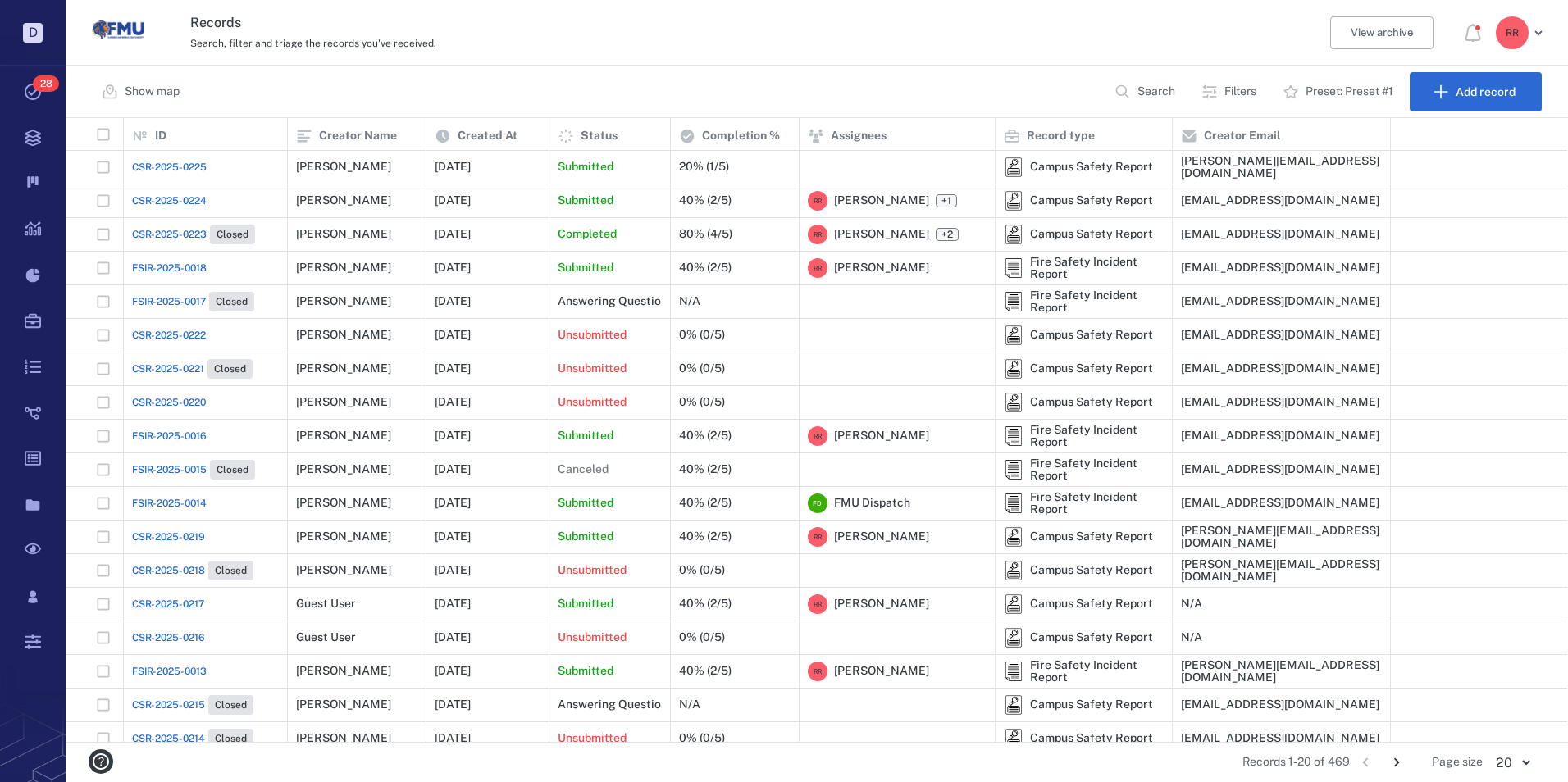
click at [175, 197] on span "CSR-2025-0224" at bounding box center [170, 201] width 75 height 15
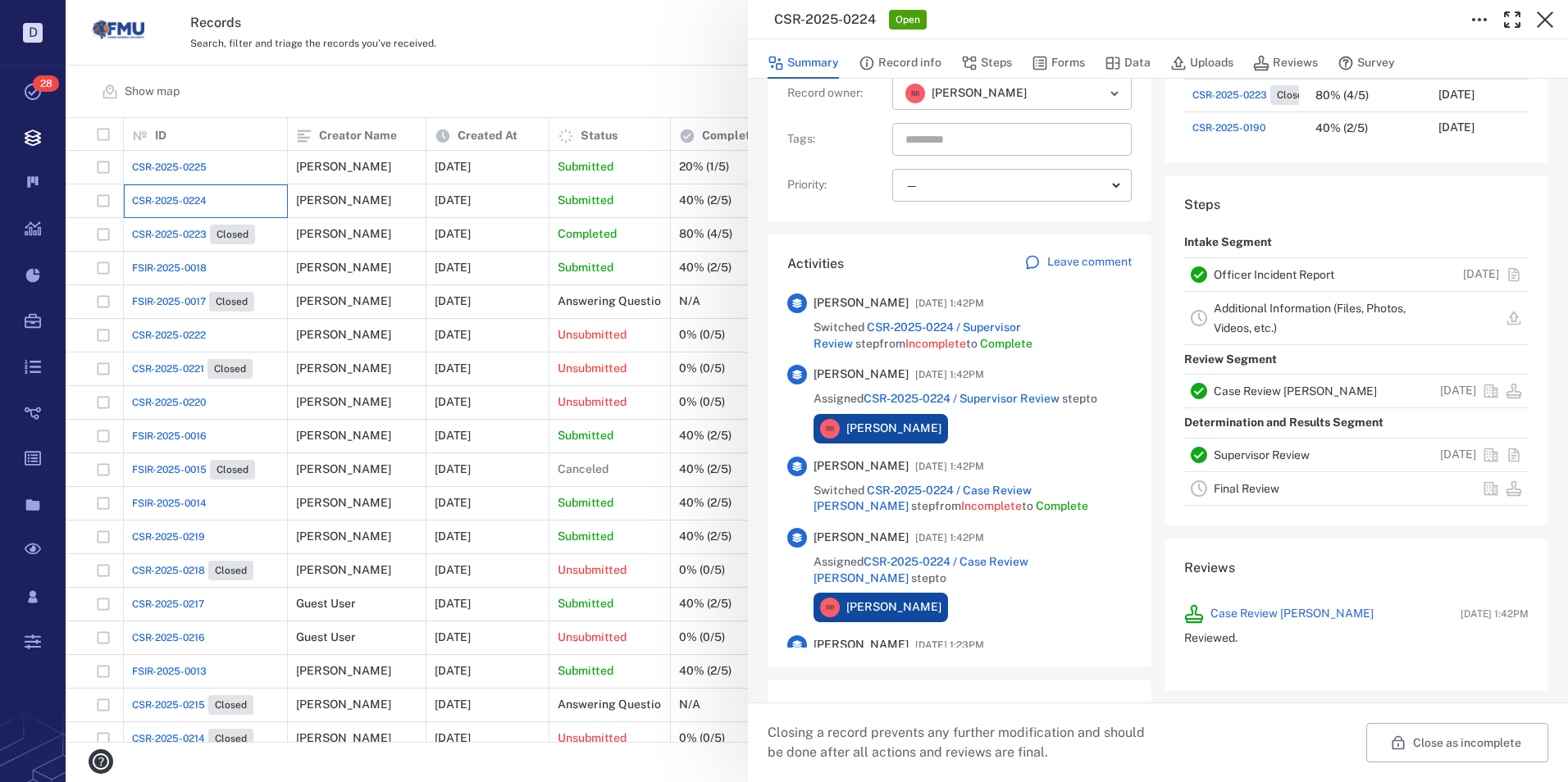
scroll to position [246, 0]
click at [1229, 487] on link "Final Review" at bounding box center [1246, 487] width 65 height 13
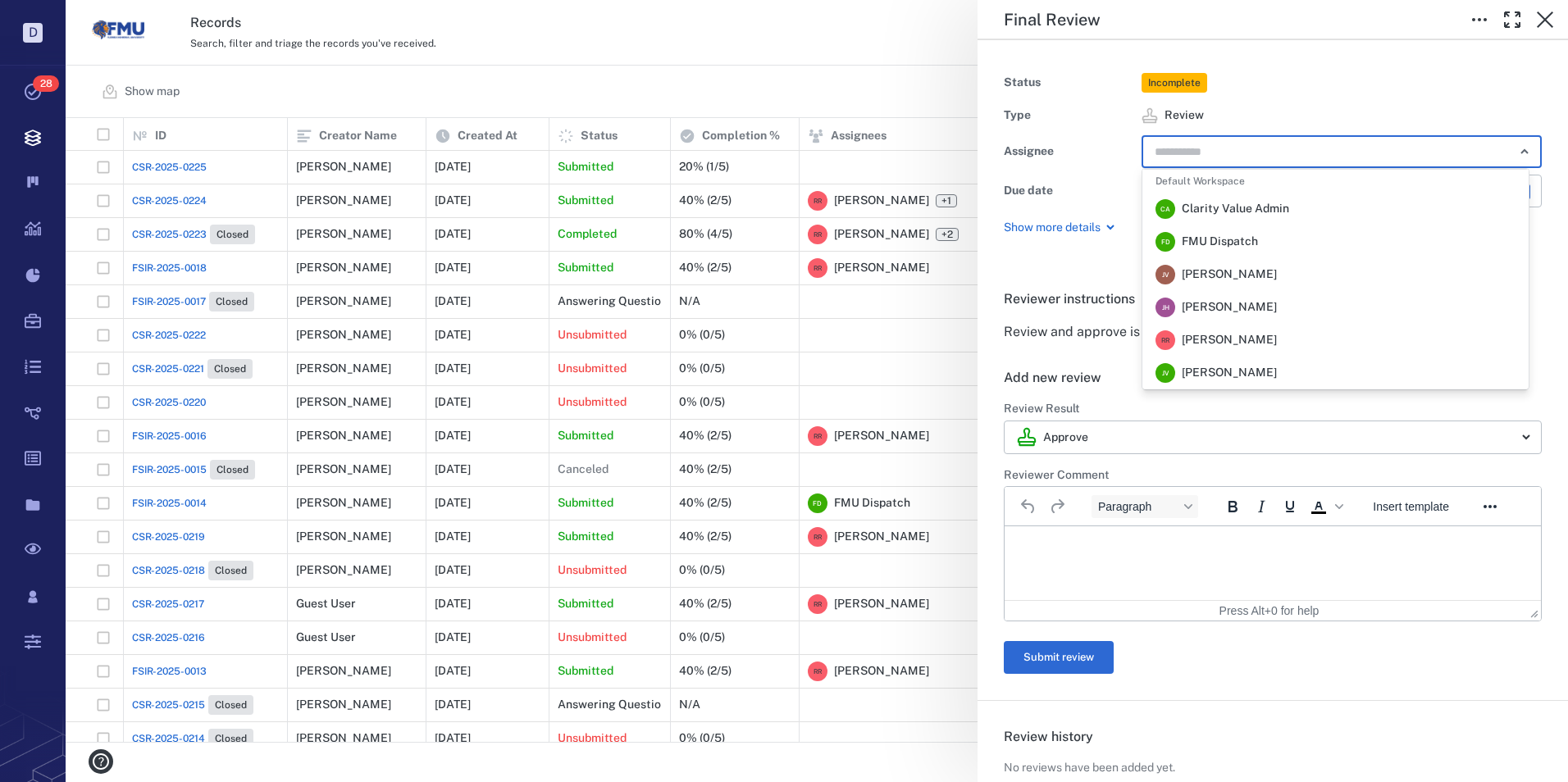
click at [1199, 148] on input "text" at bounding box center [1322, 152] width 339 height 23
click at [1222, 336] on span "[PERSON_NAME]" at bounding box center [1229, 340] width 96 height 16
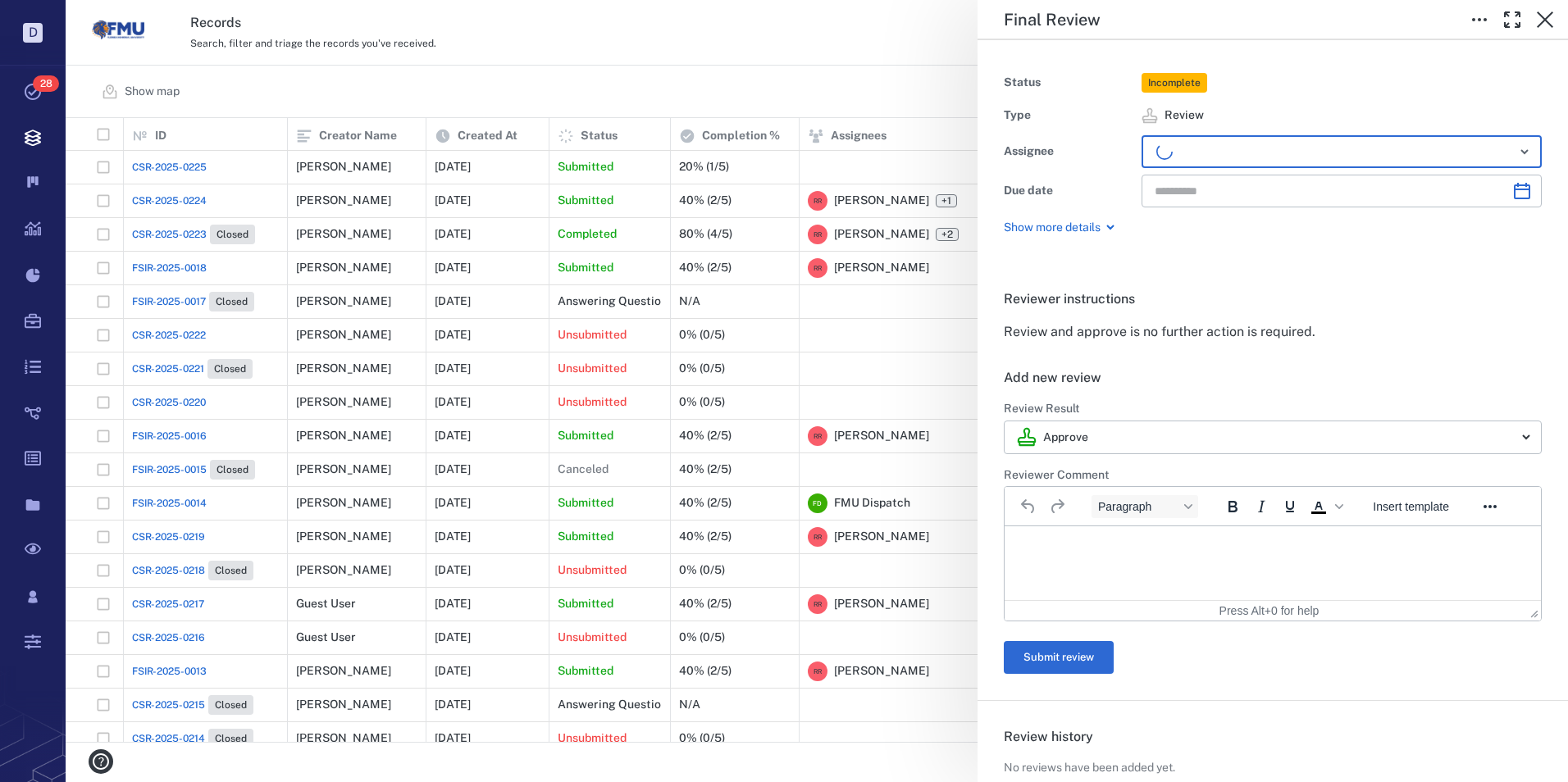
click at [1125, 547] on p "Rich Text Area. Press ALT-0 for help." at bounding box center [1272, 546] width 508 height 15
click at [1055, 652] on button "Submit review" at bounding box center [1058, 657] width 110 height 33
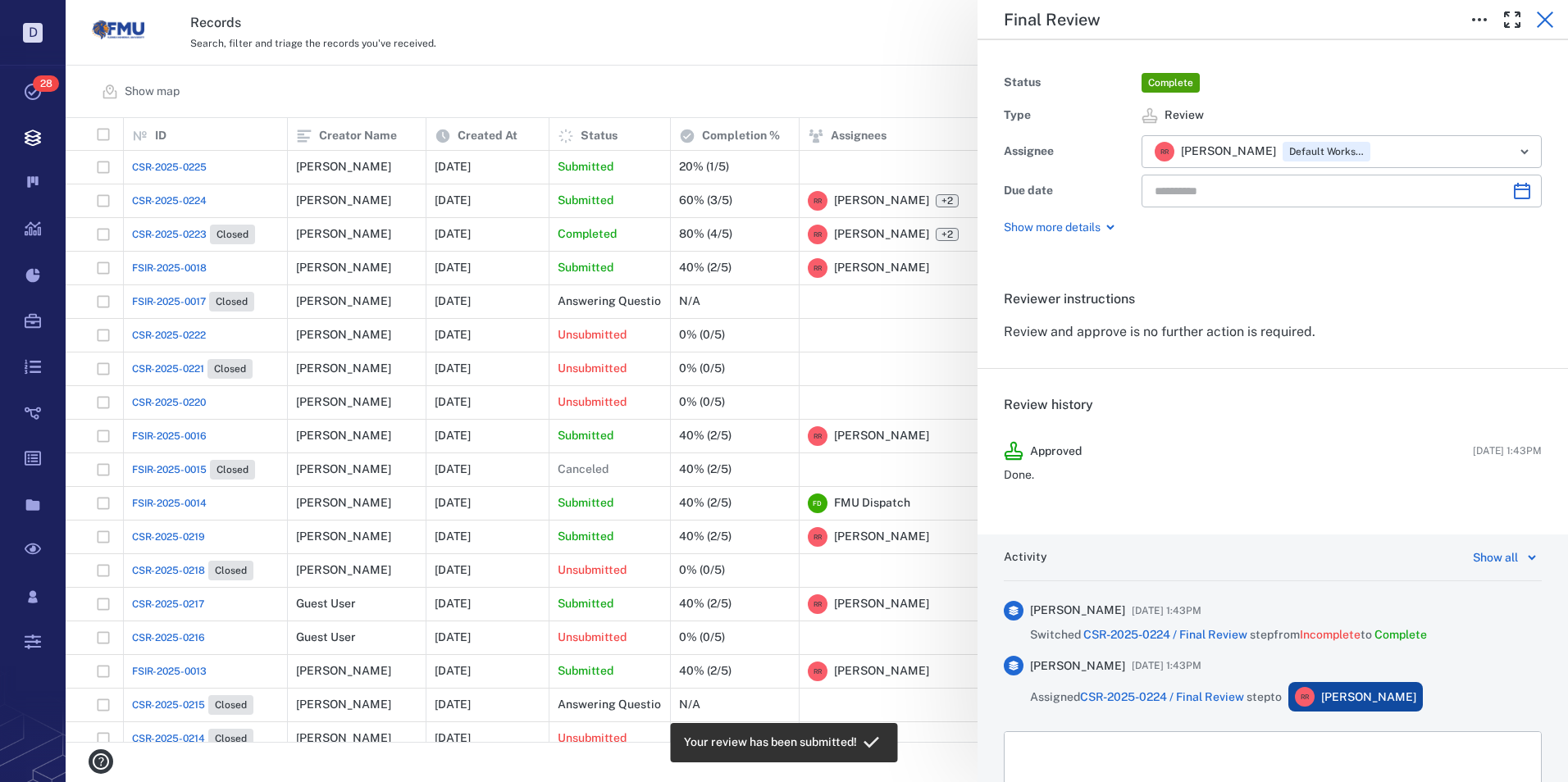
click at [1542, 16] on icon "button" at bounding box center [1545, 20] width 16 height 16
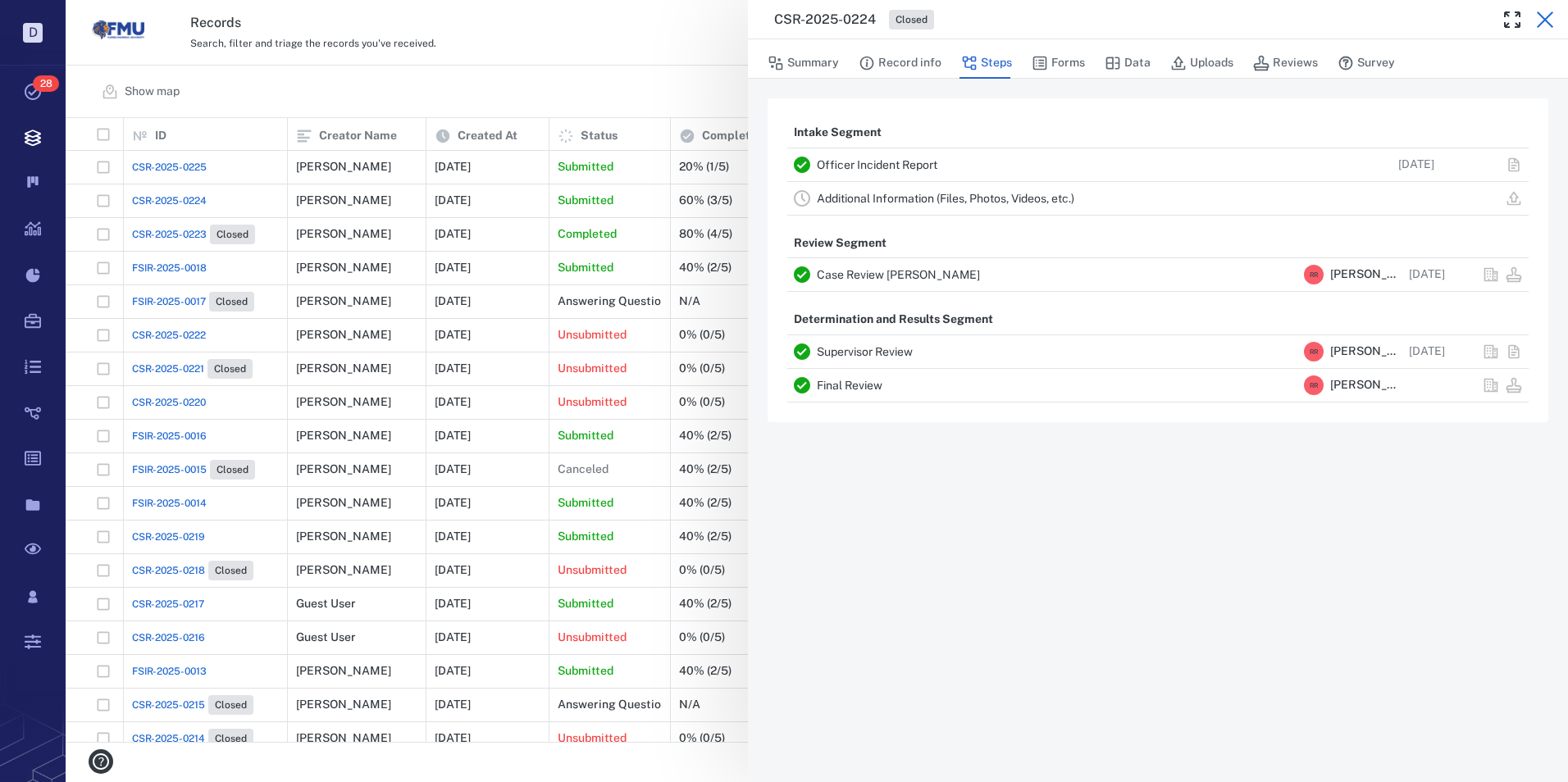
click at [1550, 18] on icon "button" at bounding box center [1545, 20] width 20 height 20
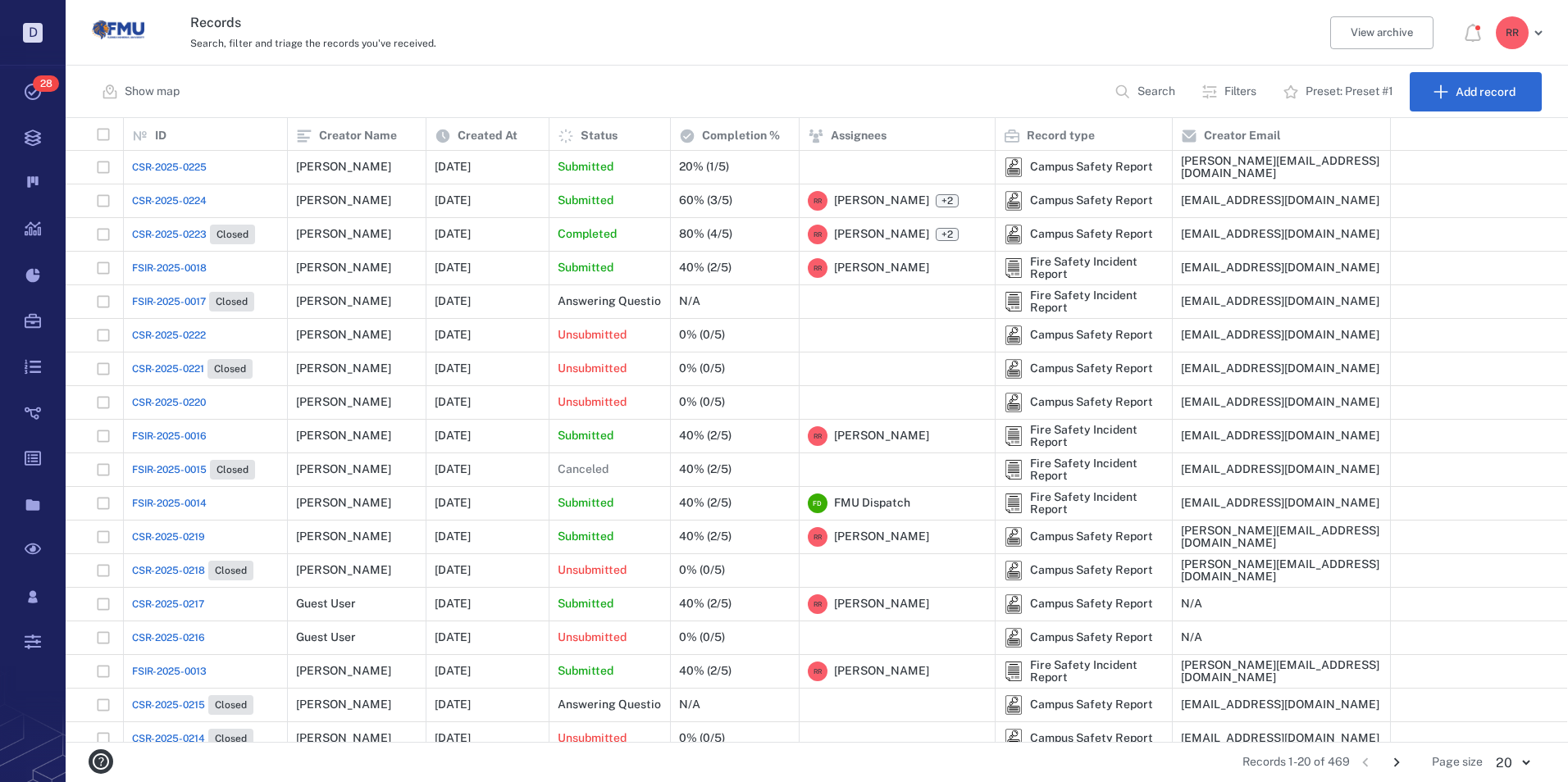
click at [179, 170] on span "CSR-2025-0225" at bounding box center [170, 167] width 75 height 15
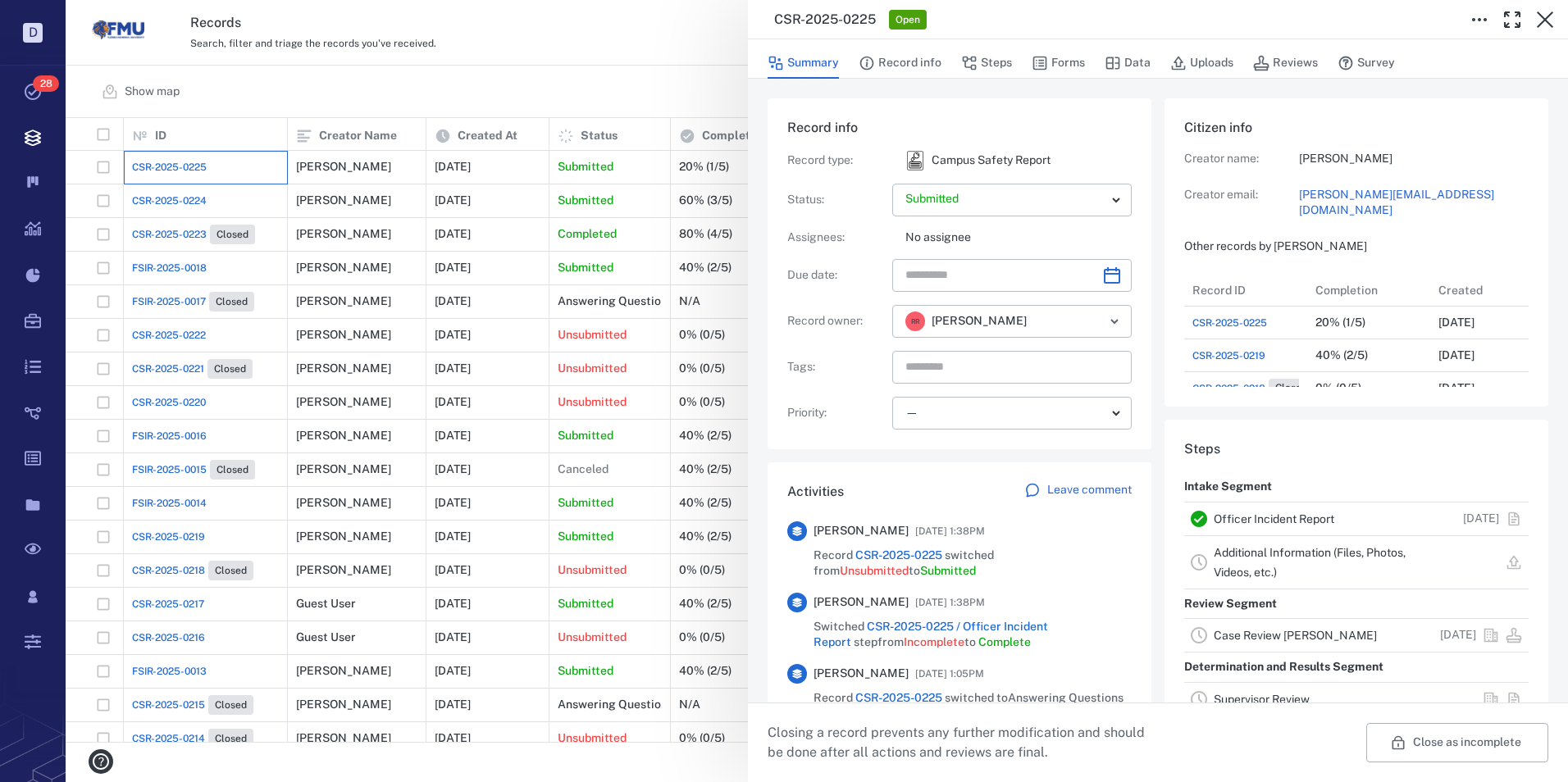
scroll to position [853, 313]
click at [1281, 519] on link "Officer Incident Report" at bounding box center [1273, 519] width 121 height 13
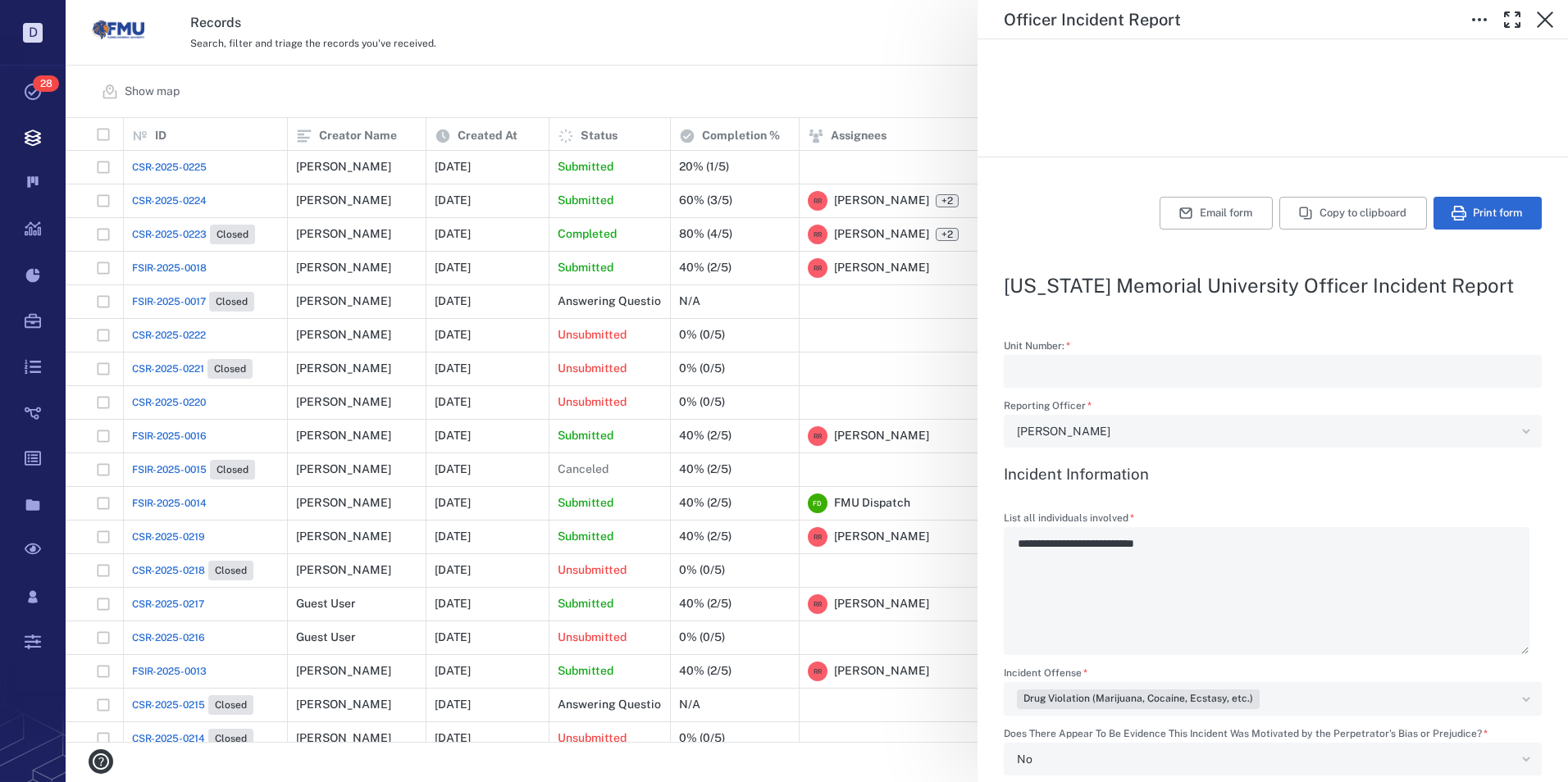
scroll to position [328, 0]
click at [1551, 16] on icon "button" at bounding box center [1545, 20] width 20 height 20
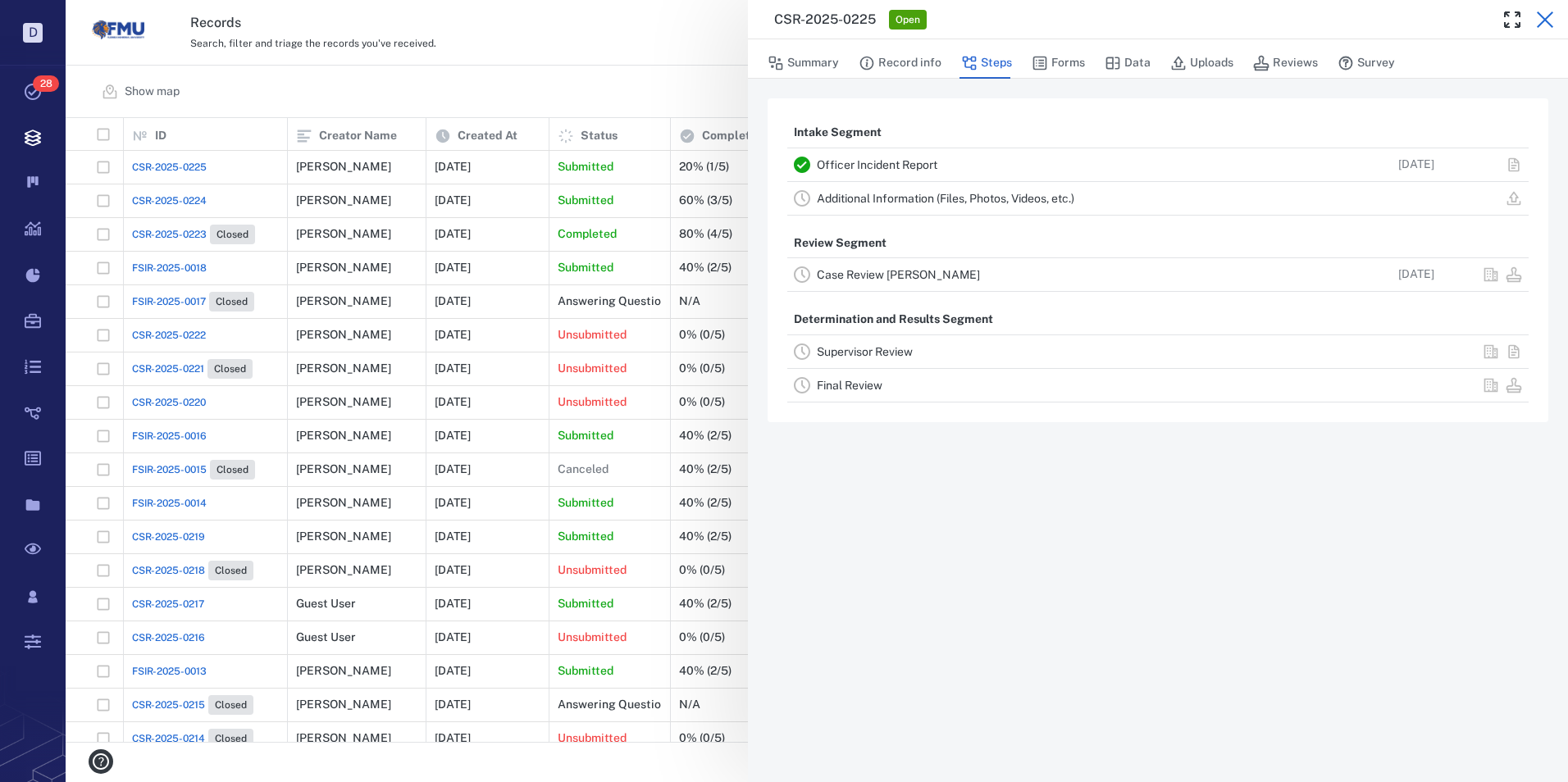
click at [1543, 16] on icon "button" at bounding box center [1545, 20] width 20 height 20
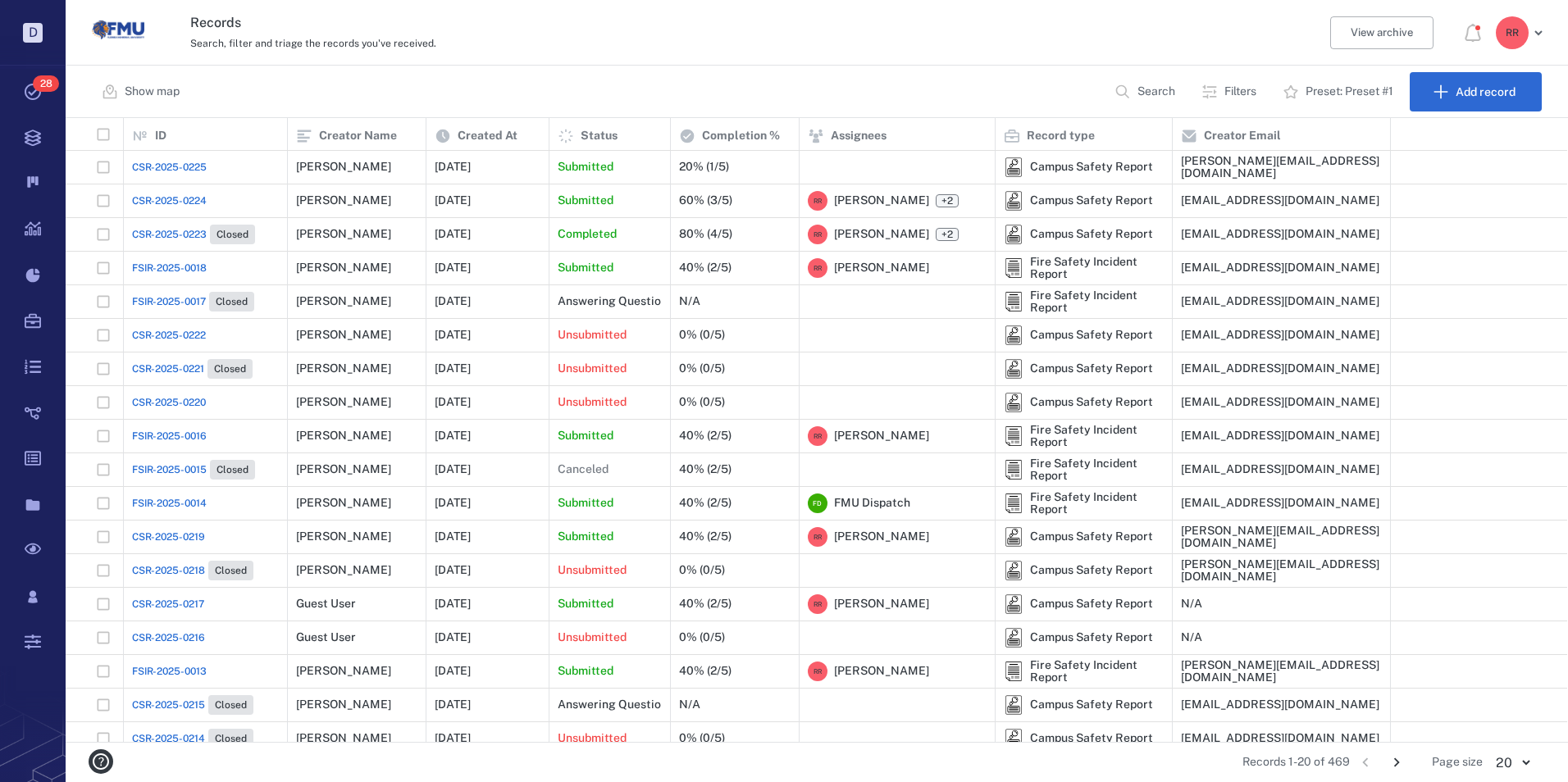
click at [197, 166] on span "CSR-2025-0225" at bounding box center [170, 167] width 75 height 15
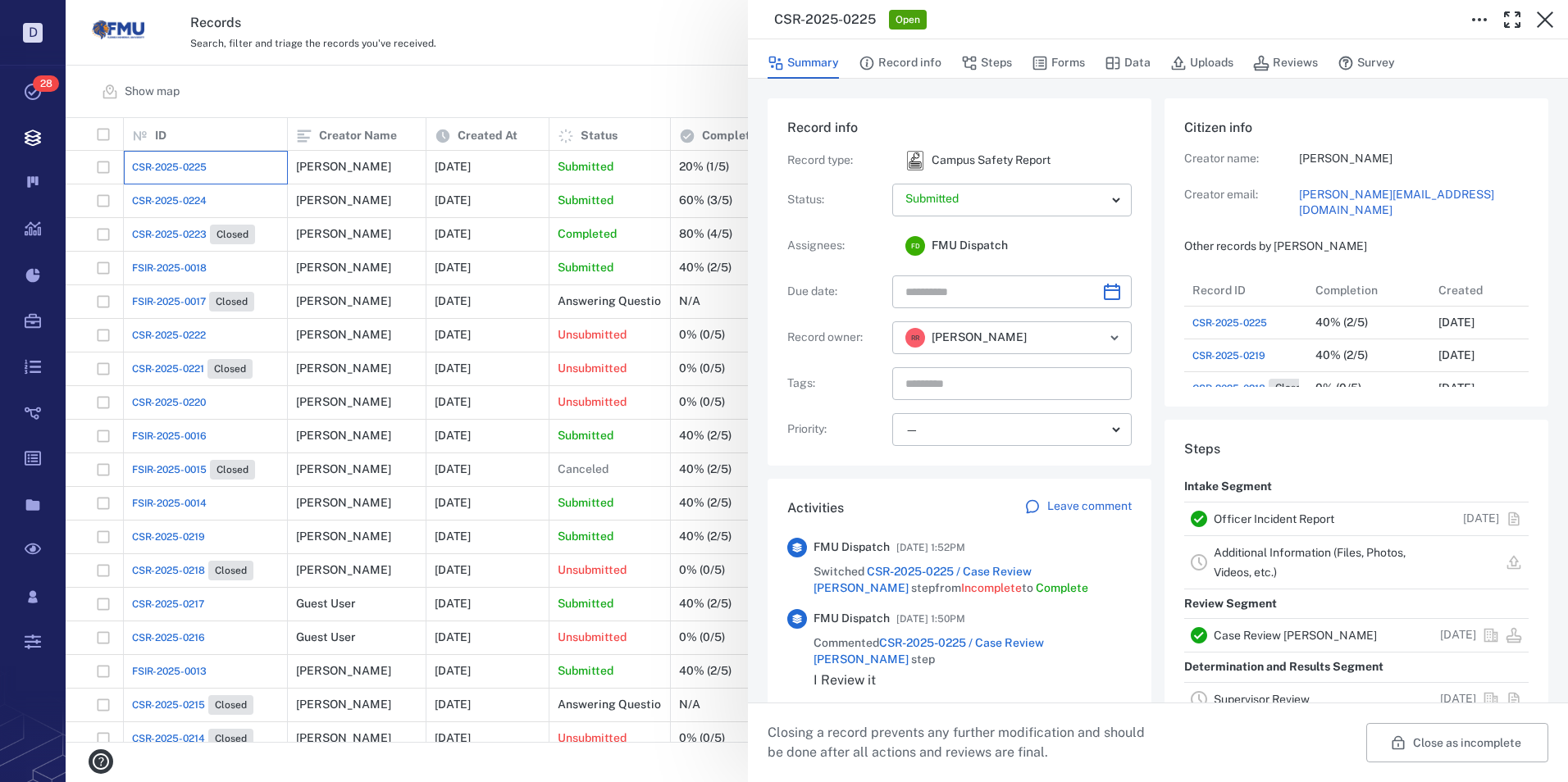
scroll to position [13, 13]
click at [1253, 517] on link "Officer Incident Report" at bounding box center [1273, 519] width 121 height 13
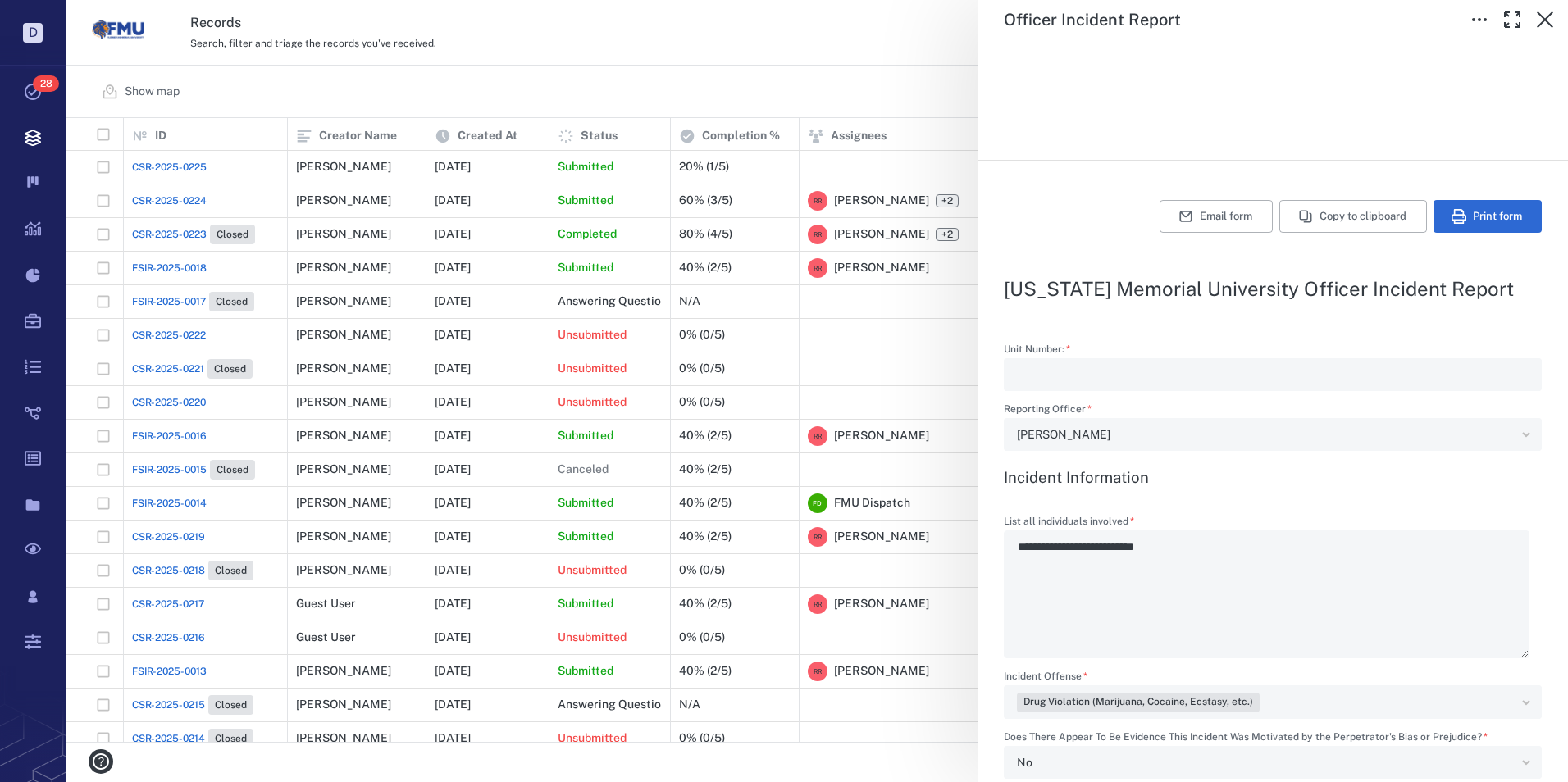
scroll to position [82, 0]
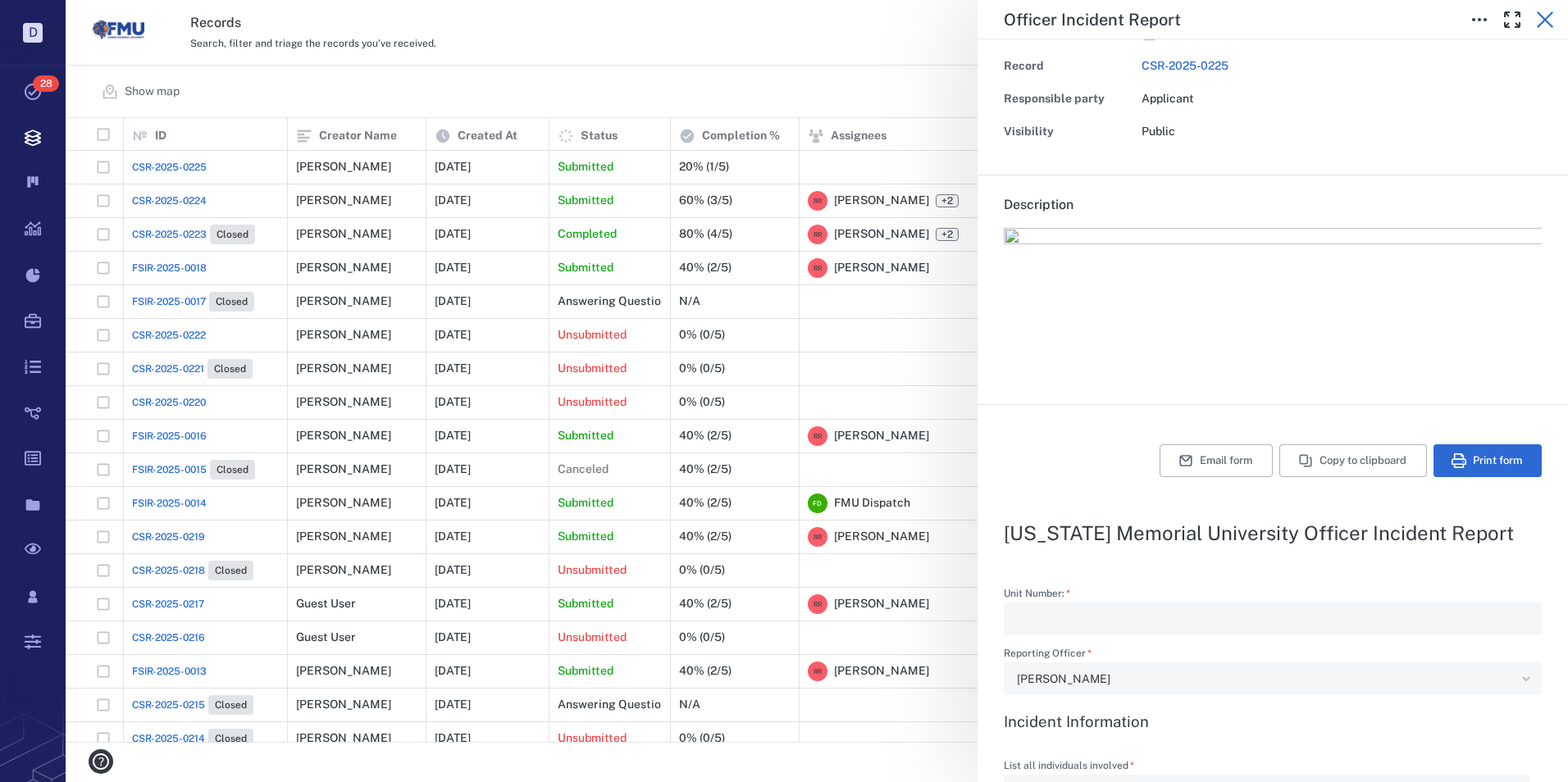
click at [1545, 21] on icon "button" at bounding box center [1545, 20] width 20 height 20
